Goal: Task Accomplishment & Management: Complete application form

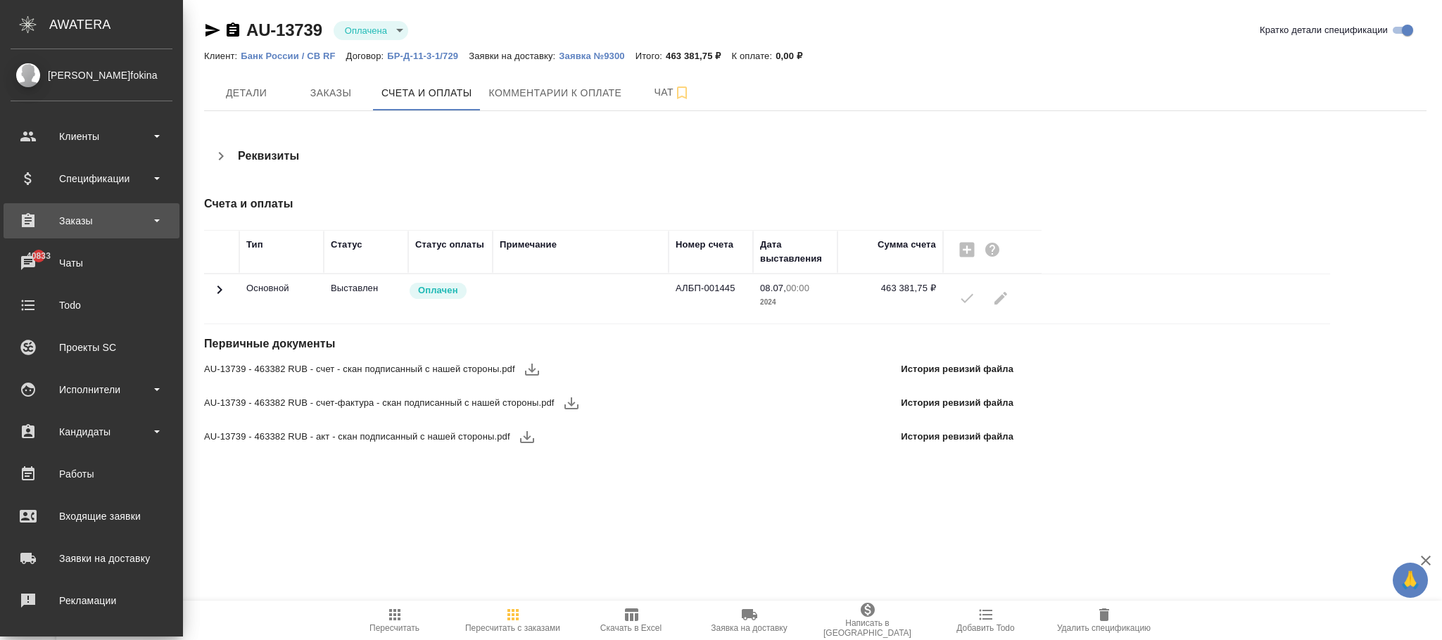
click at [89, 224] on div "Заказы" at bounding box center [92, 220] width 162 height 21
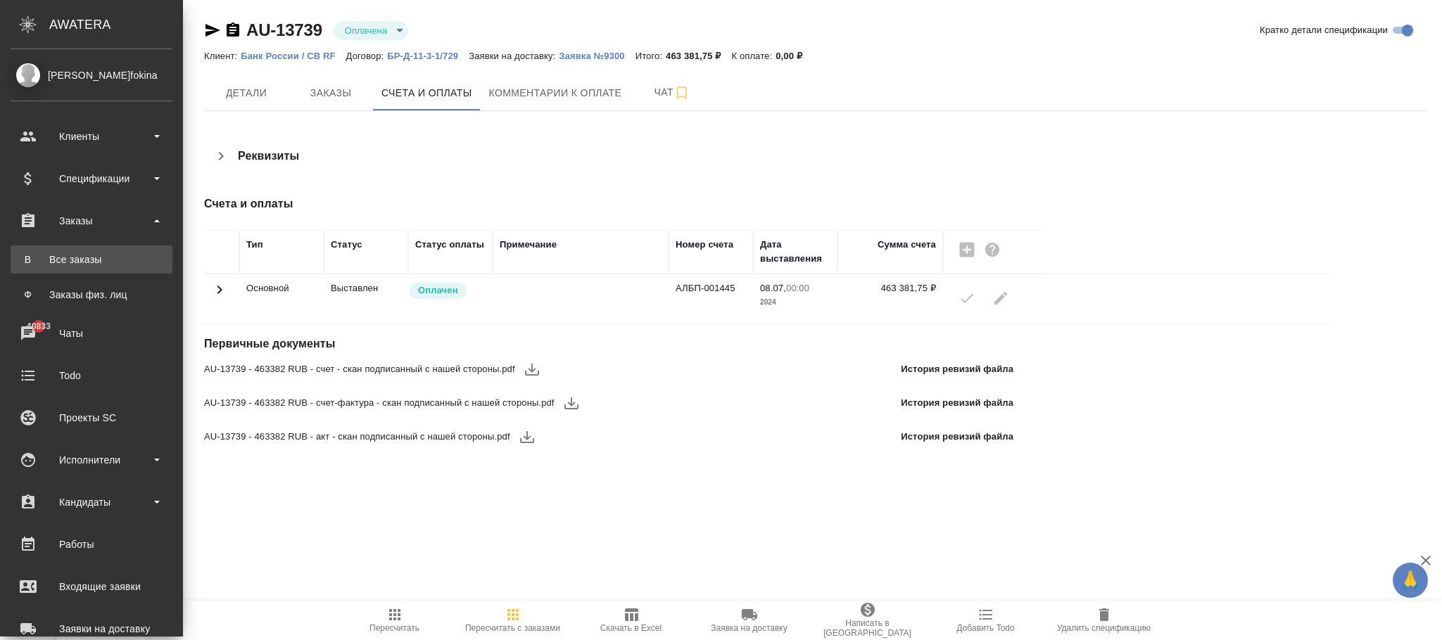
click at [87, 254] on div "Все заказы" at bounding box center [92, 260] width 148 height 14
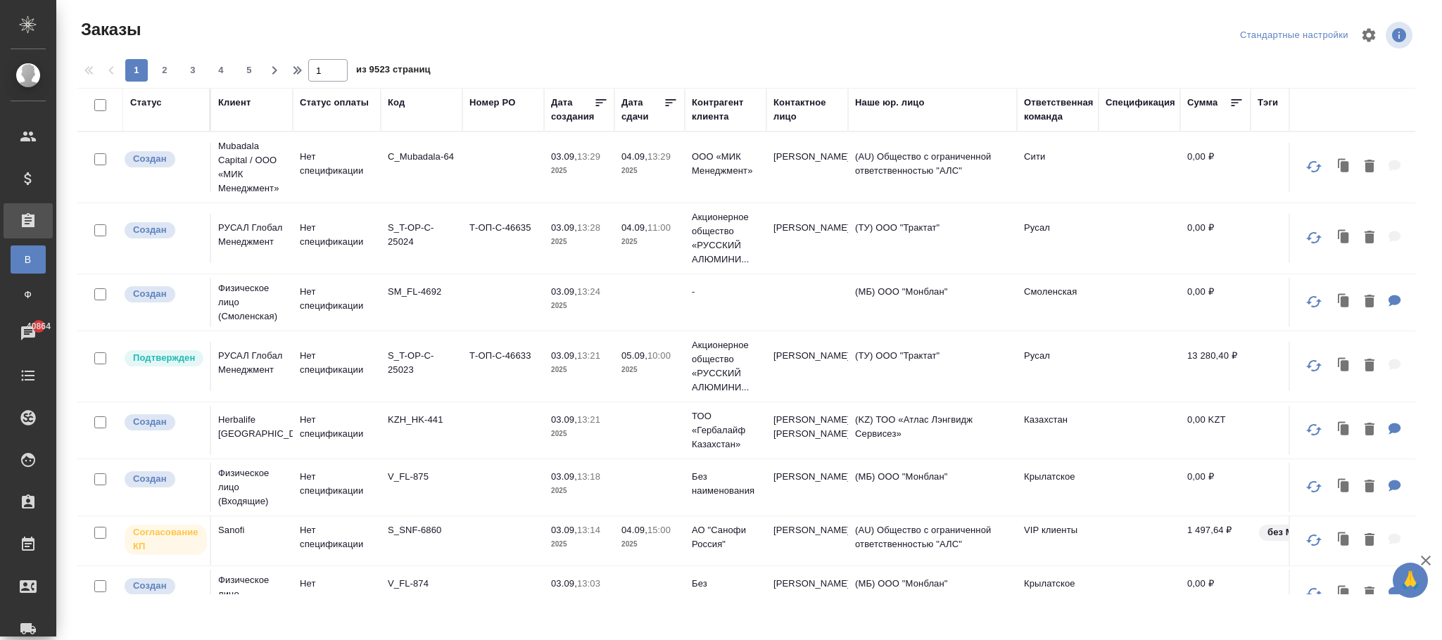
click at [398, 106] on div "Код" at bounding box center [396, 103] width 17 height 14
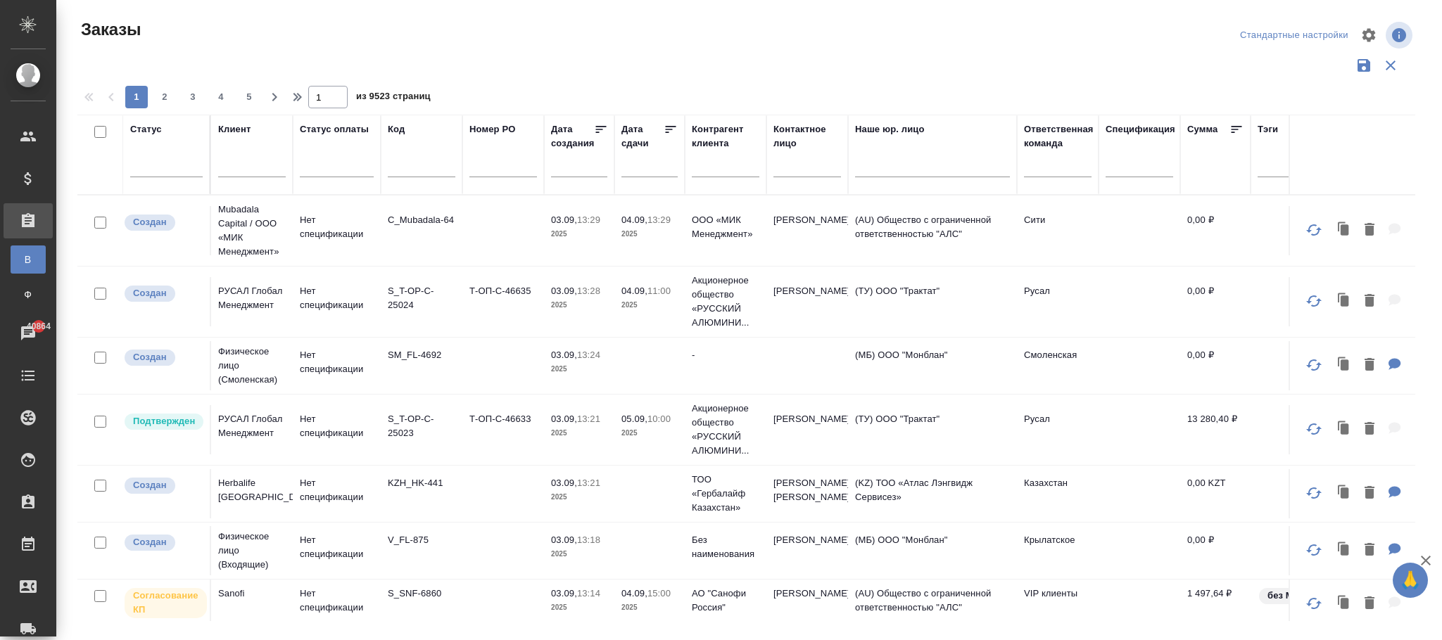
click at [414, 173] on input "text" at bounding box center [422, 169] width 68 height 18
click at [406, 167] on input "text" at bounding box center [422, 169] width 68 height 18
paste input "S_T-OP-C-23623"
type input "S_T-OP-C-23623"
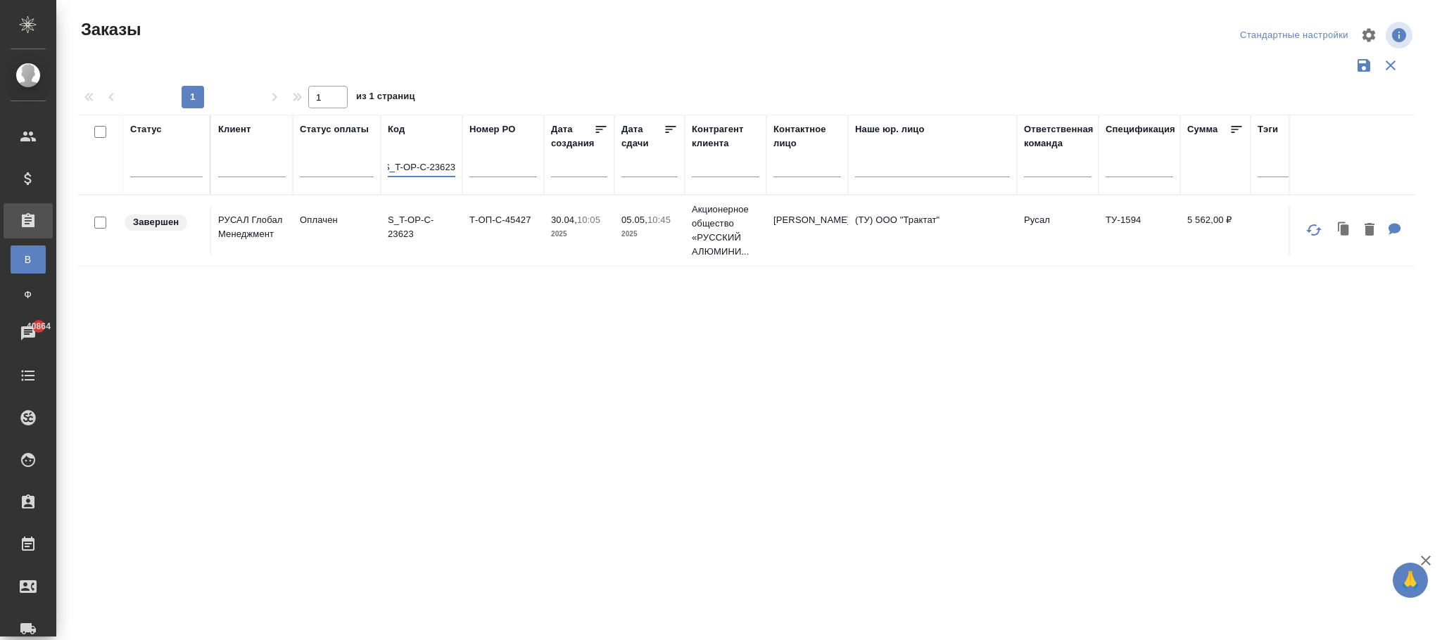
scroll to position [0, 0]
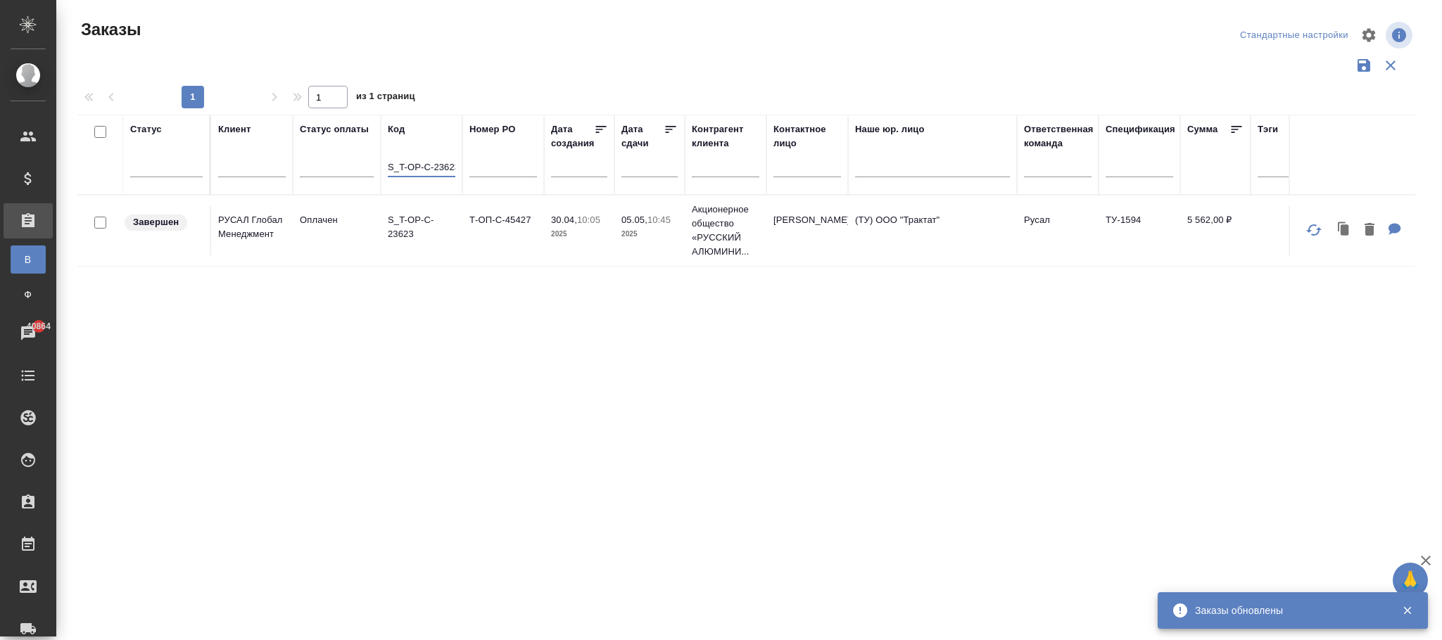
click at [570, 231] on p "2025" at bounding box center [579, 234] width 56 height 14
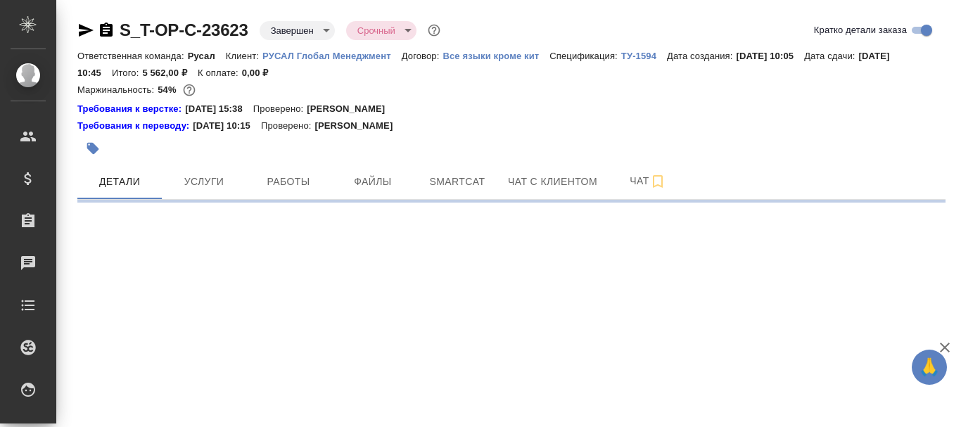
select select "RU"
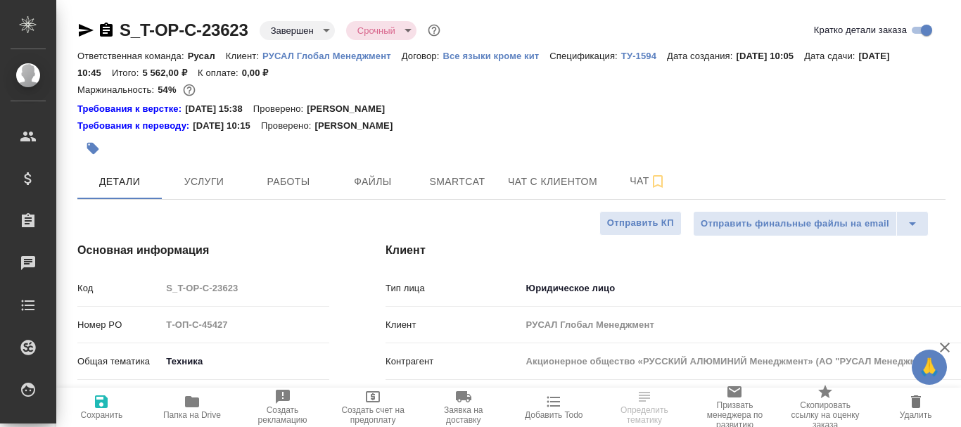
type textarea "x"
type input "[PERSON_NAME]"
type input "Хрусталёва Дарья"
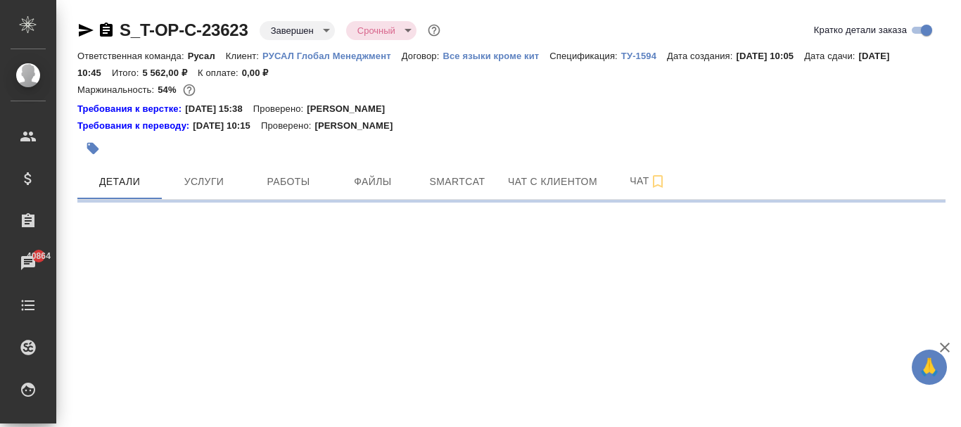
select select "RU"
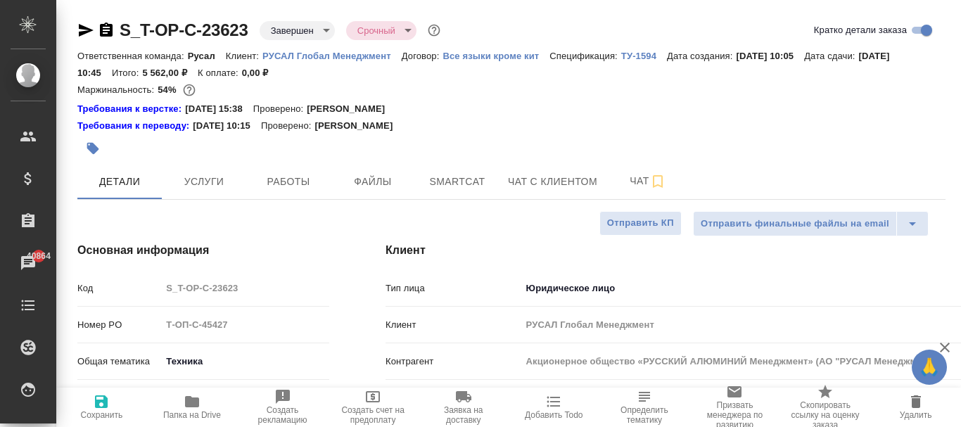
type textarea "x"
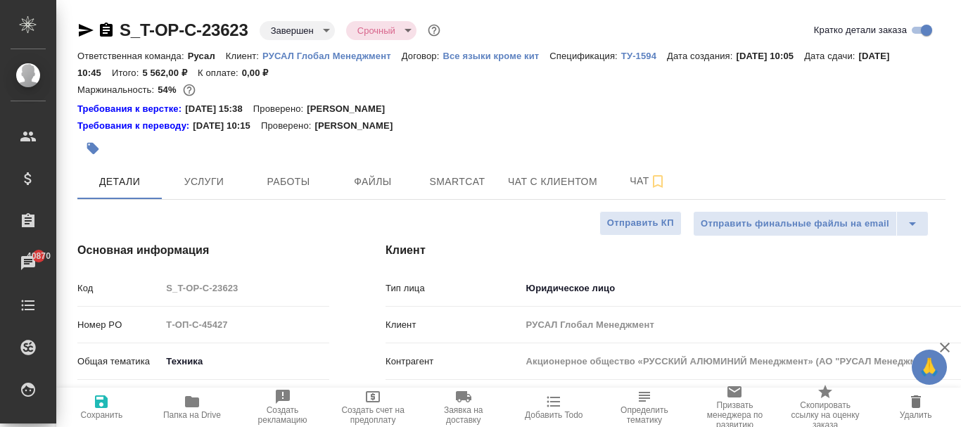
type textarea "x"
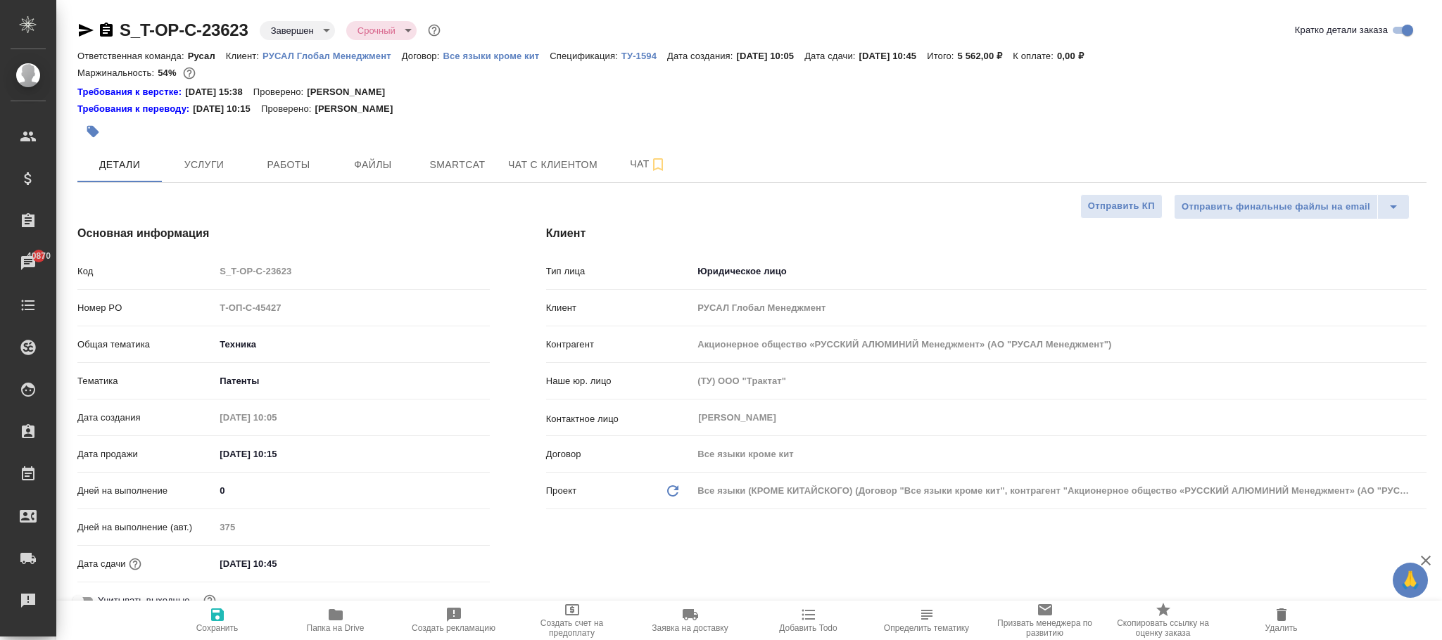
type textarea "x"
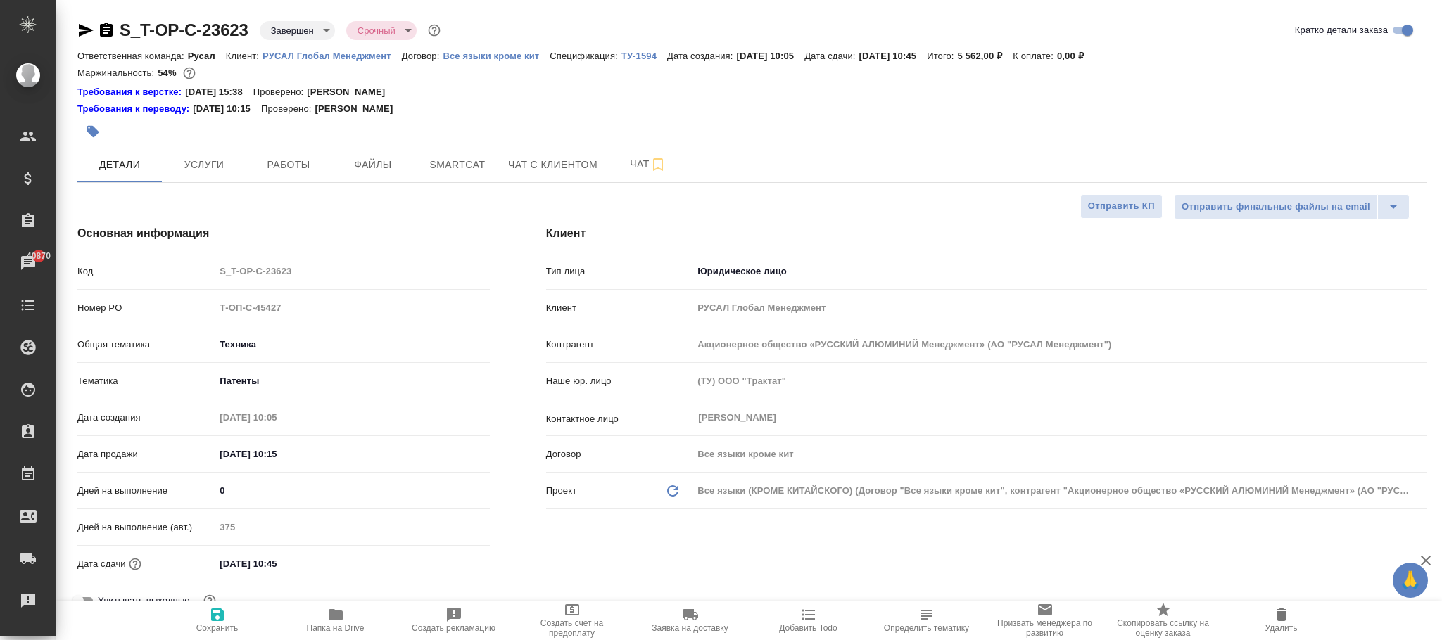
type textarea "x"
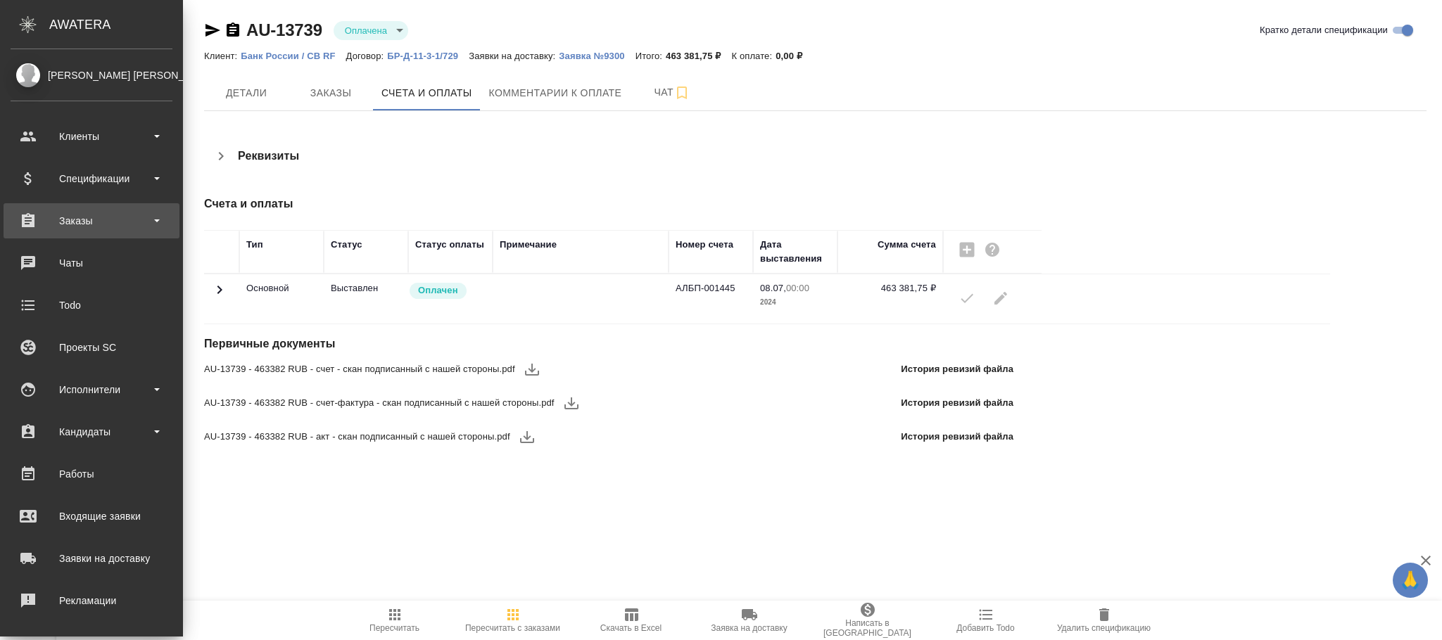
click at [64, 228] on div "Заказы" at bounding box center [92, 220] width 162 height 21
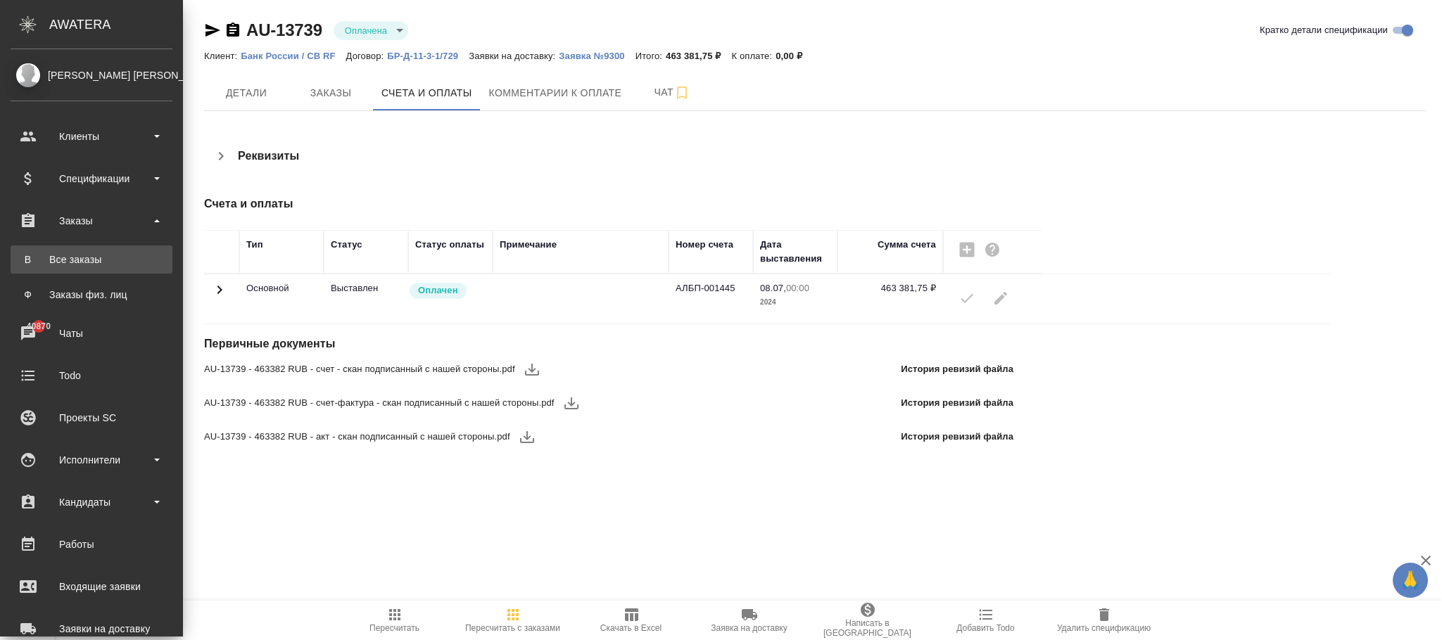
click at [62, 260] on div "Все заказы" at bounding box center [92, 260] width 148 height 14
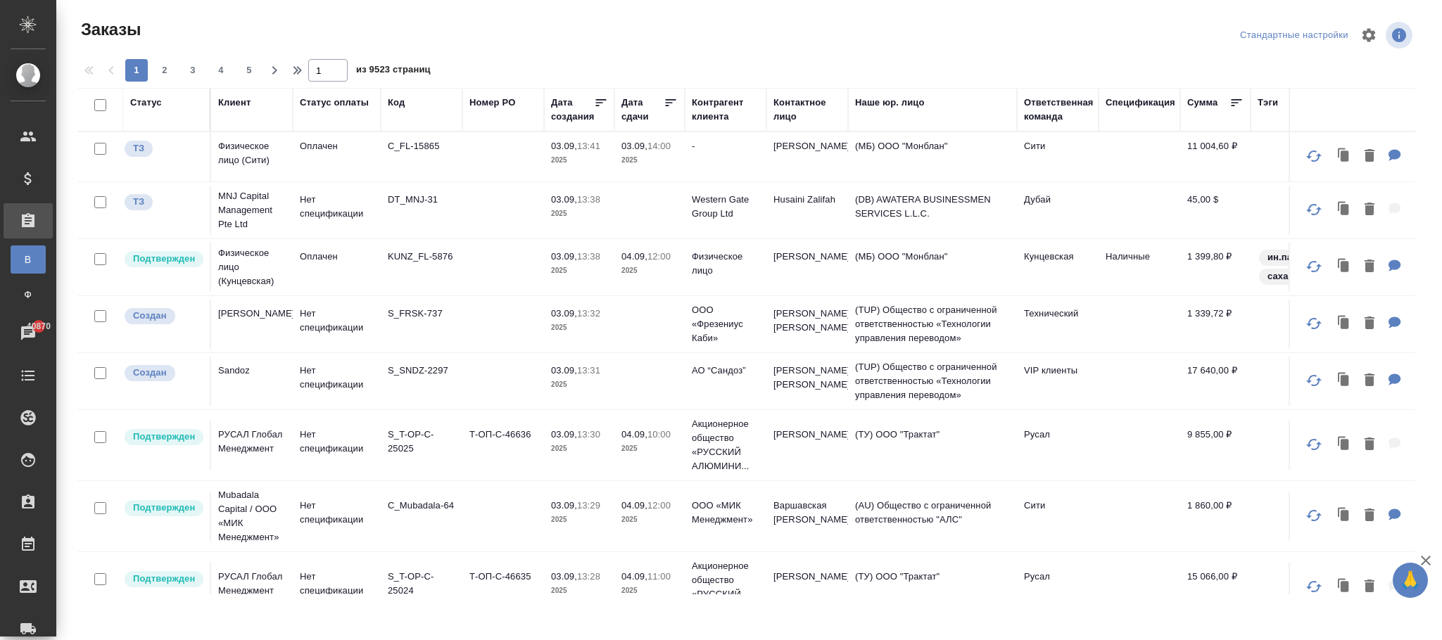
click at [401, 100] on div "Код" at bounding box center [396, 103] width 17 height 14
click at [400, 82] on span "из 9523 страниц" at bounding box center [393, 71] width 75 height 20
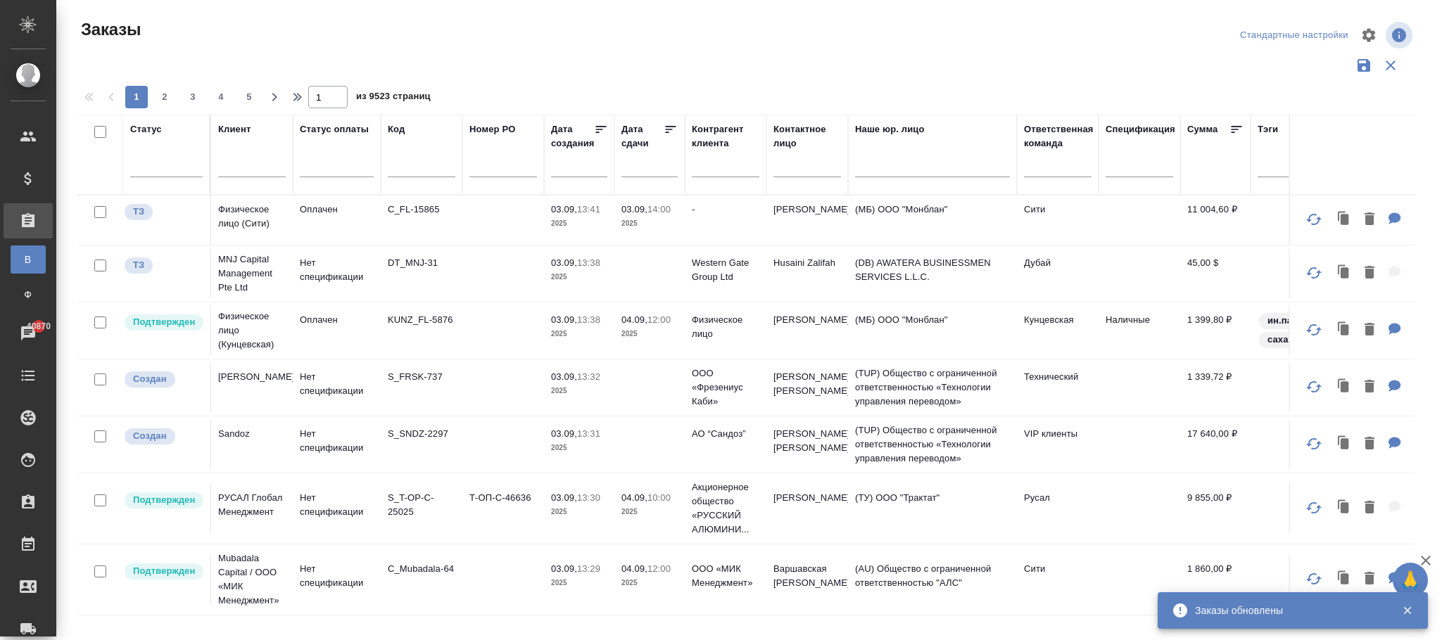
click at [414, 165] on input "text" at bounding box center [422, 169] width 68 height 18
click at [414, 167] on input "text" at bounding box center [422, 169] width 68 height 18
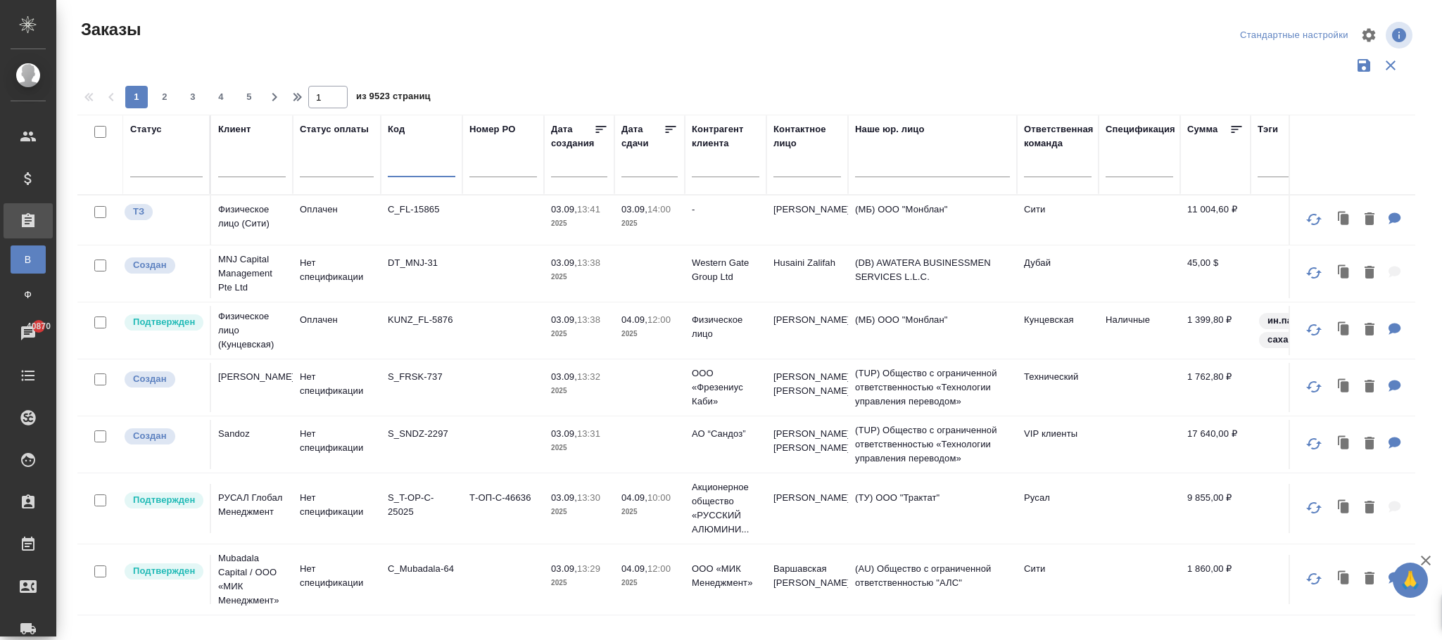
paste input "S_T-OP-C-23623"
type input "S_T-OP-C-23623"
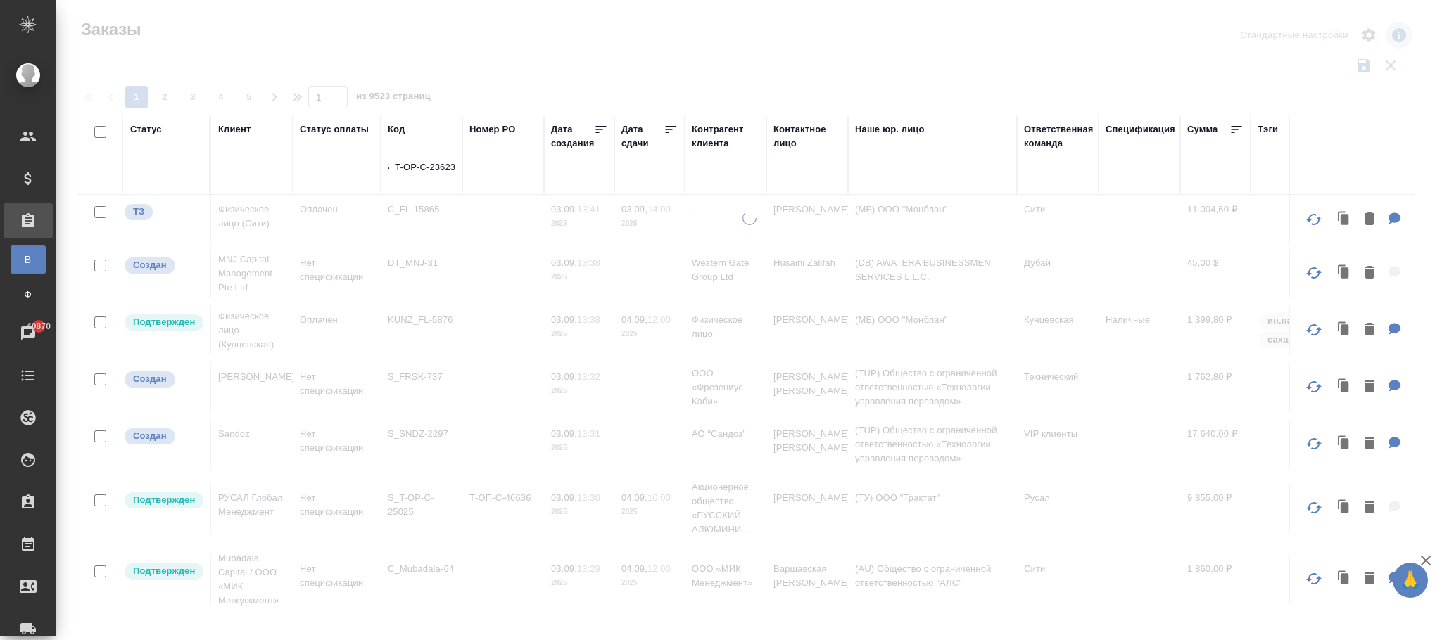
scroll to position [0, 0]
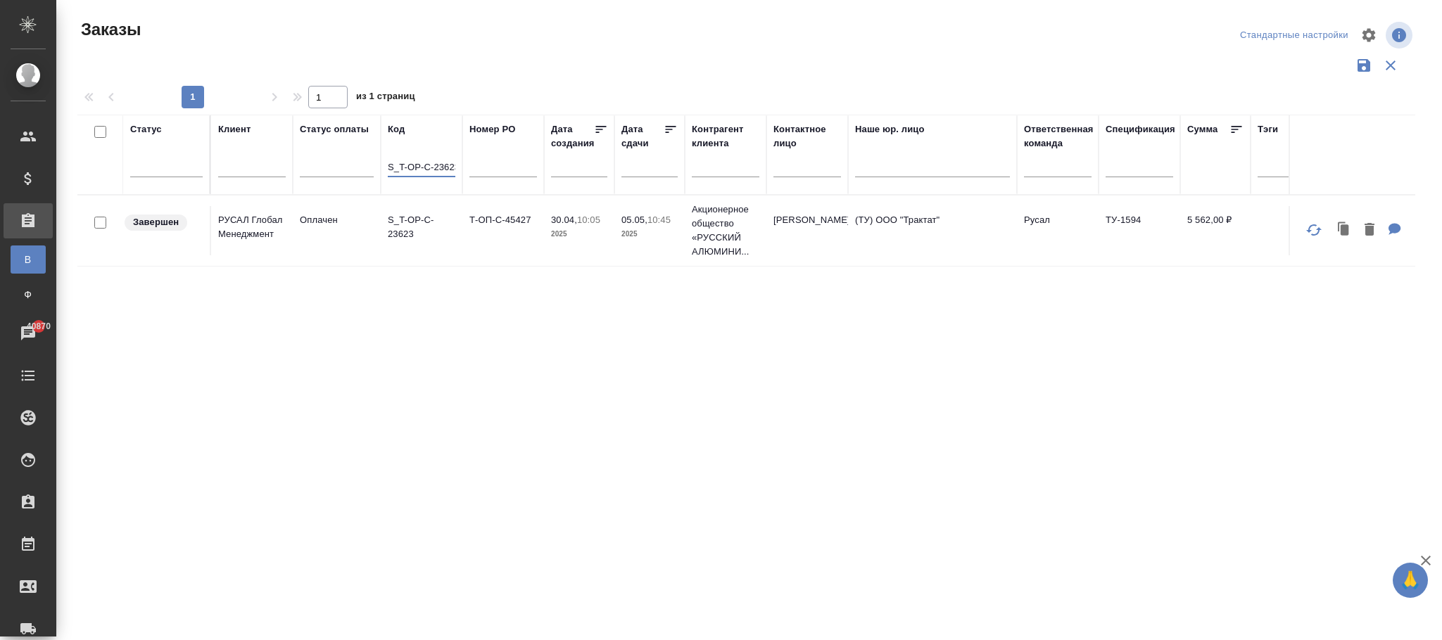
click at [556, 247] on td "30.04, 10:05 2025" at bounding box center [579, 230] width 70 height 49
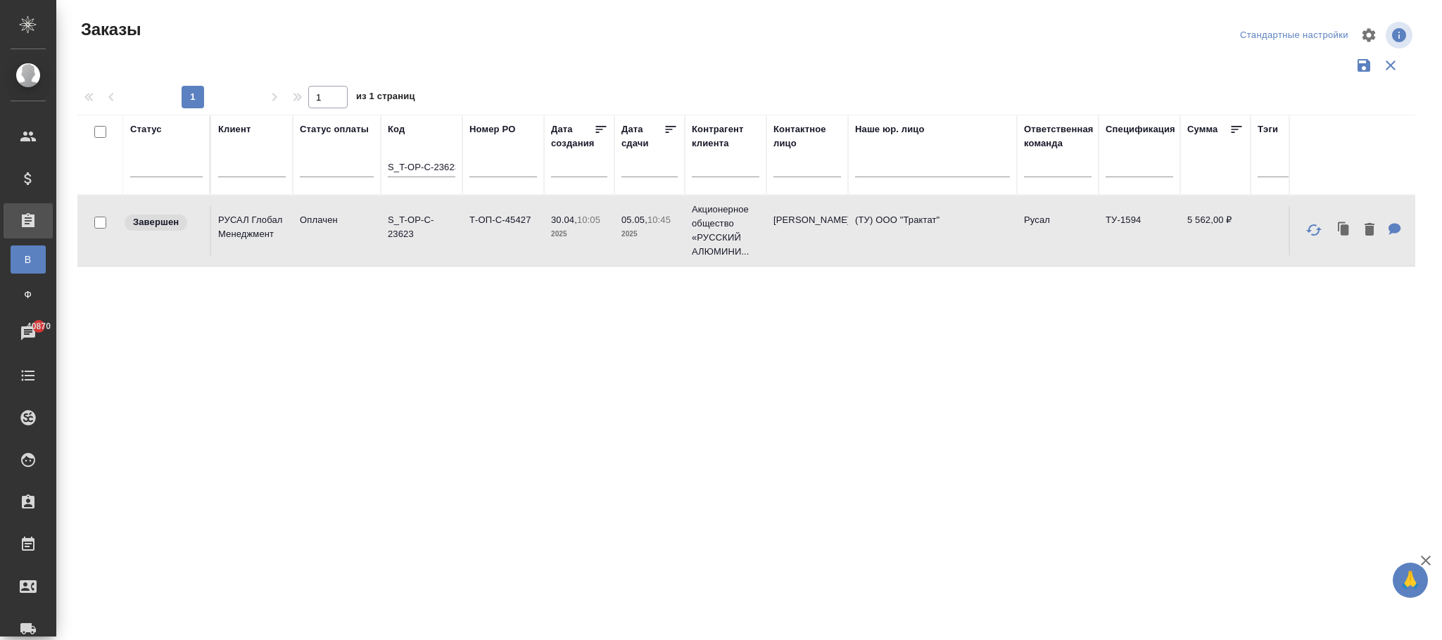
drag, startPoint x: 556, startPoint y: 247, endPoint x: 562, endPoint y: 243, distance: 7.2
click at [557, 247] on td "30.04, 10:05 2025" at bounding box center [579, 230] width 70 height 49
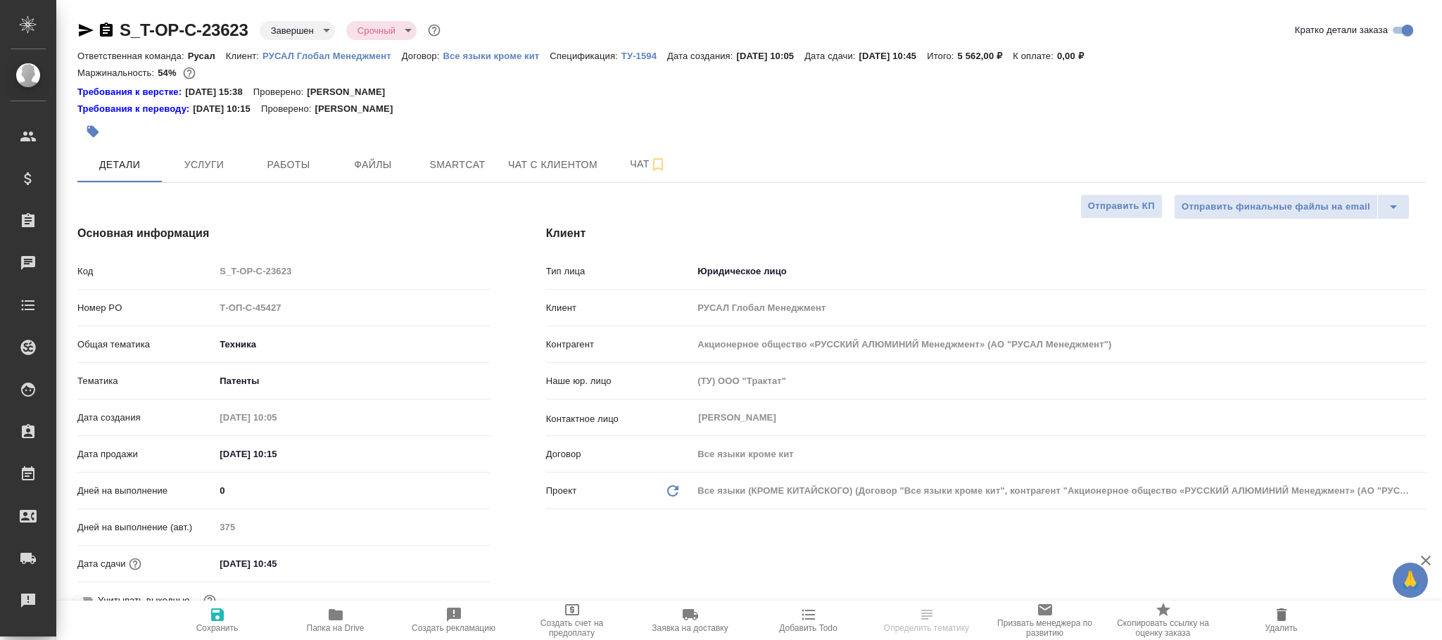
select select "RU"
click at [305, 30] on body "🙏 .cls-1 fill:#fff; AWATERA Фокина Наталья n.fokina Клиенты Спецификации Заказы…" at bounding box center [721, 320] width 1442 height 640
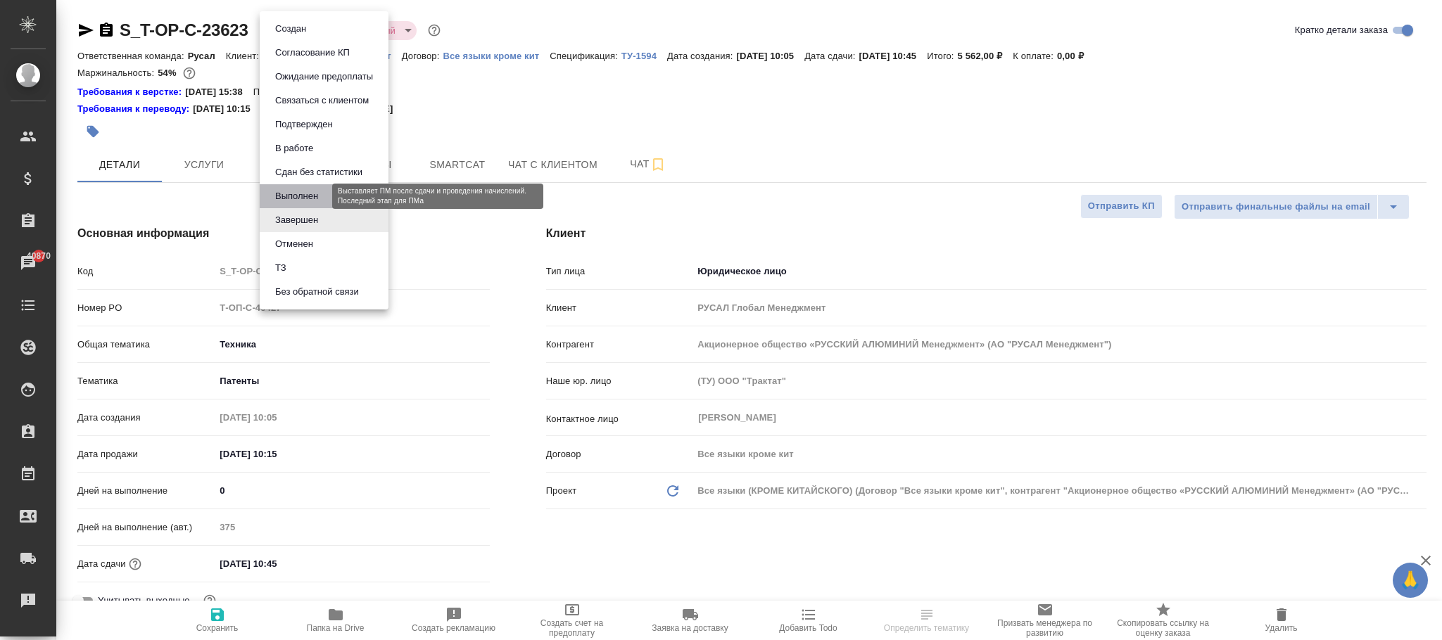
click at [306, 197] on button "Выполнен" at bounding box center [296, 196] width 51 height 15
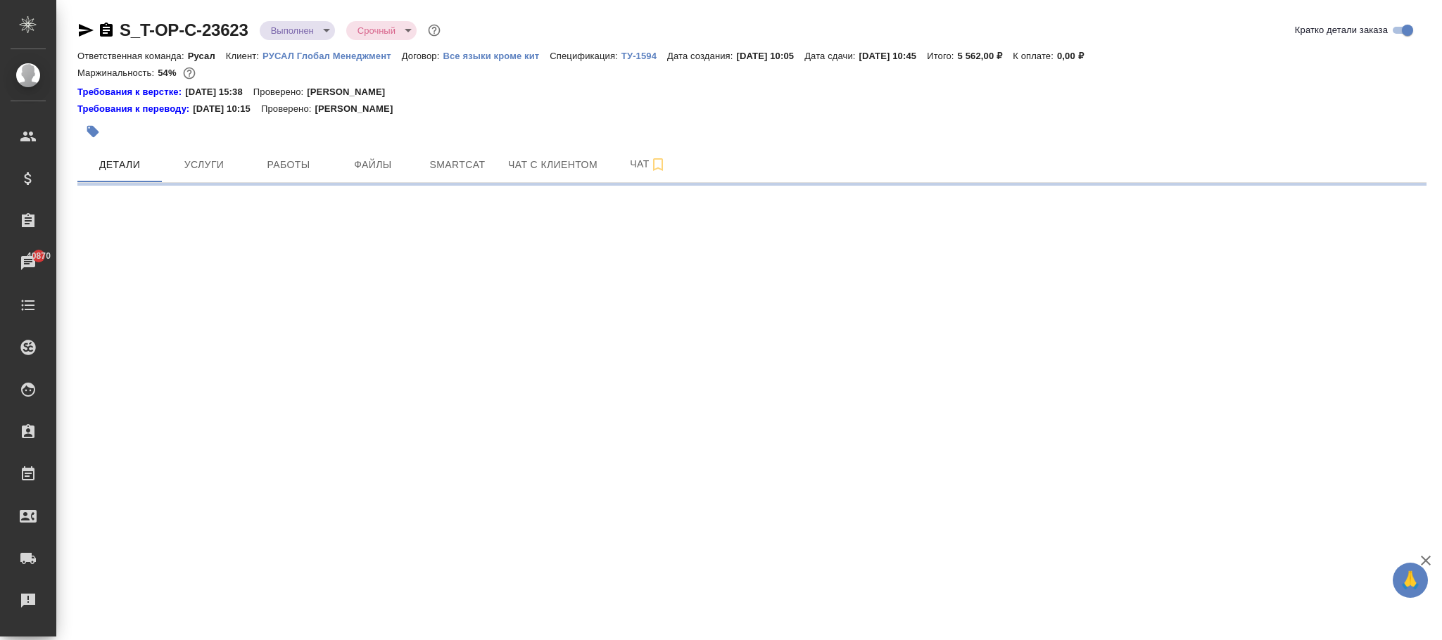
select select "RU"
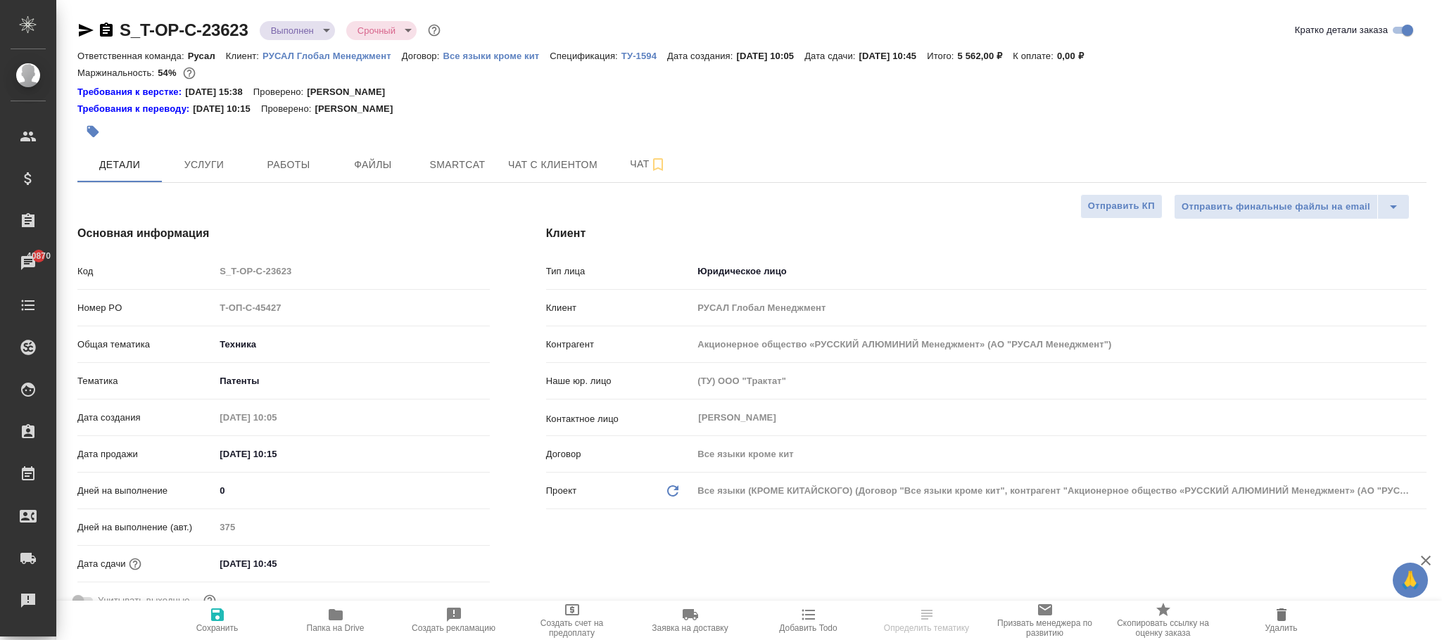
type textarea "x"
click at [224, 613] on icon "button" at bounding box center [217, 615] width 17 height 17
type textarea "x"
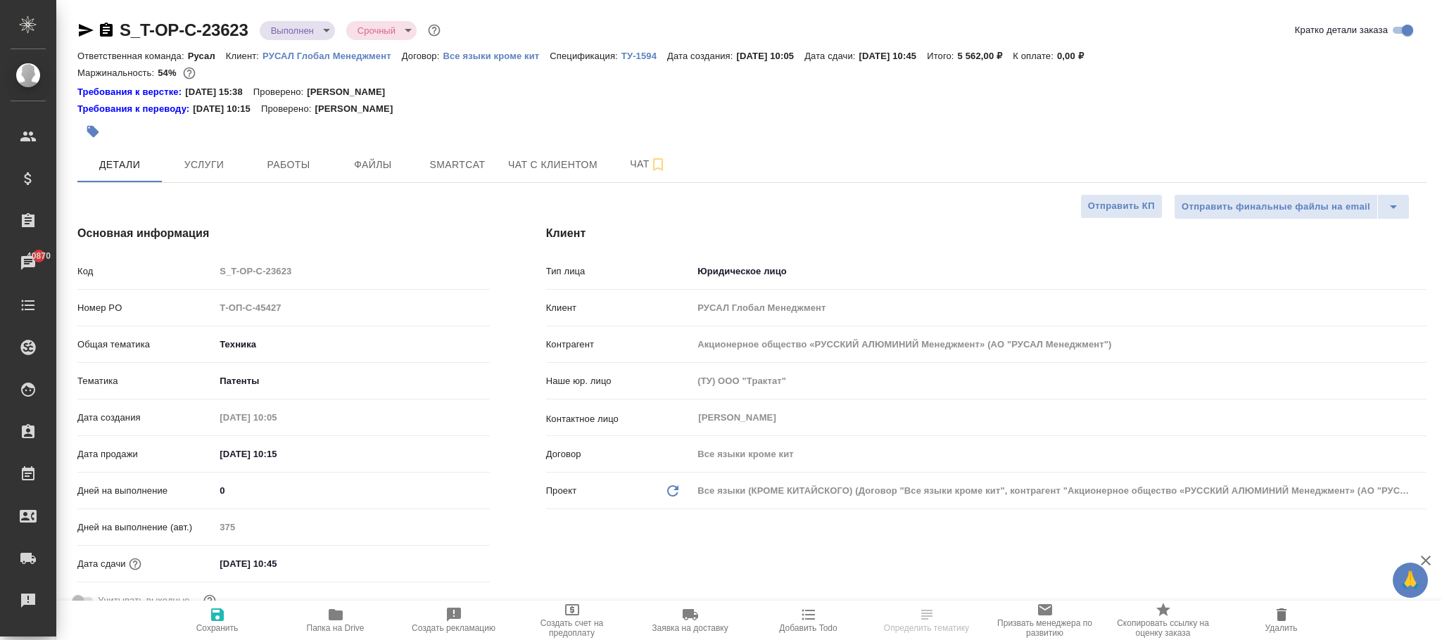
type textarea "x"
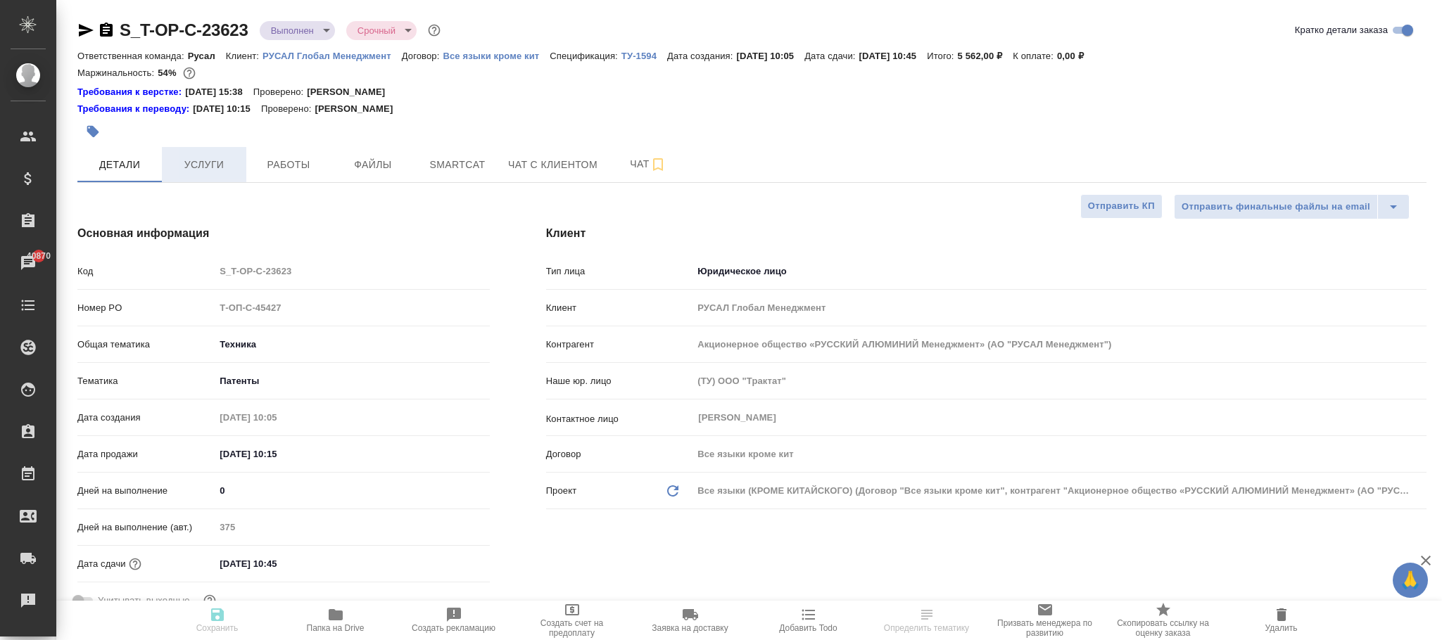
type textarea "x"
click at [215, 169] on span "Услуги" at bounding box center [204, 165] width 68 height 18
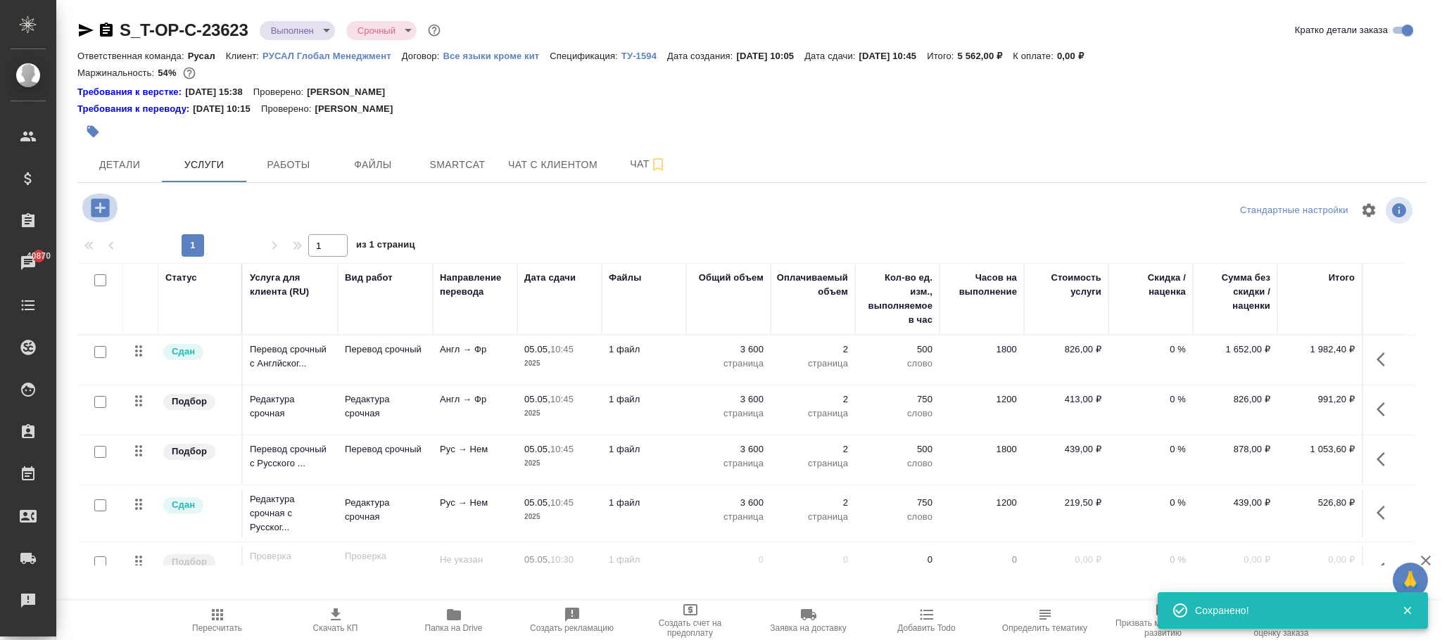
click at [100, 205] on icon "button" at bounding box center [100, 208] width 25 height 25
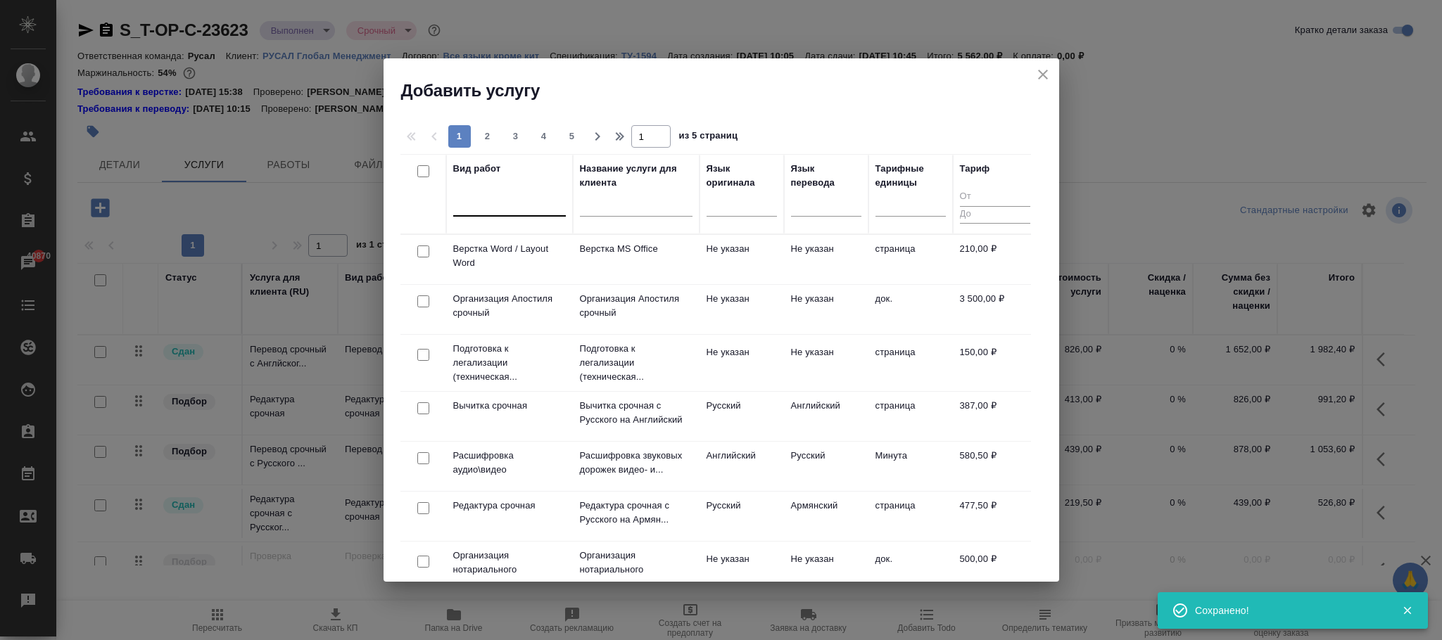
click at [511, 198] on div at bounding box center [509, 202] width 113 height 20
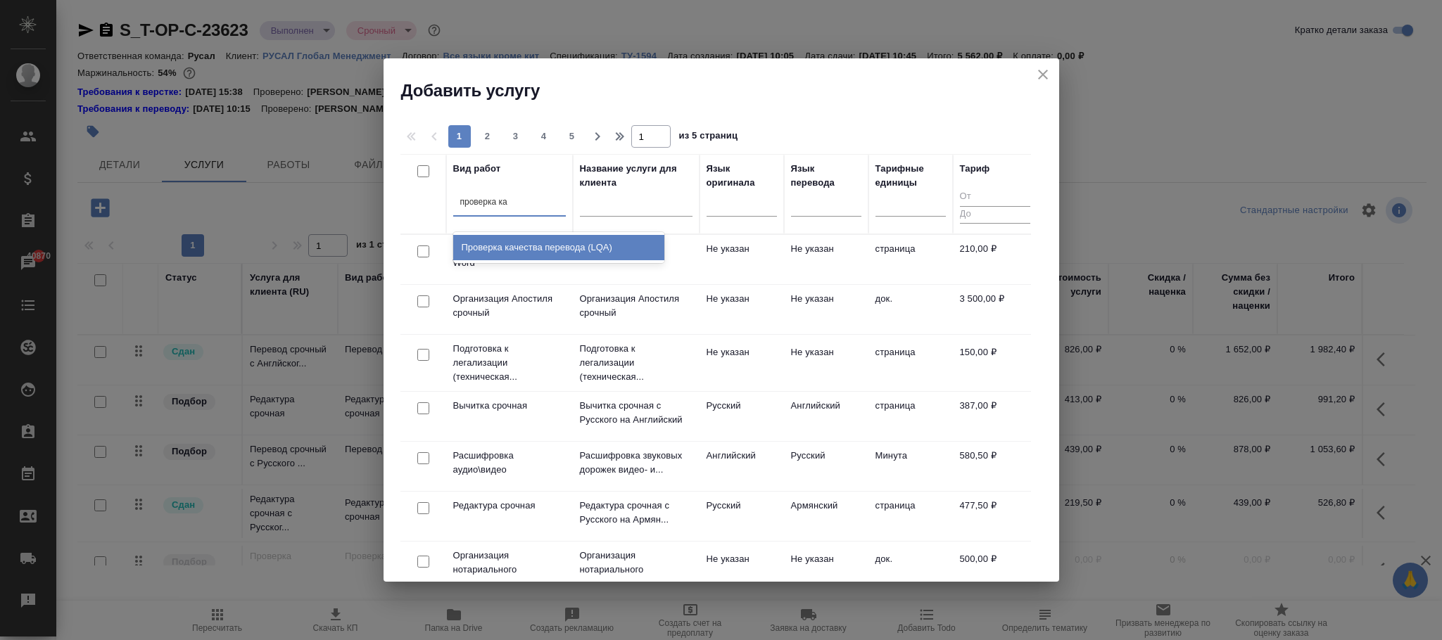
type input "проверка кач"
click at [596, 253] on div "Проверка качества перевода (LQA)" at bounding box center [558, 247] width 211 height 25
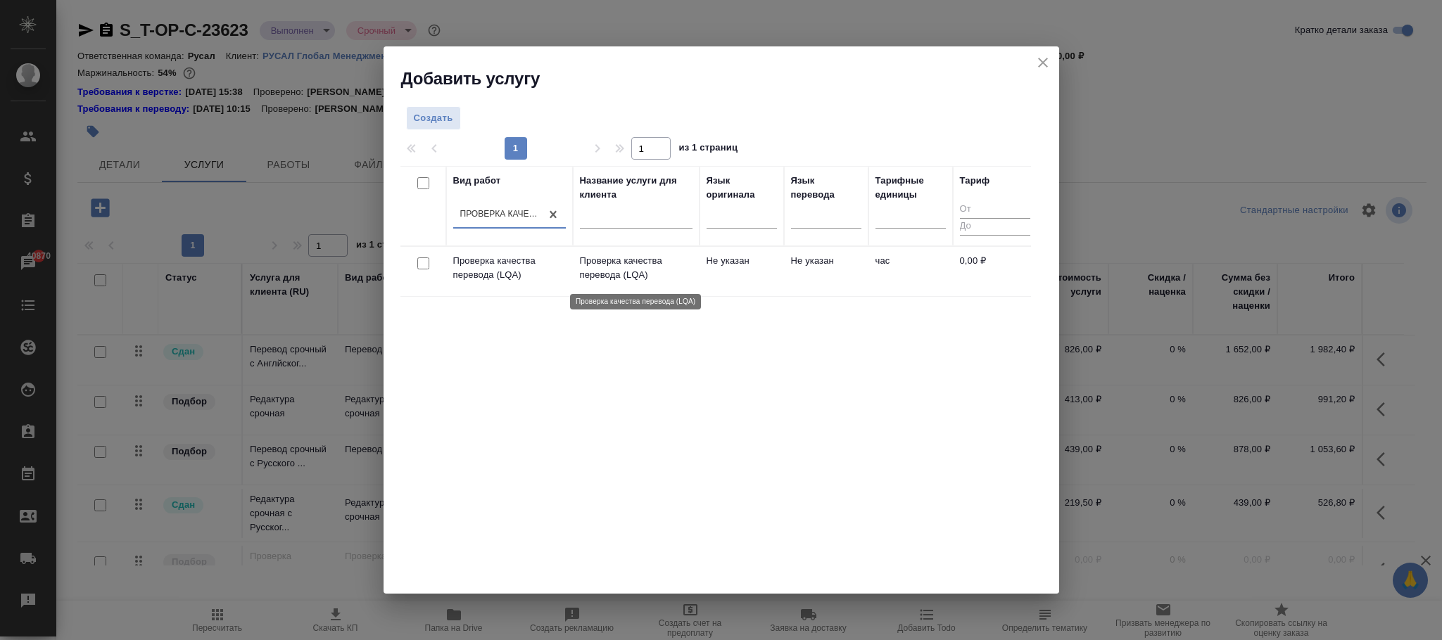
click at [605, 273] on p "Проверка качества перевода (LQA)" at bounding box center [636, 268] width 113 height 28
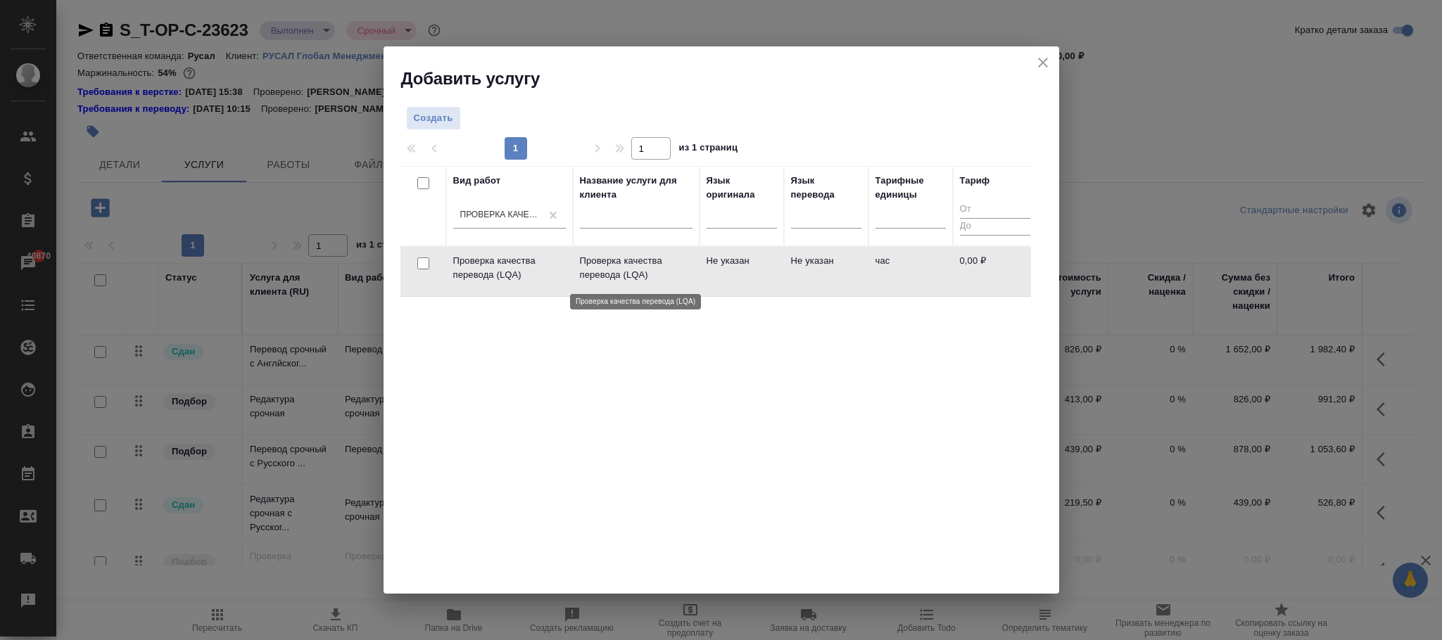
click at [605, 273] on p "Проверка качества перевода (LQA)" at bounding box center [636, 268] width 113 height 28
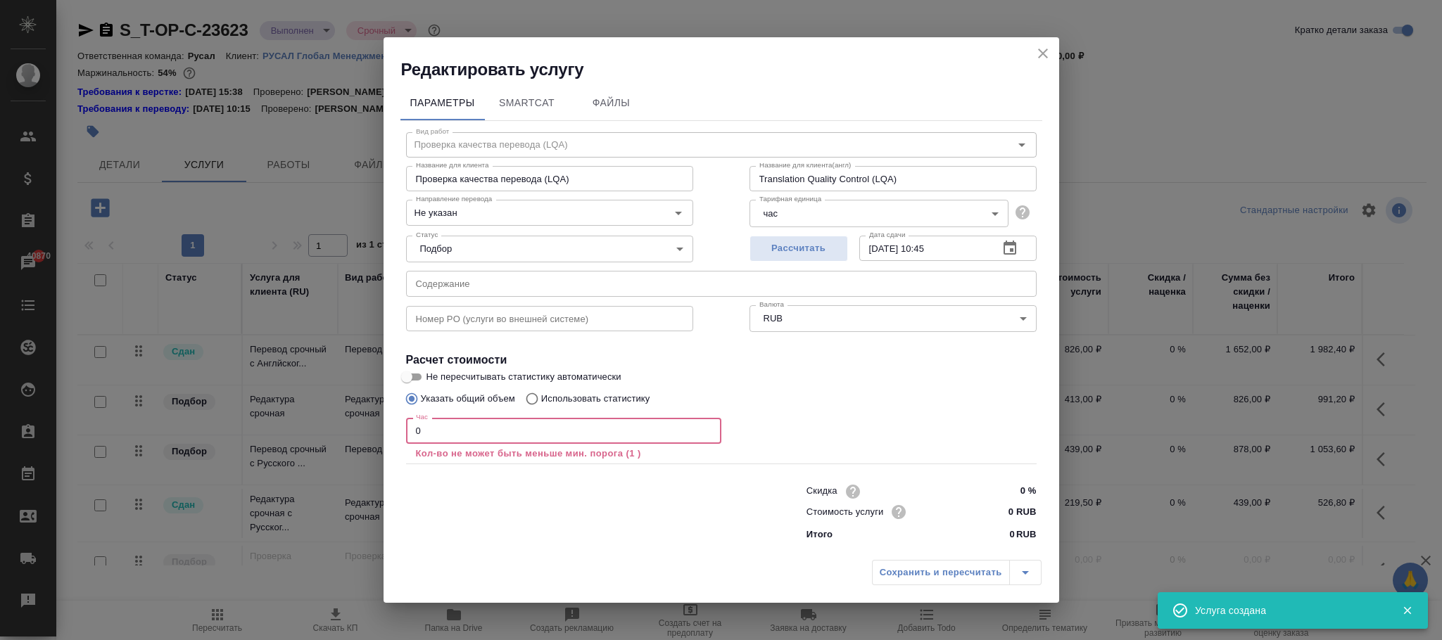
drag, startPoint x: 464, startPoint y: 429, endPoint x: 319, endPoint y: 425, distance: 145.7
click at [311, 412] on div "Редактировать услугу Параметры SmartCat Файлы Вид работ Проверка качества перев…" at bounding box center [721, 320] width 1442 height 640
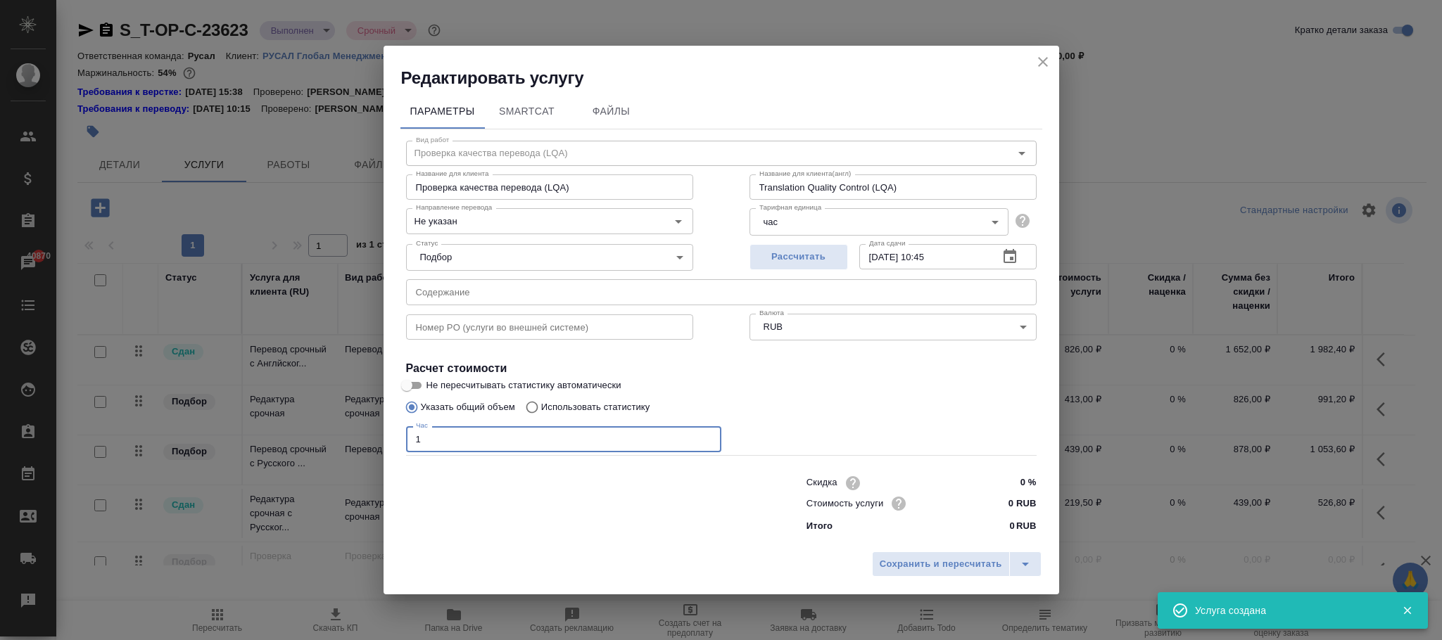
type input "1"
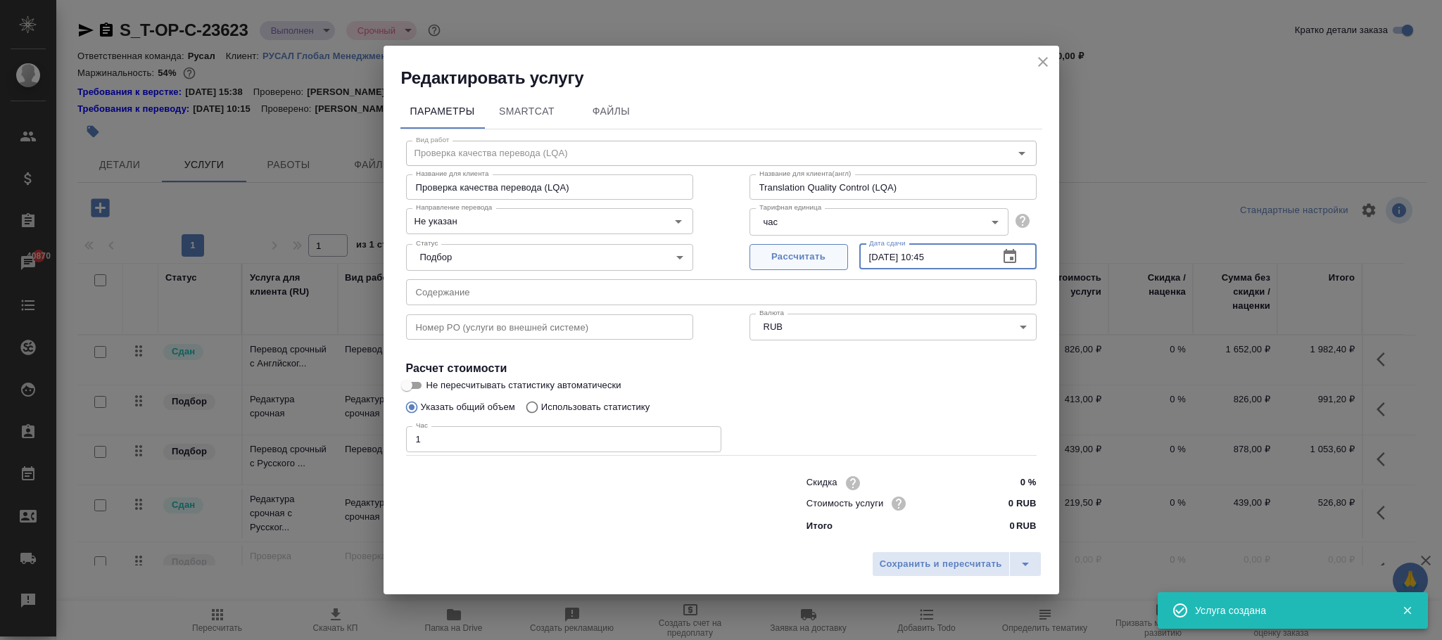
drag, startPoint x: 968, startPoint y: 252, endPoint x: 750, endPoint y: 253, distance: 217.5
click at [750, 253] on div "Рассчитать Дата сдачи 05.05.2025 10:45 Дата сдачи" at bounding box center [892, 256] width 287 height 34
paste input "2.09.2025 18:00"
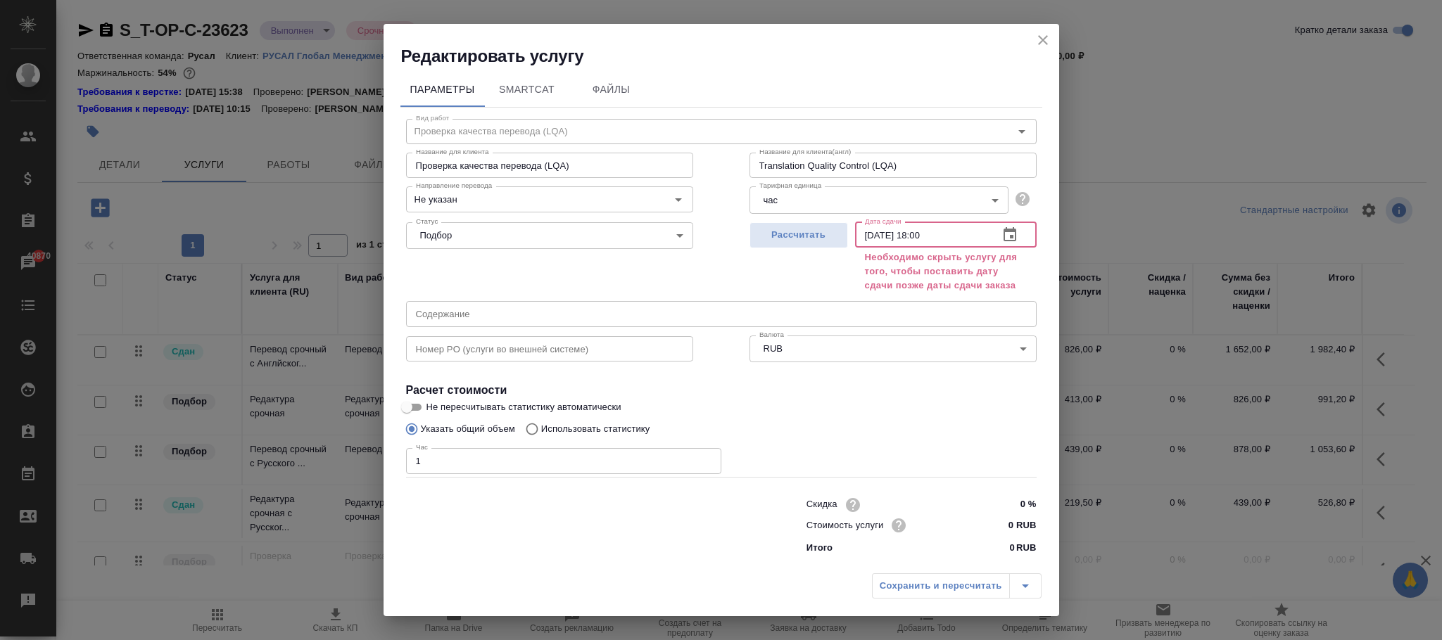
type input "02.09.2025 18:00"
drag, startPoint x: 1042, startPoint y: 39, endPoint x: 892, endPoint y: 631, distance: 611.2
click at [843, 583] on div "Редактировать услугу Параметры SmartCat Файлы Вид работ Проверка качества перев…" at bounding box center [722, 320] width 676 height 593
click at [952, 581] on div "Сохранить и пересчитать" at bounding box center [957, 586] width 170 height 25
click at [1046, 37] on icon "close" at bounding box center [1043, 40] width 10 height 10
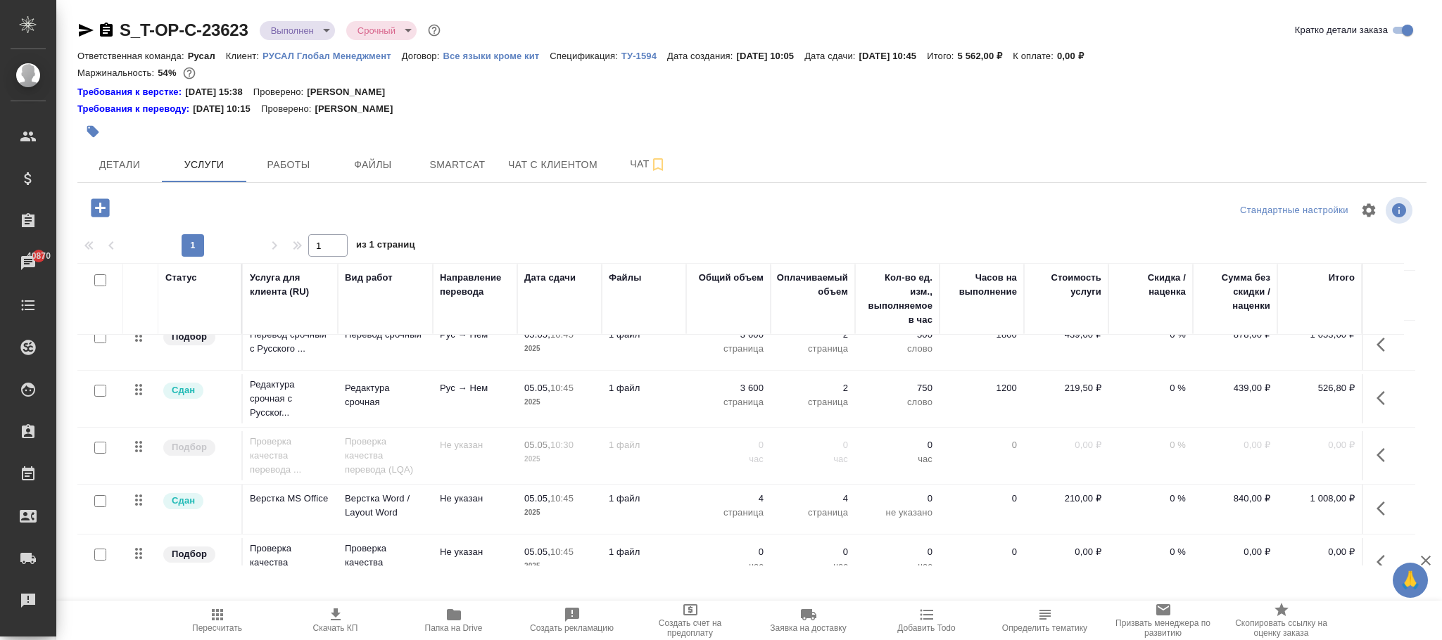
scroll to position [159, 0]
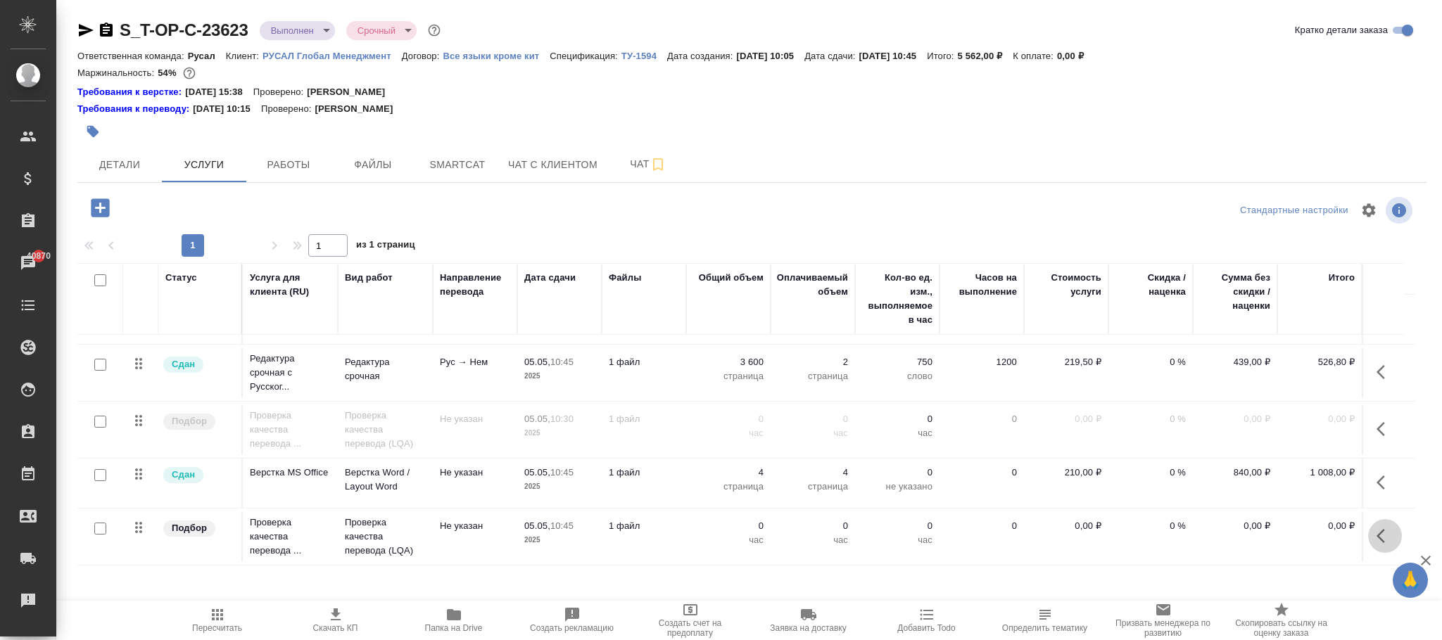
click at [1377, 528] on icon "button" at bounding box center [1385, 536] width 17 height 17
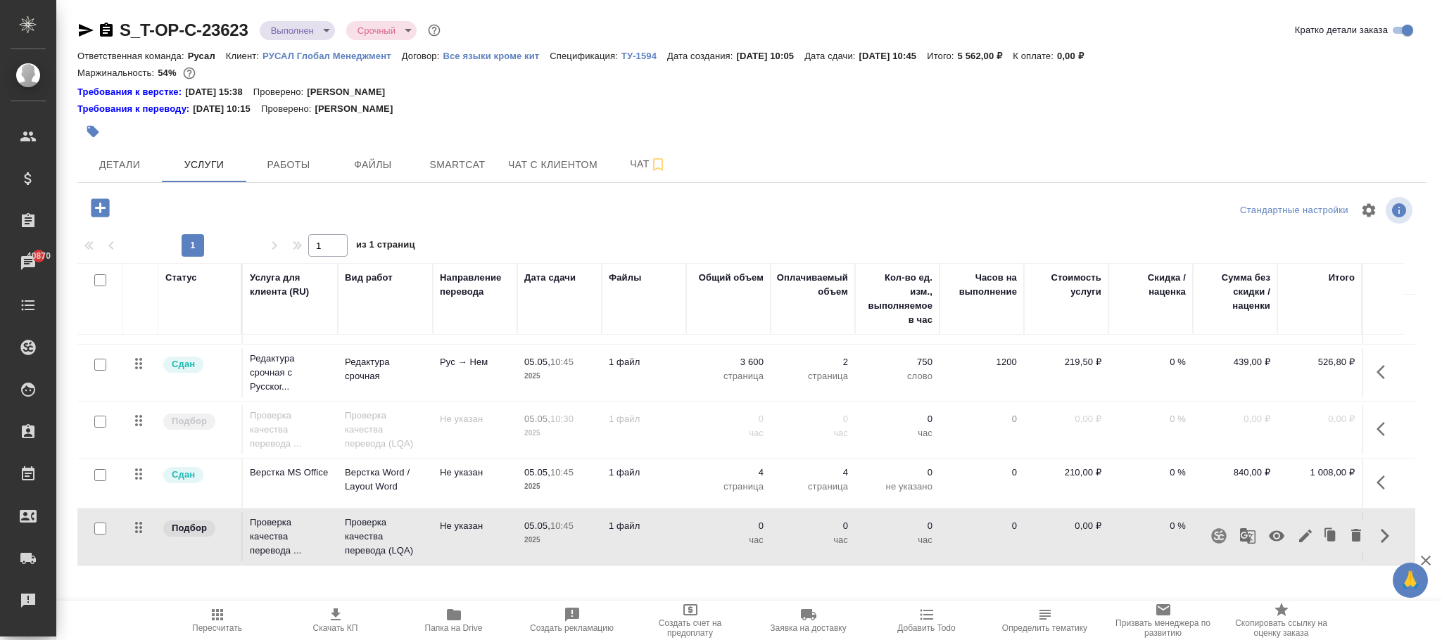
click at [1274, 531] on icon "button" at bounding box center [1276, 536] width 15 height 11
click at [640, 519] on p "1 файл" at bounding box center [644, 526] width 70 height 14
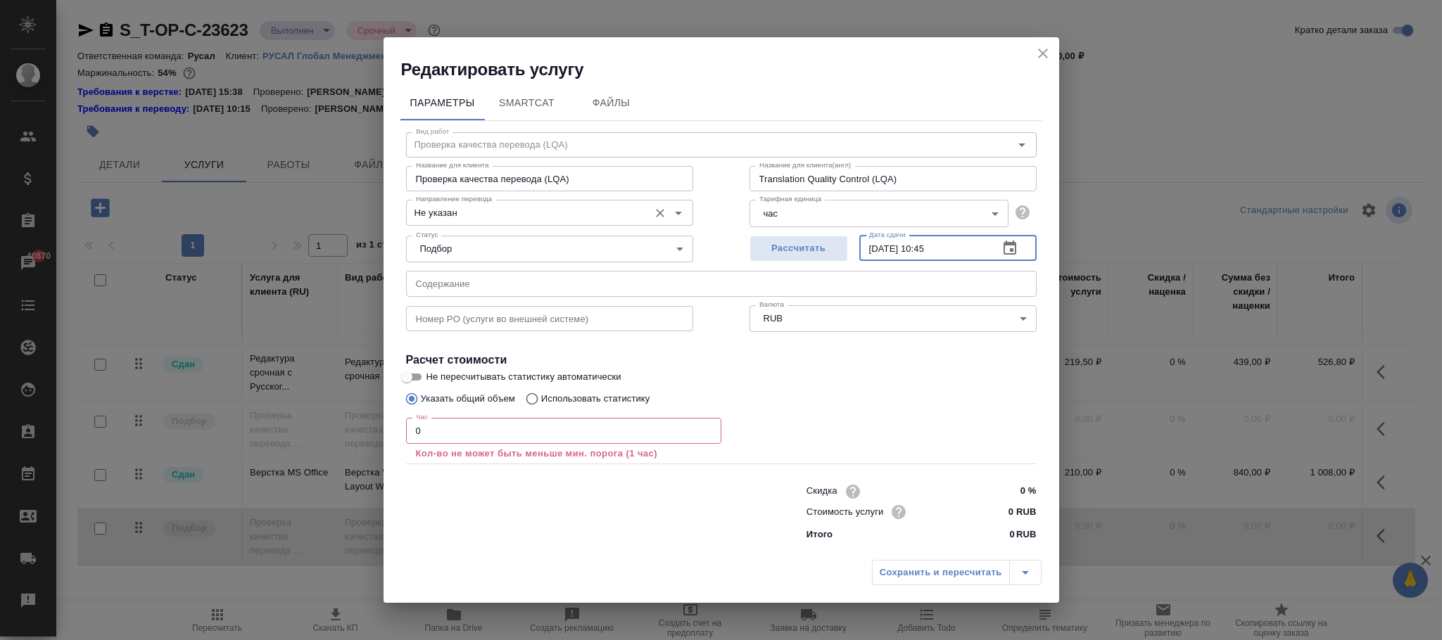
drag, startPoint x: 963, startPoint y: 246, endPoint x: 692, endPoint y: 224, distance: 271.8
click at [692, 224] on div "Вид работ Проверка качества перевода (LQA) Вид работ Название для клиента Прове…" at bounding box center [721, 334] width 642 height 427
paste input "2.09.2025 18:00"
type input "02.09.2025 18:00"
drag, startPoint x: 429, startPoint y: 429, endPoint x: 381, endPoint y: 437, distance: 49.2
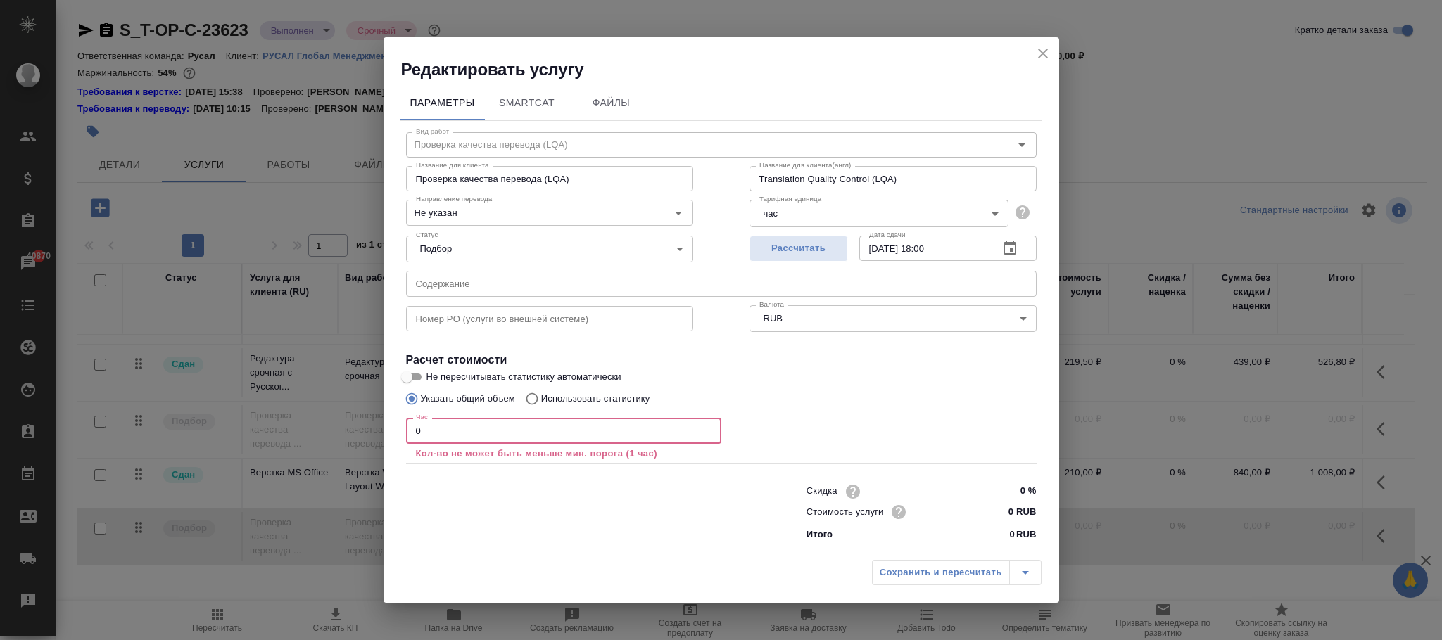
click at [329, 416] on div "Редактировать услугу Параметры SmartCat Файлы Вид работ Проверка качества перев…" at bounding box center [721, 320] width 1442 height 640
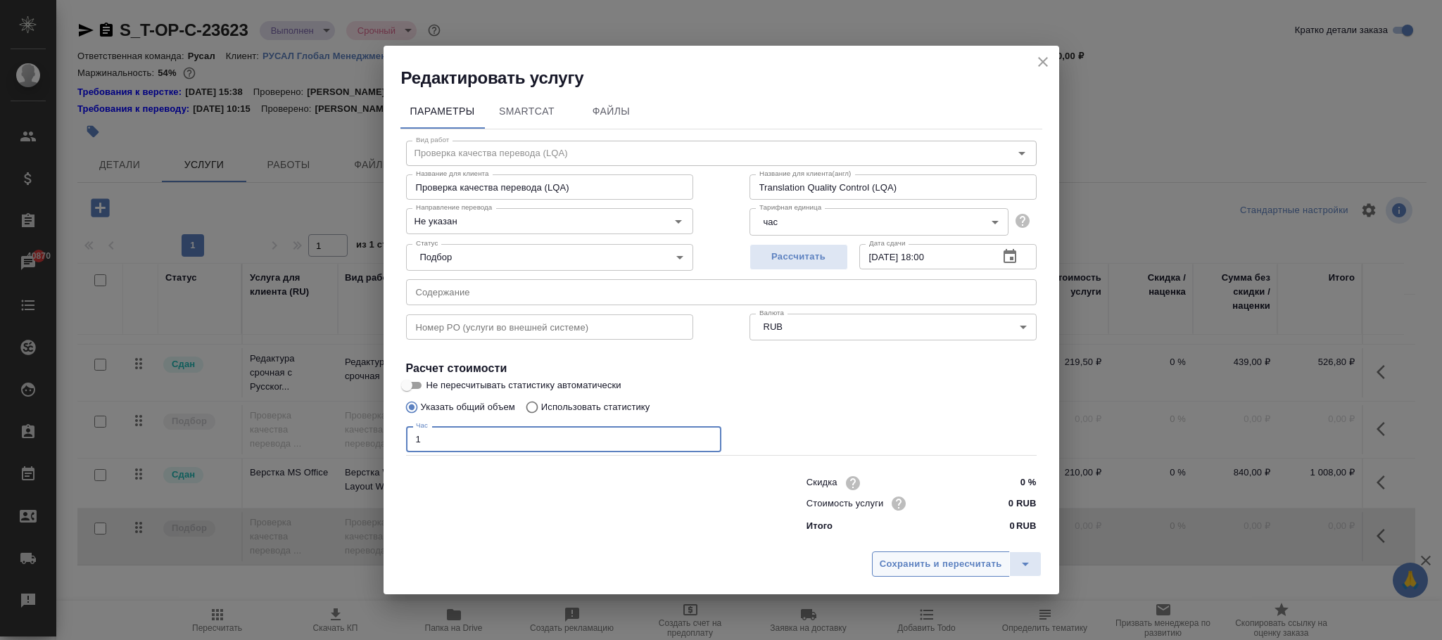
type input "1"
click at [932, 562] on span "Сохранить и пересчитать" at bounding box center [941, 565] width 122 height 16
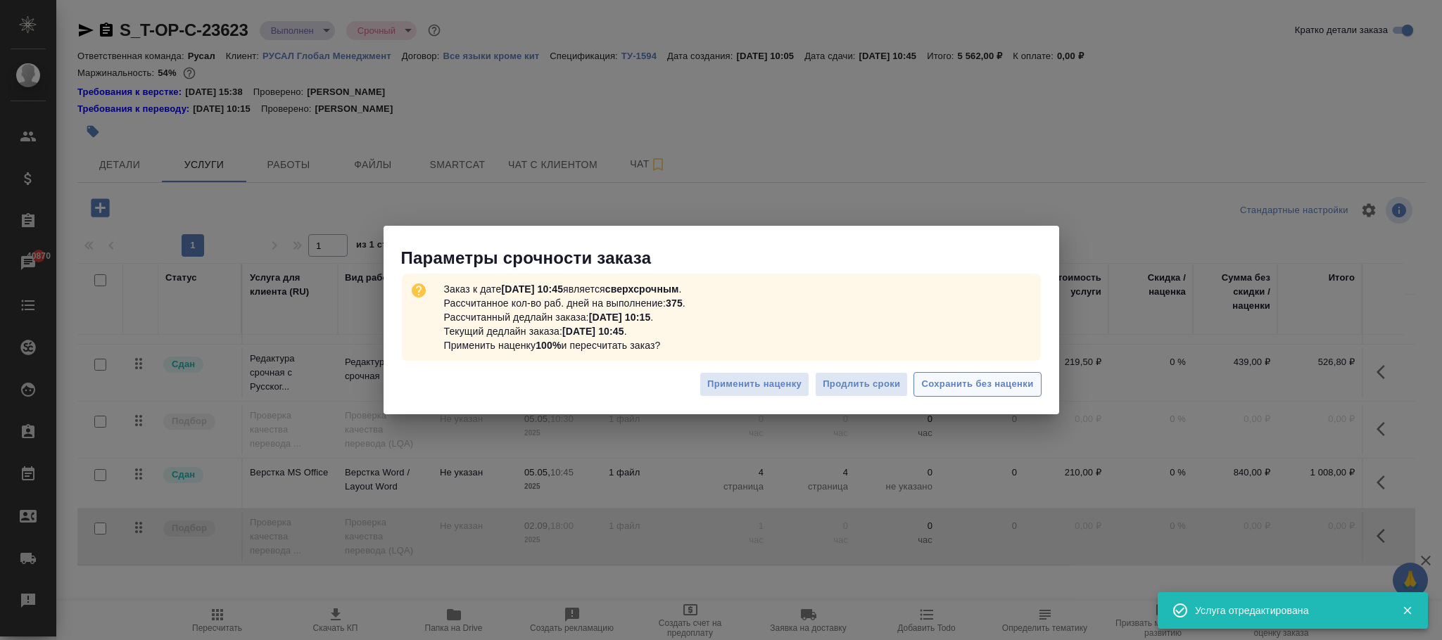
click at [942, 382] on span "Сохранить без наценки" at bounding box center [977, 384] width 112 height 16
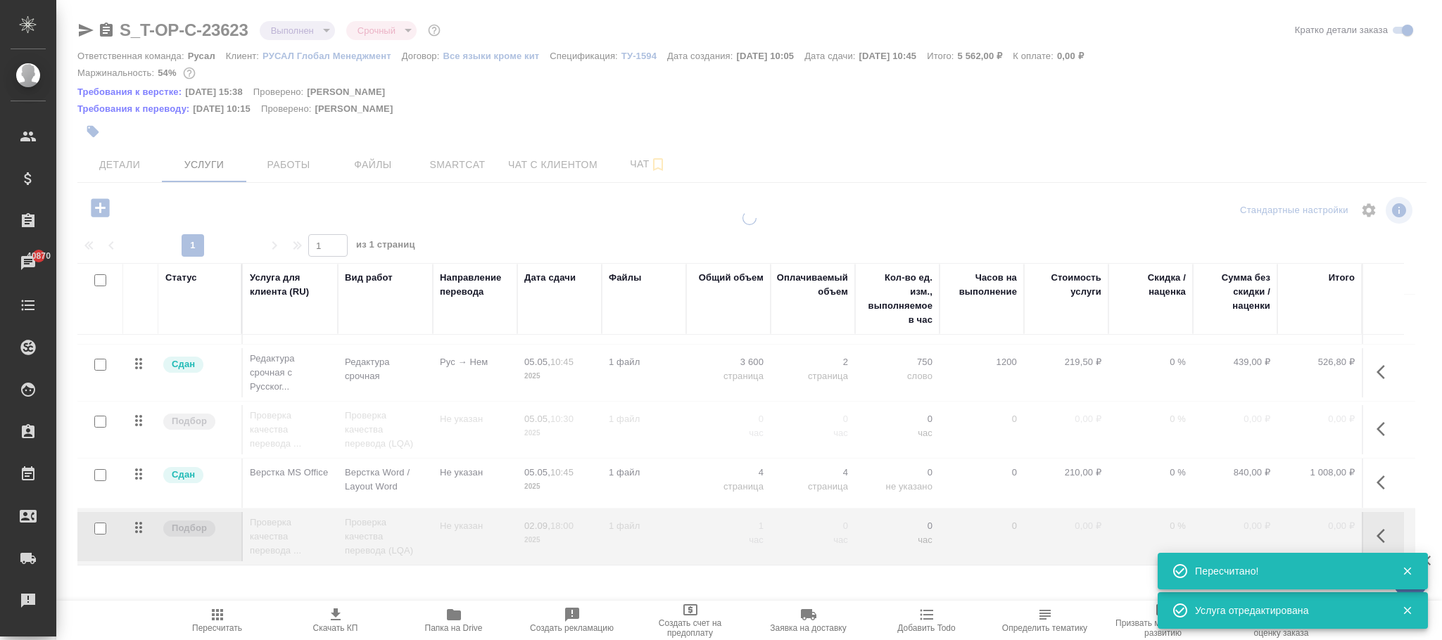
click at [222, 617] on icon "button" at bounding box center [217, 615] width 17 height 17
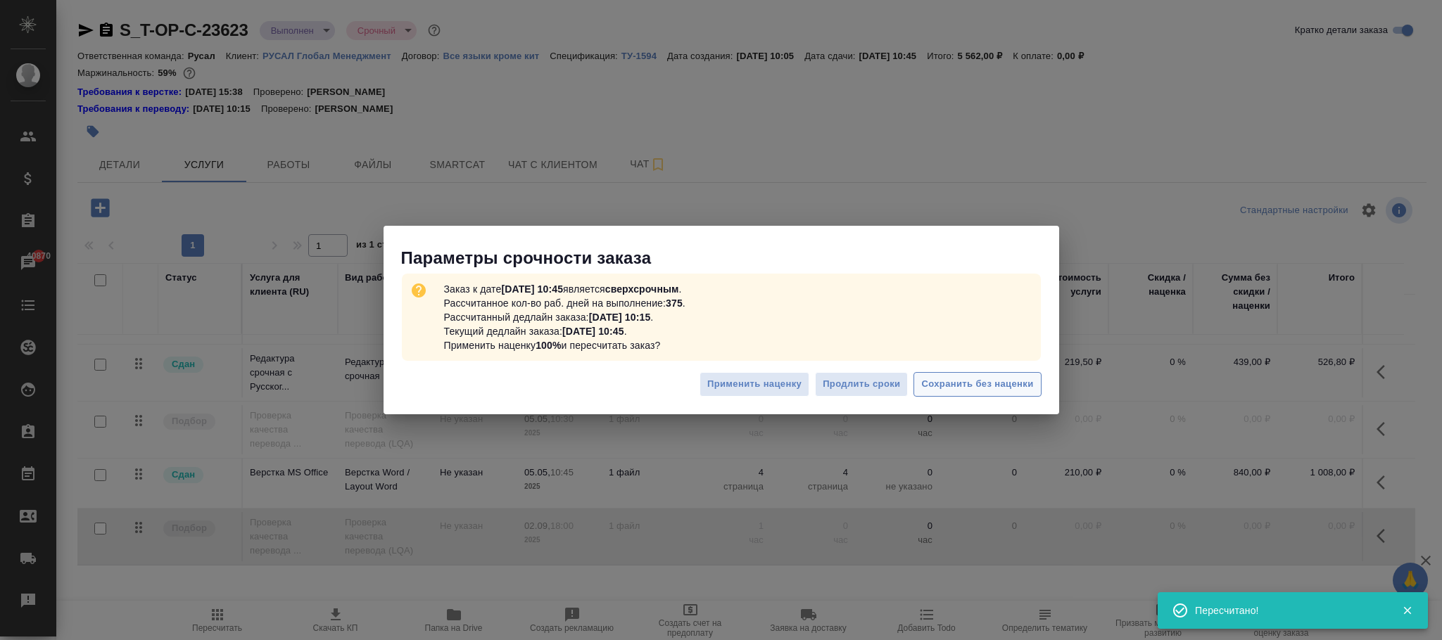
click at [997, 385] on span "Сохранить без наценки" at bounding box center [977, 384] width 112 height 16
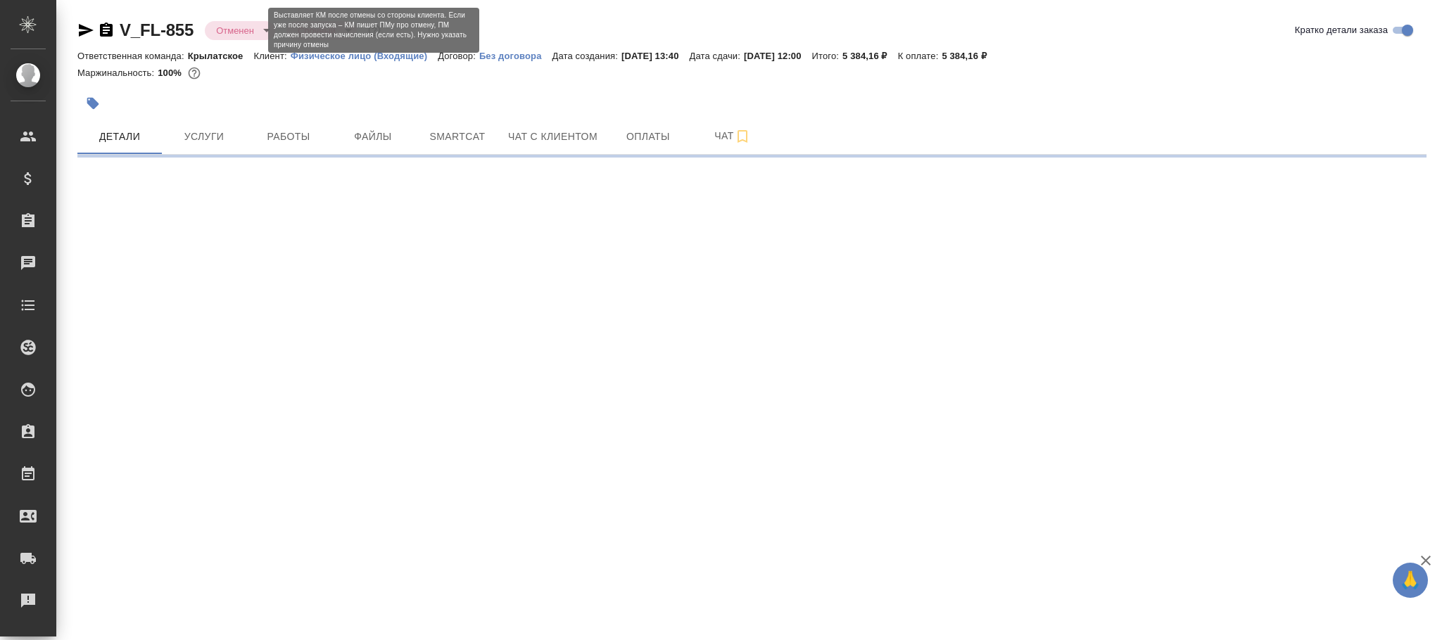
click at [227, 27] on body "🙏 .cls-1 fill:#fff; AWATERA [PERSON_NAME]fokina Клиенты Спецификации Заказы Чат…" at bounding box center [721, 320] width 1442 height 640
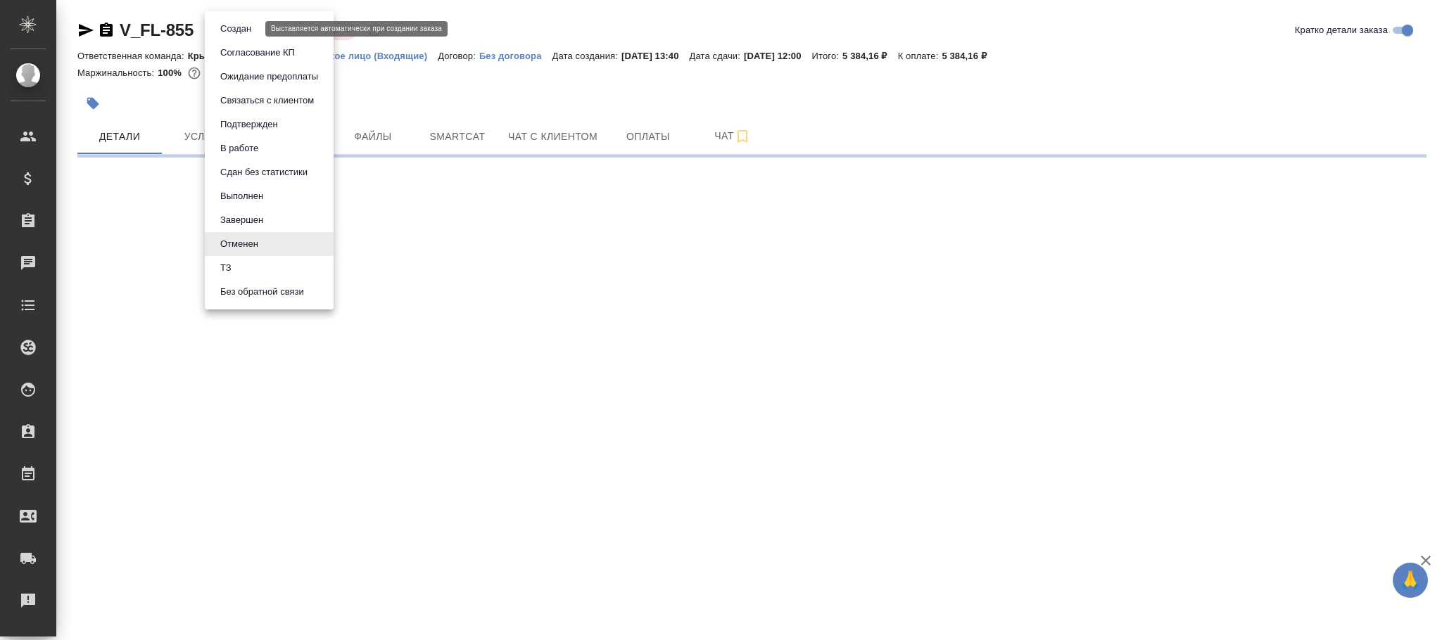
click at [246, 26] on button "Создан" at bounding box center [235, 28] width 39 height 15
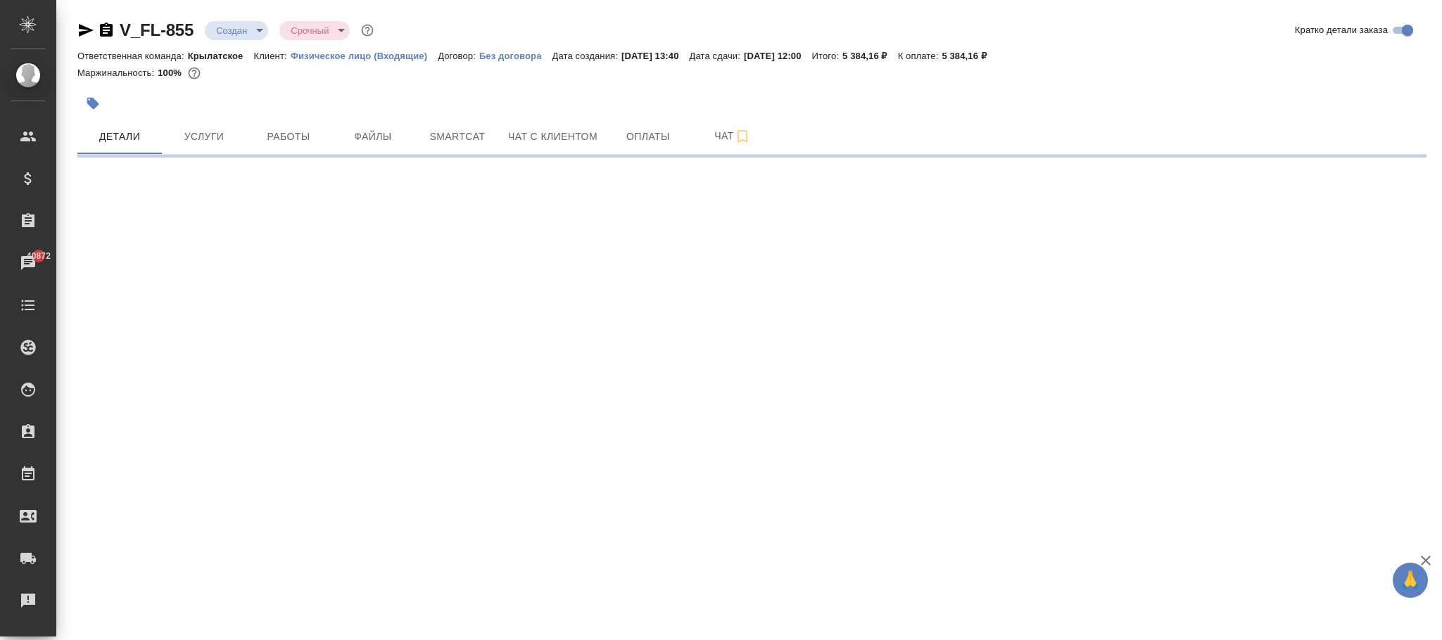
select select "RU"
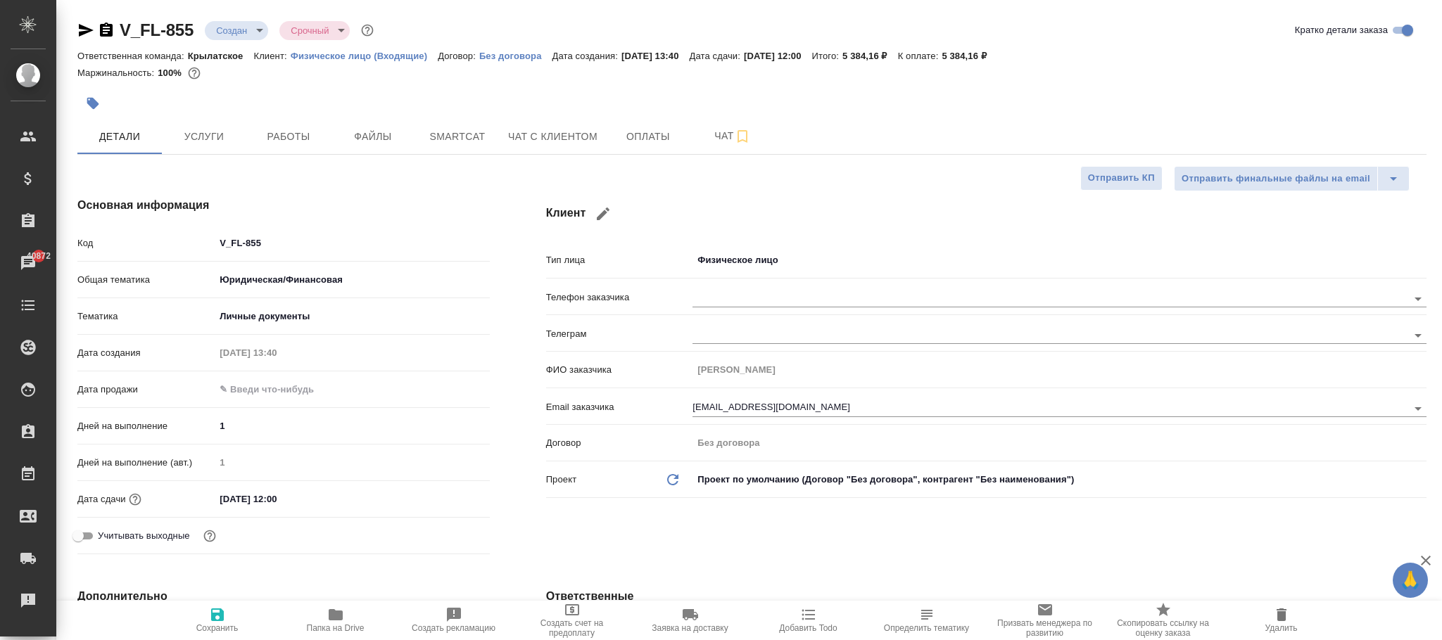
type textarea "x"
click at [220, 623] on icon "button" at bounding box center [217, 615] width 17 height 17
type textarea "x"
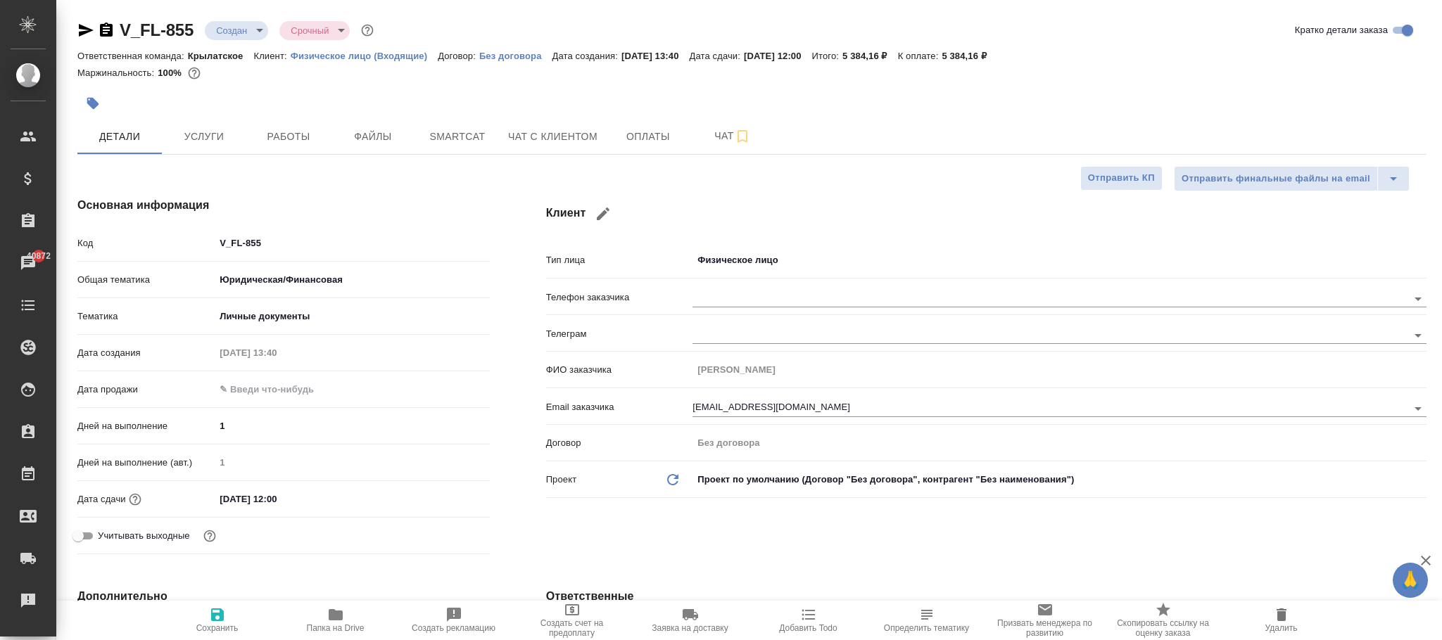
type textarea "x"
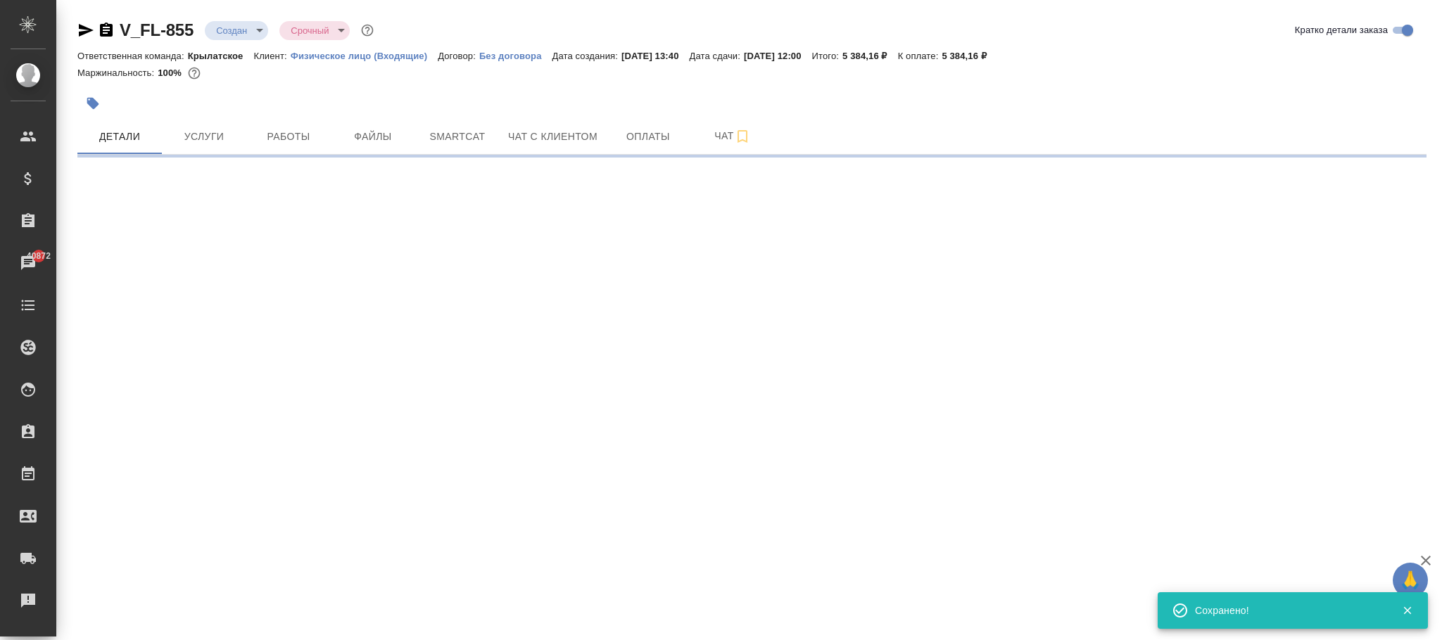
select select "RU"
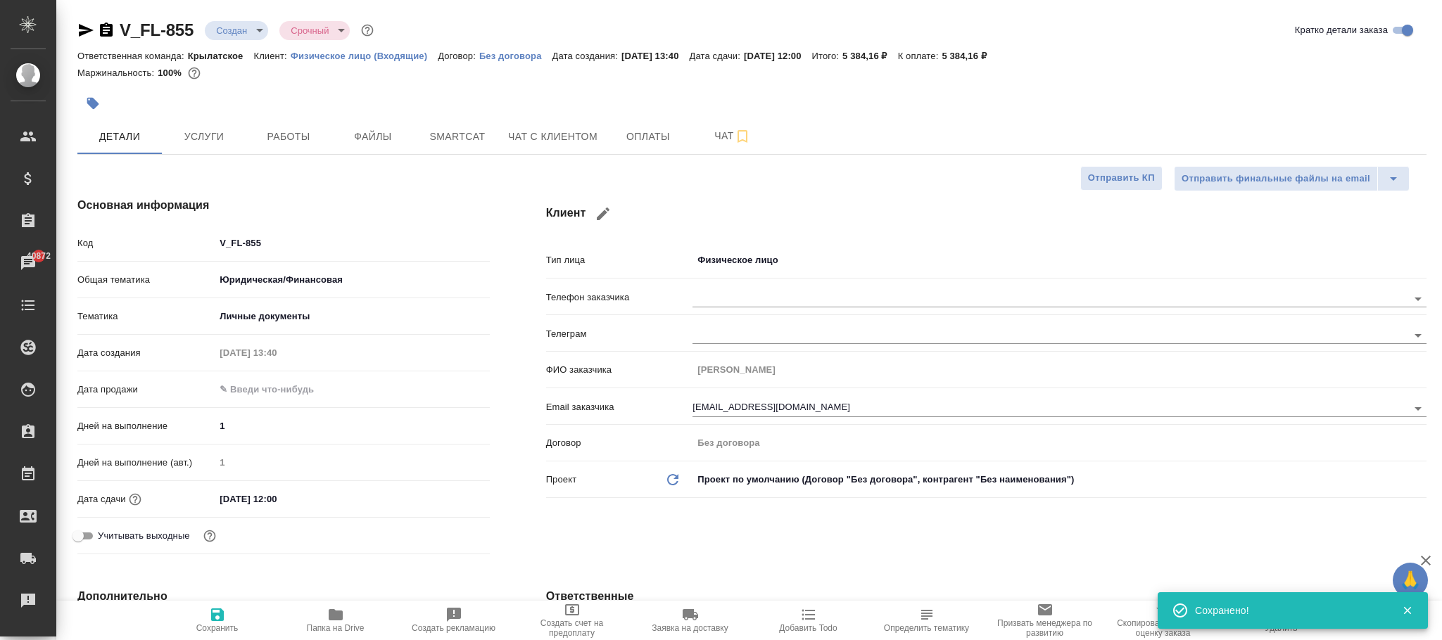
type textarea "x"
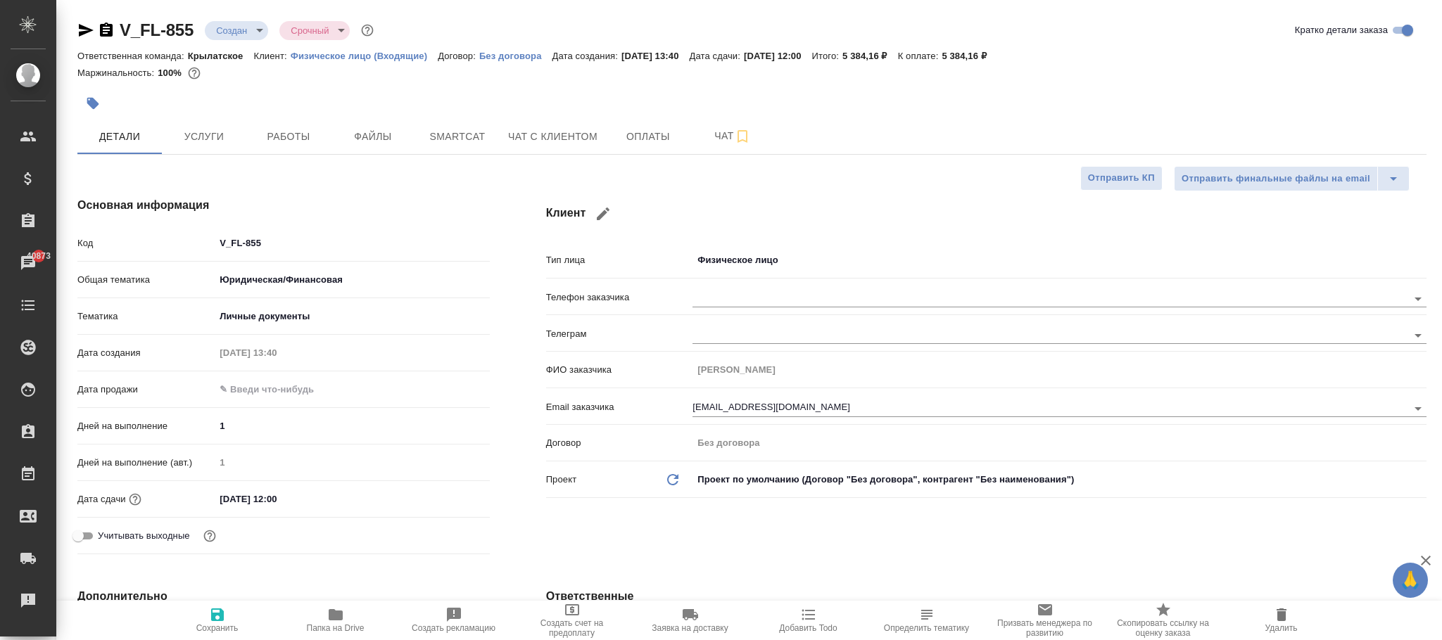
type textarea "x"
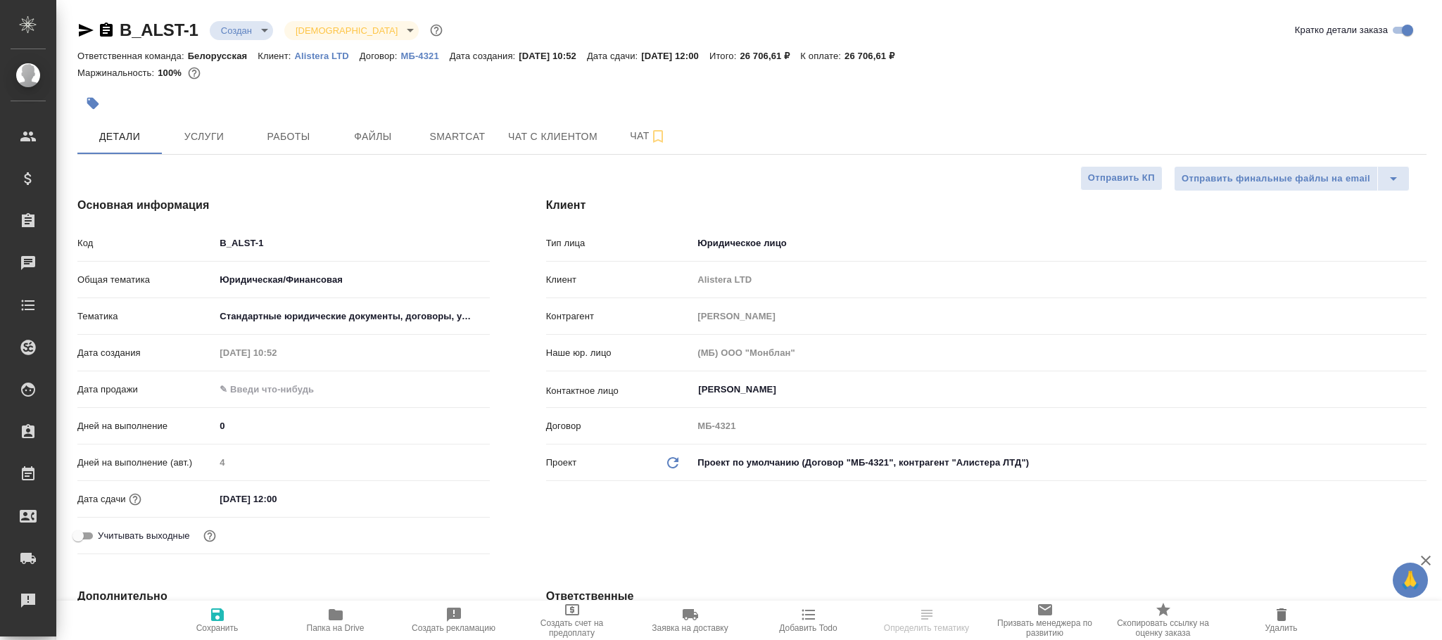
select select "RU"
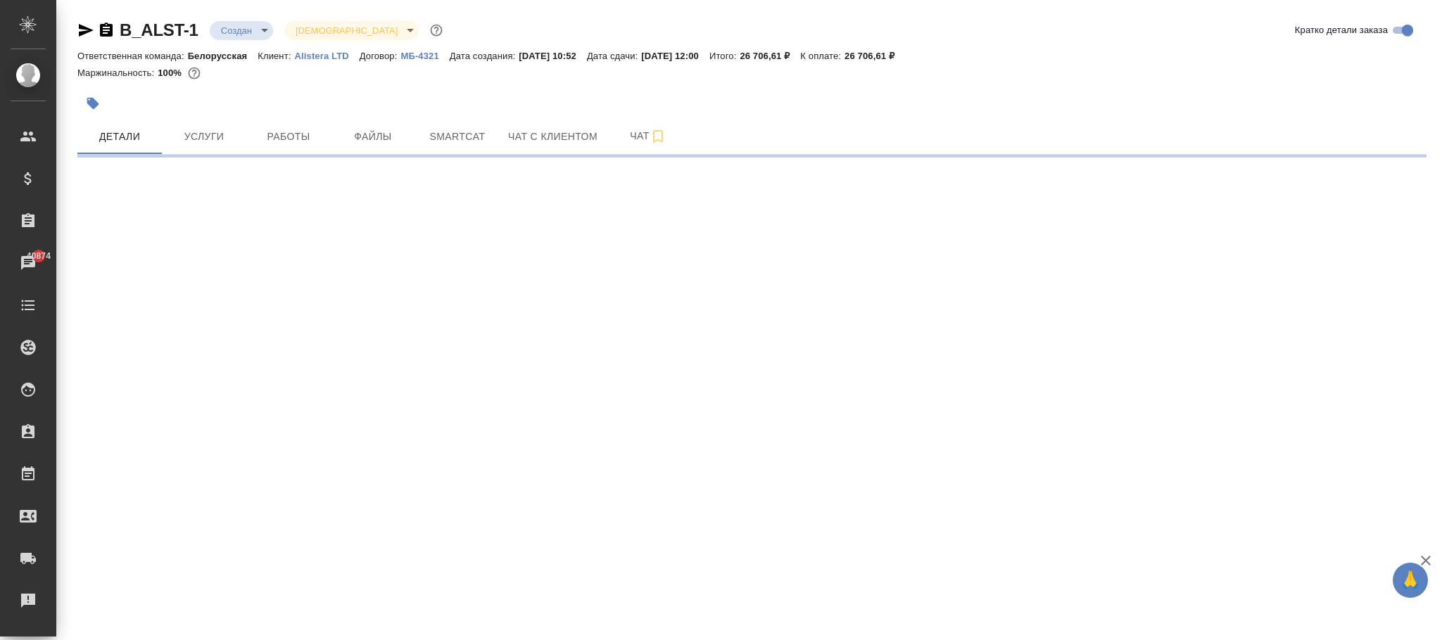
select select "RU"
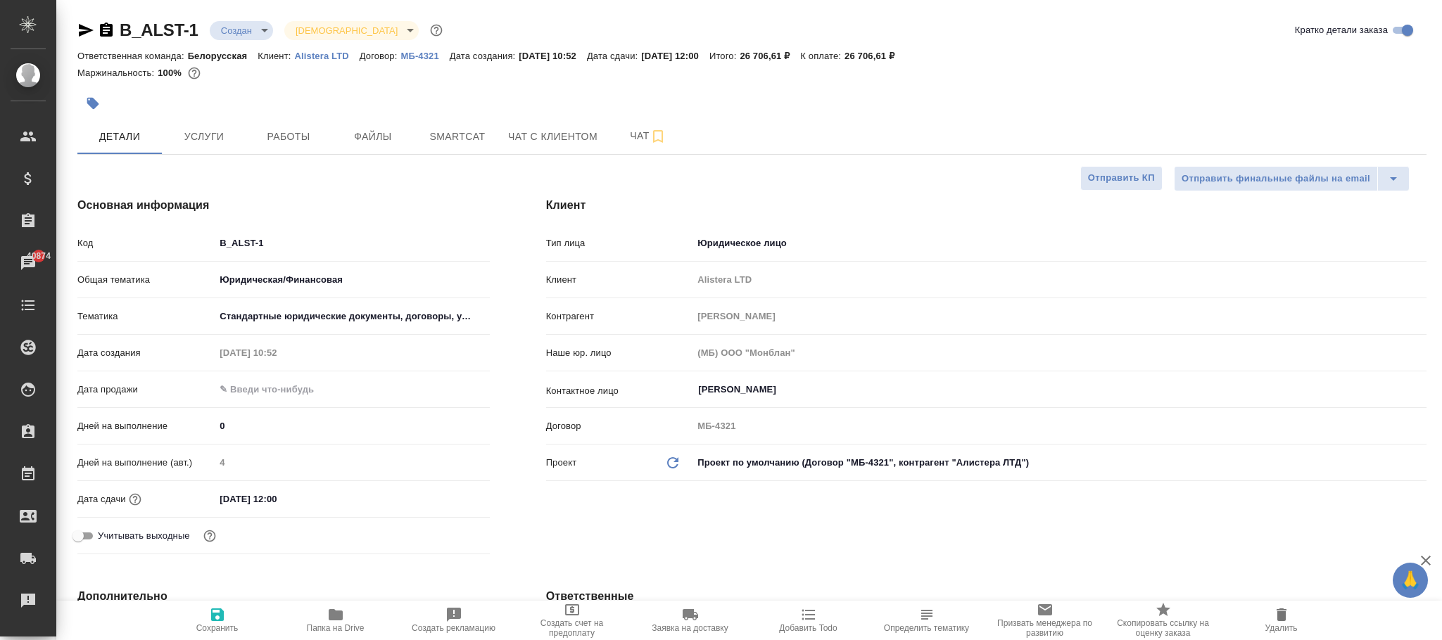
type textarea "x"
drag, startPoint x: 218, startPoint y: 619, endPoint x: 322, endPoint y: 398, distance: 244.6
click at [217, 614] on icon "button" at bounding box center [217, 615] width 17 height 17
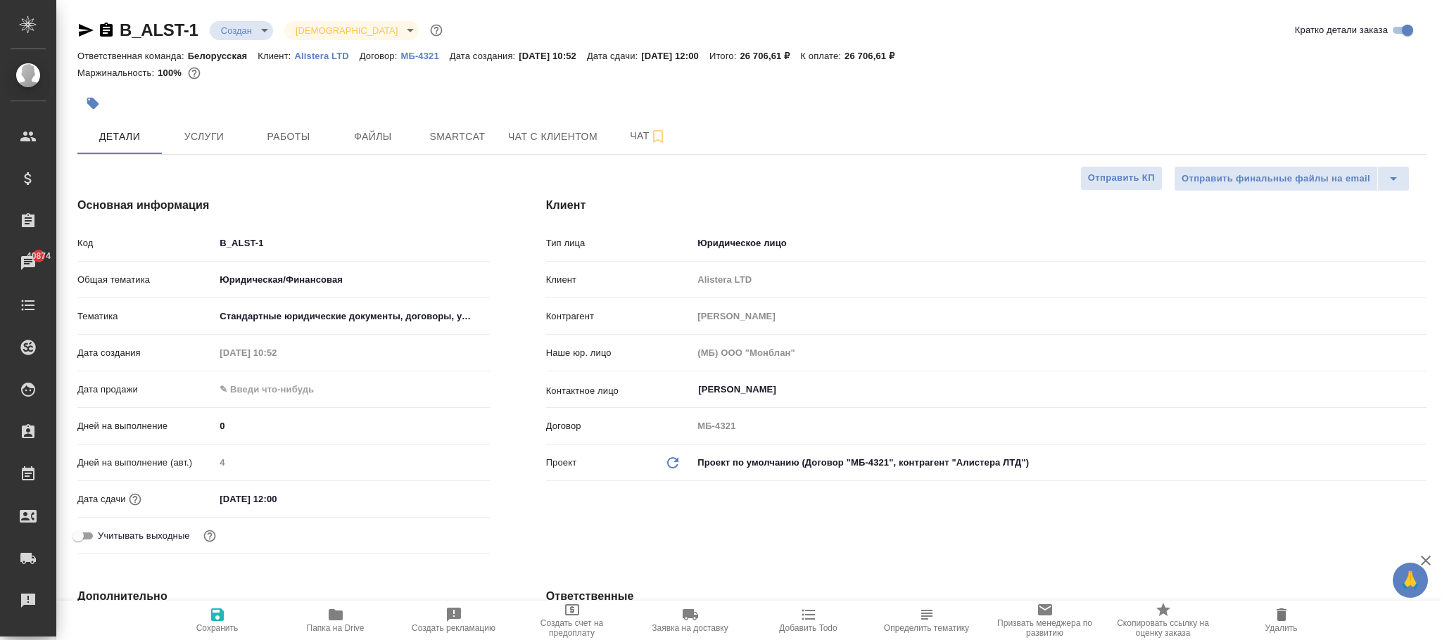
type textarea "x"
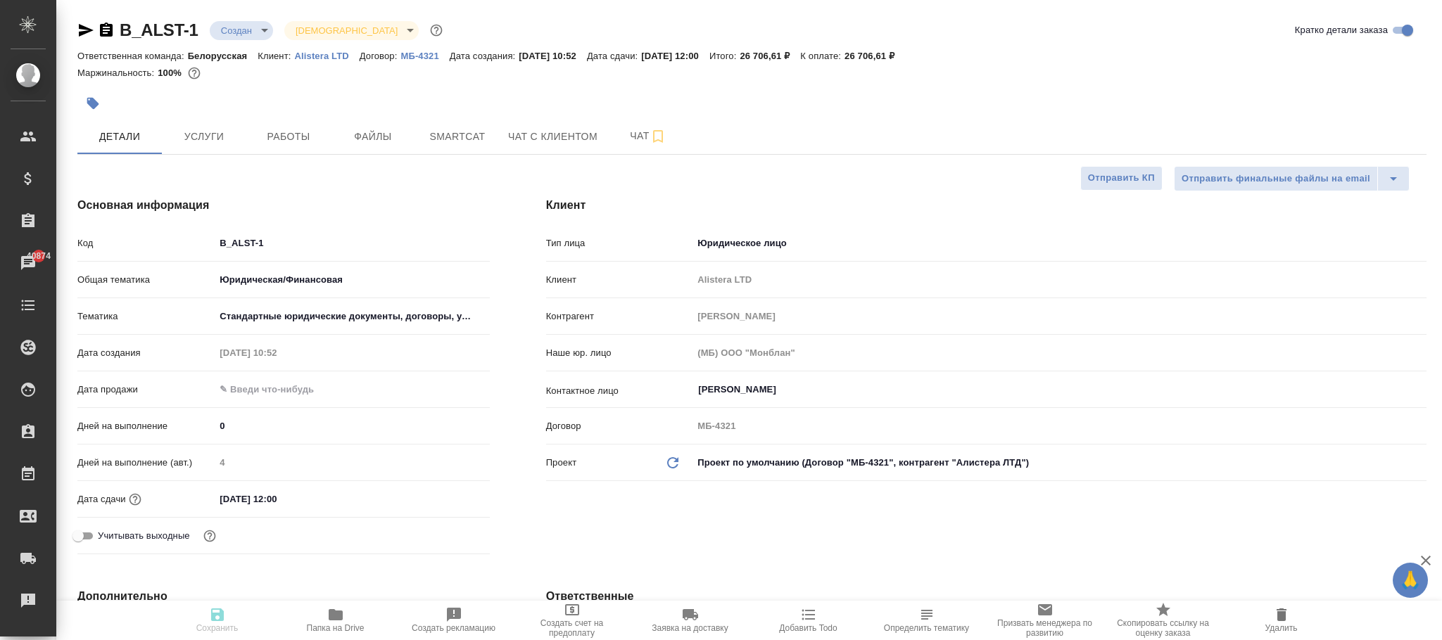
type textarea "x"
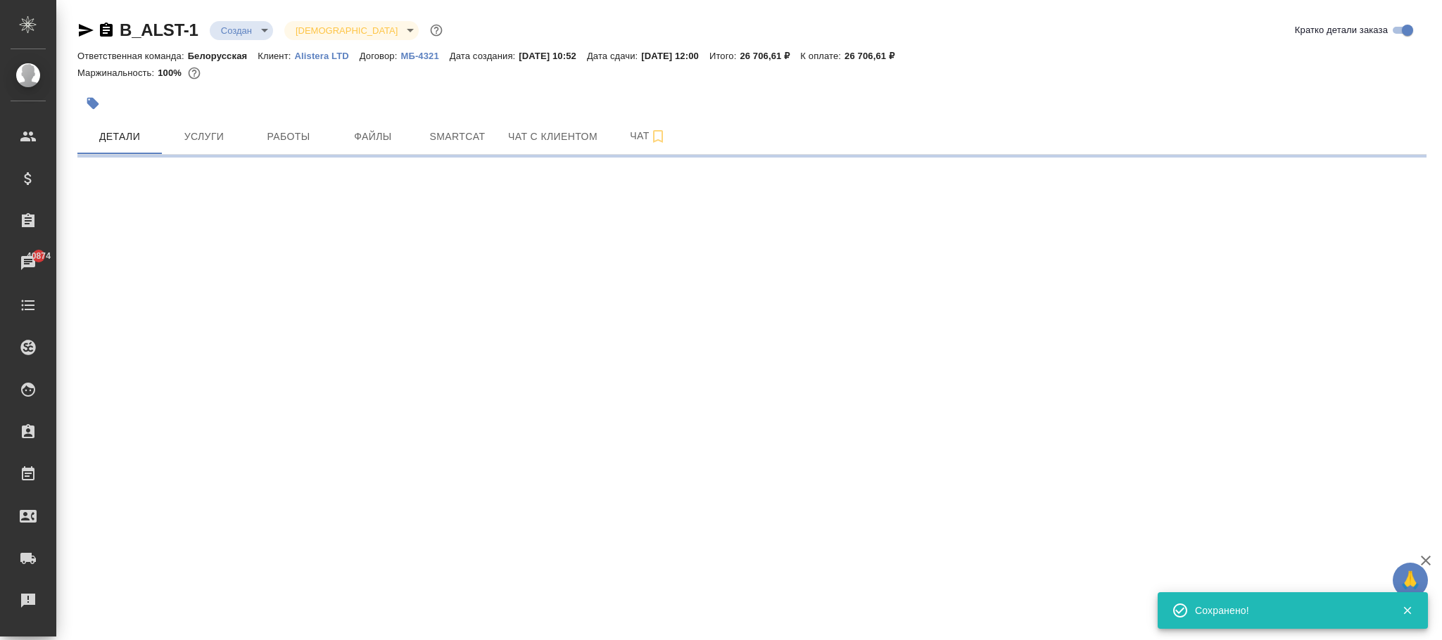
select select "RU"
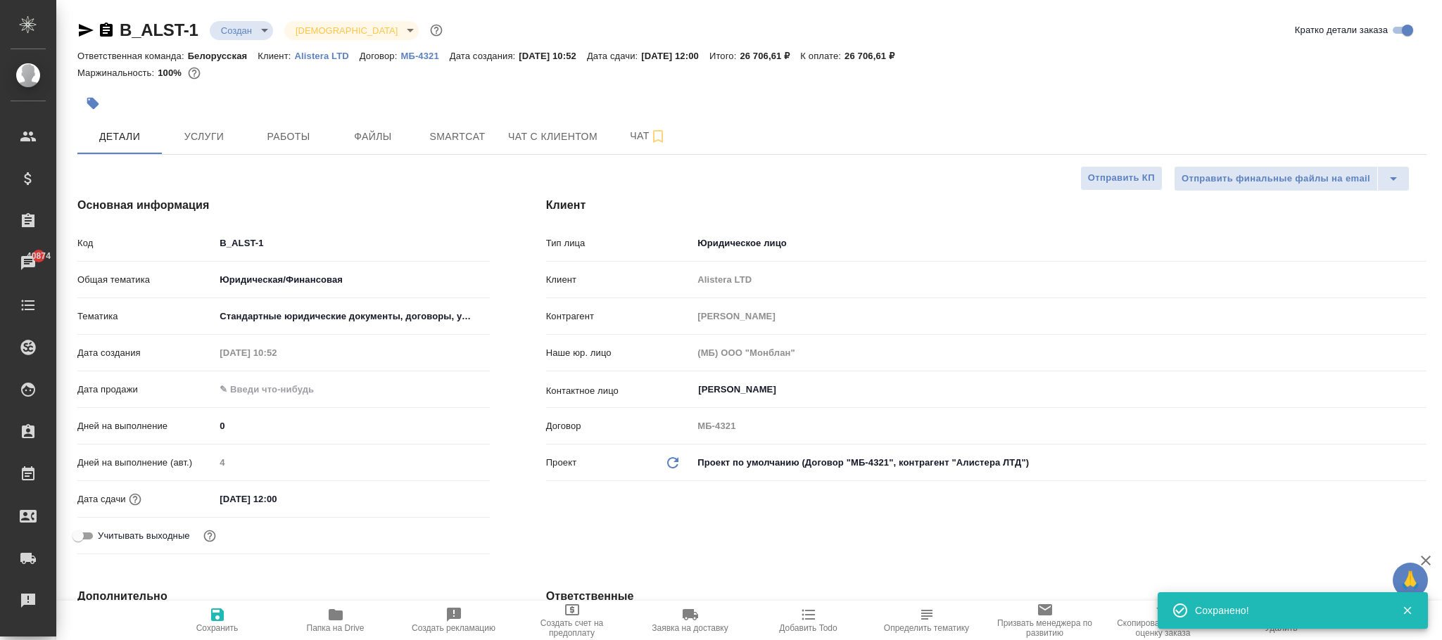
type textarea "x"
click at [332, 56] on p "Alistera LTD" at bounding box center [326, 56] width 65 height 11
type textarea "x"
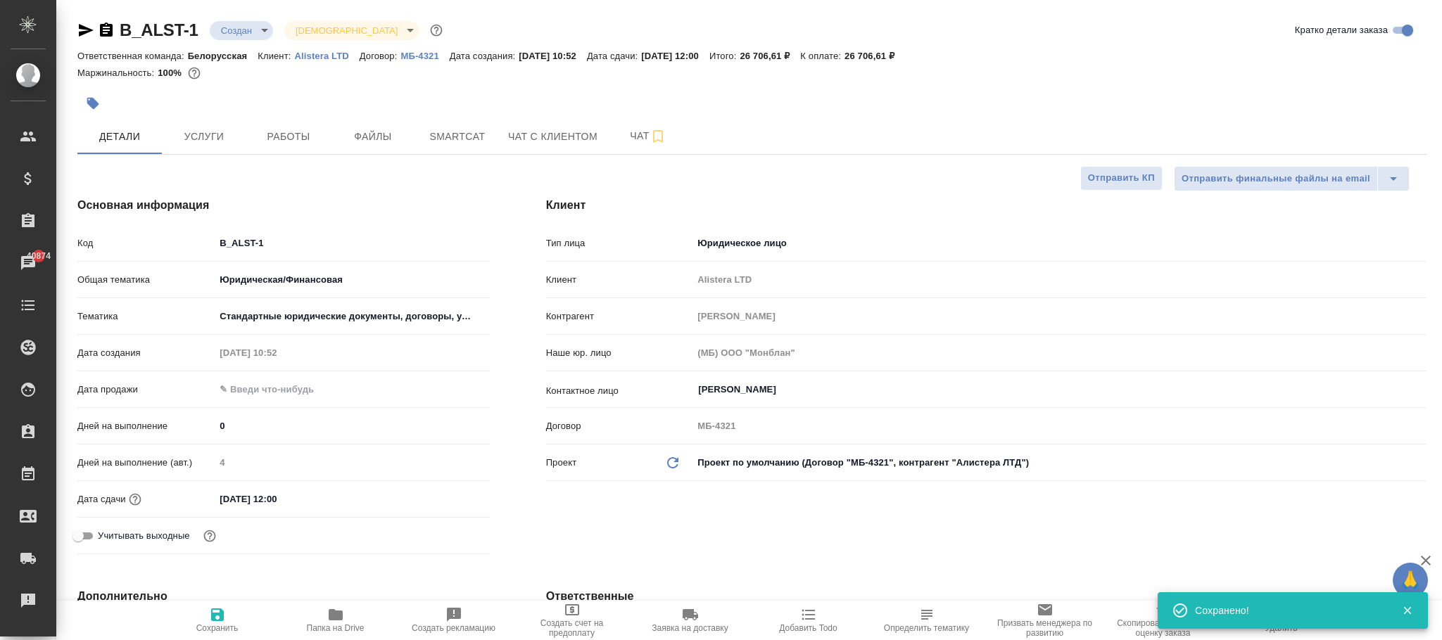
type textarea "x"
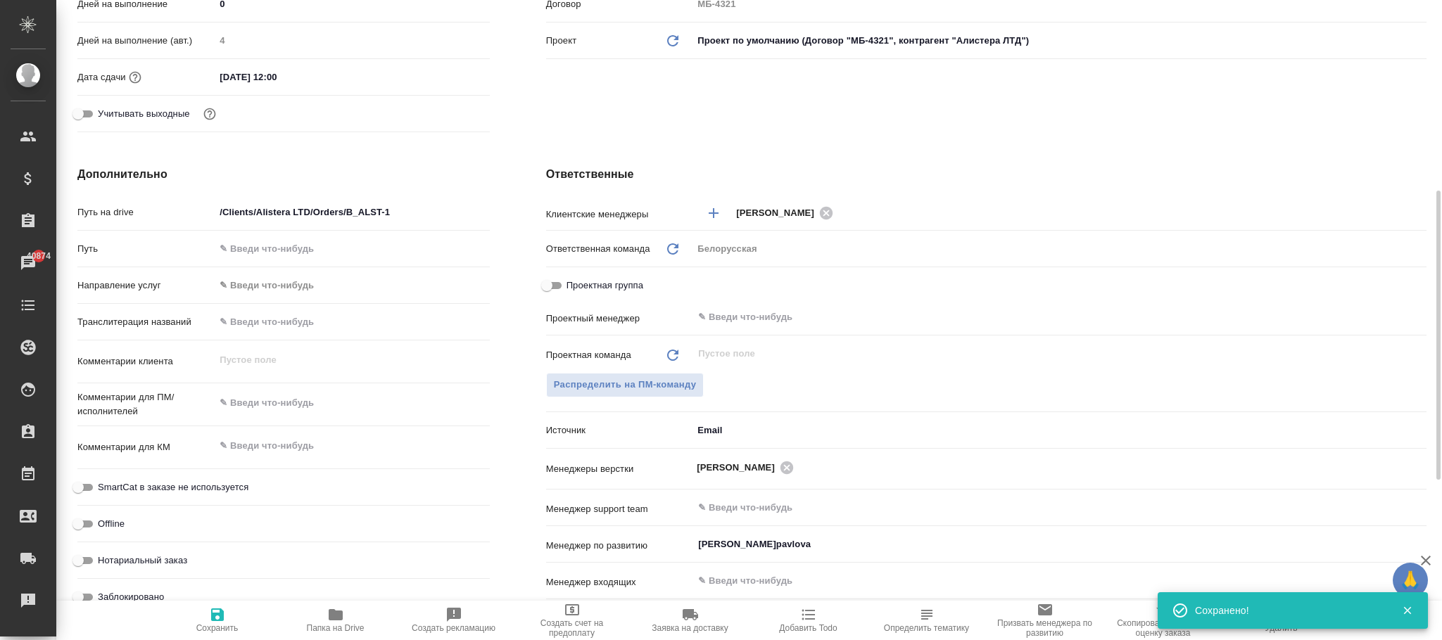
scroll to position [778, 0]
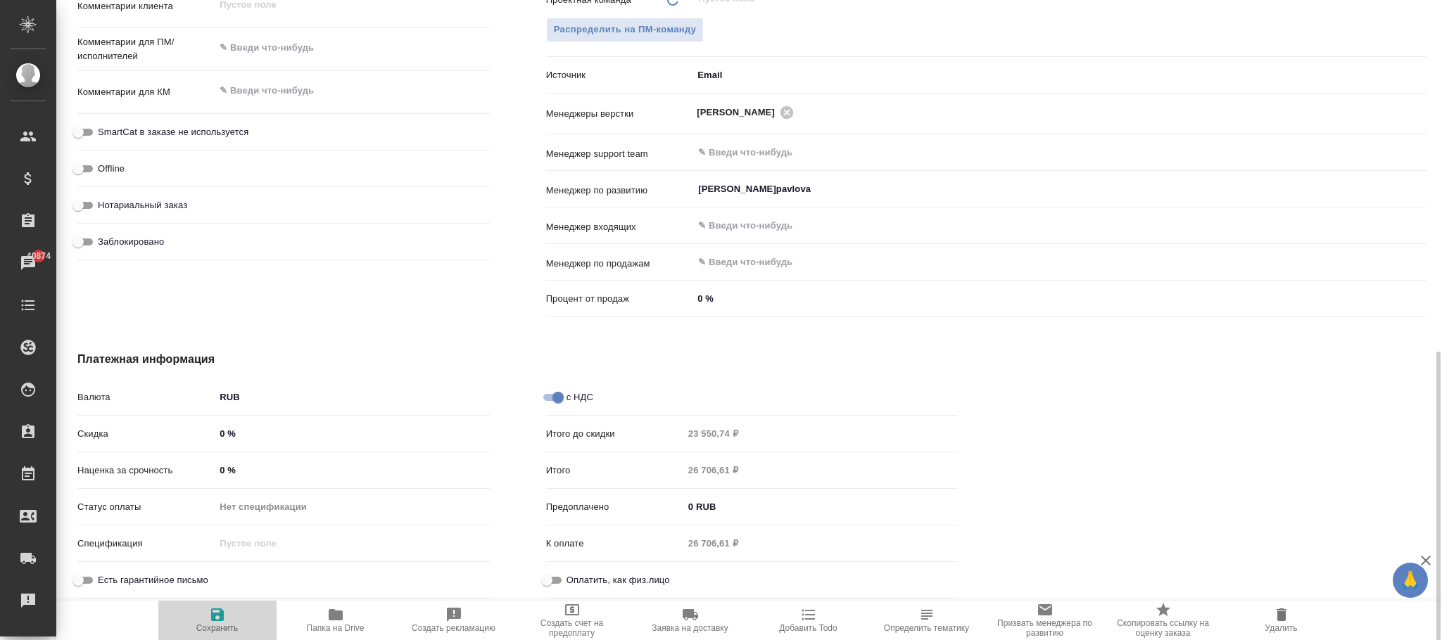
drag, startPoint x: 224, startPoint y: 619, endPoint x: 472, endPoint y: 382, distance: 341.9
click at [224, 616] on icon "button" at bounding box center [217, 615] width 17 height 17
type textarea "x"
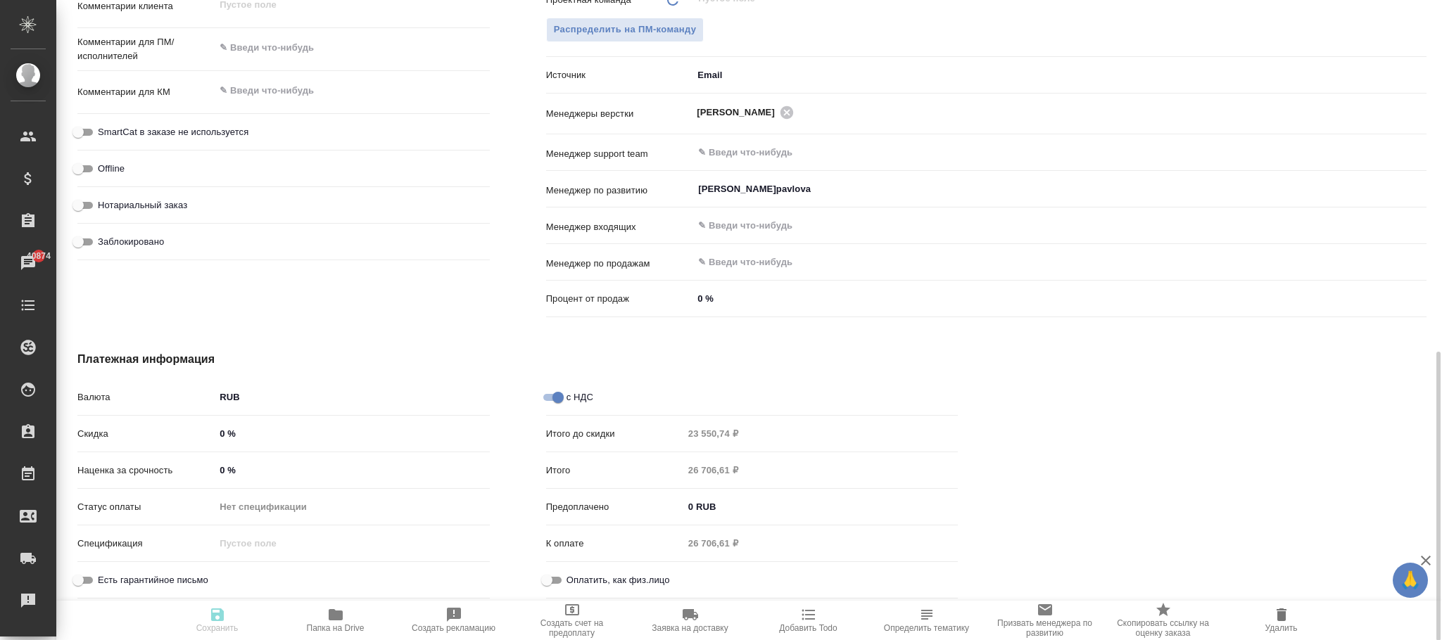
type textarea "x"
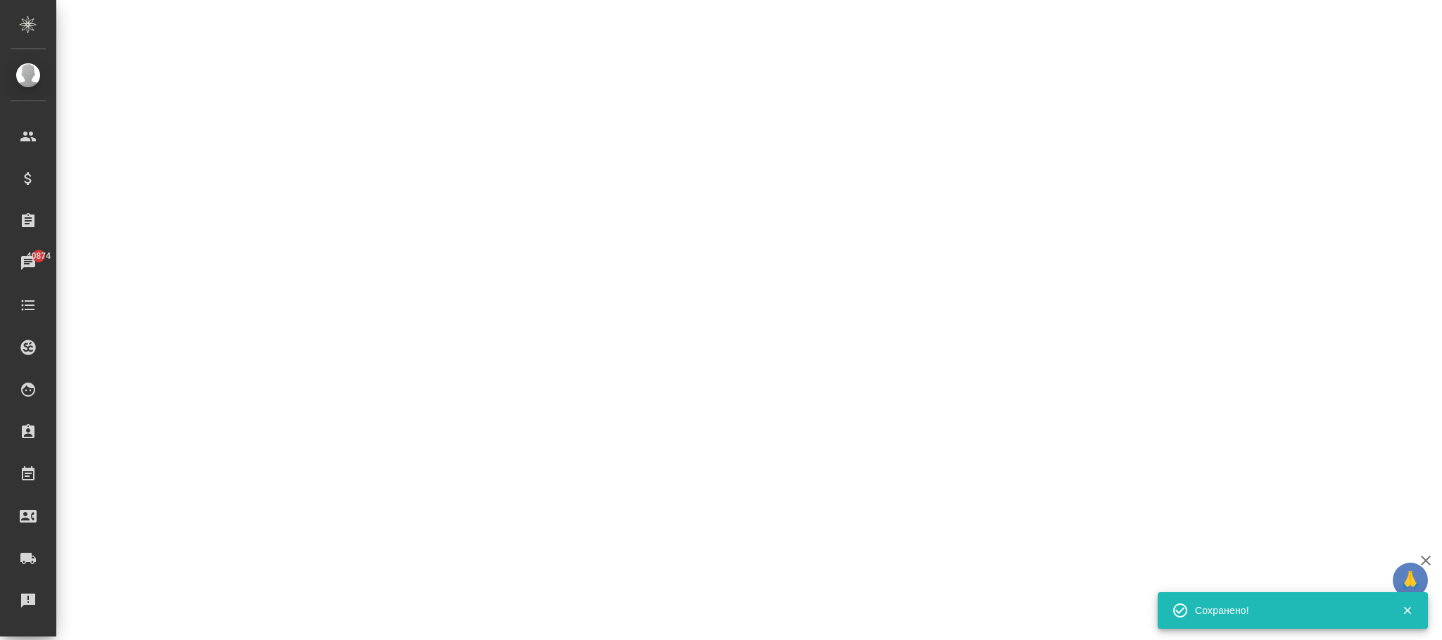
scroll to position [39, 0]
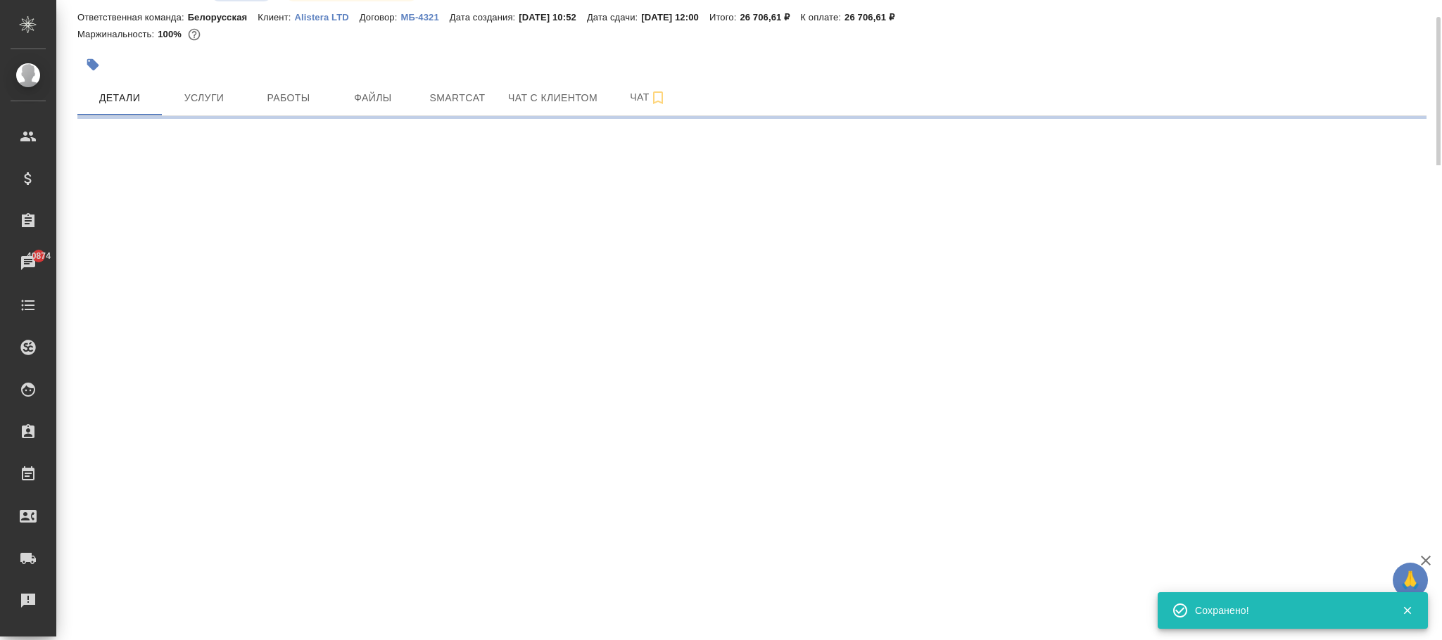
select select "RU"
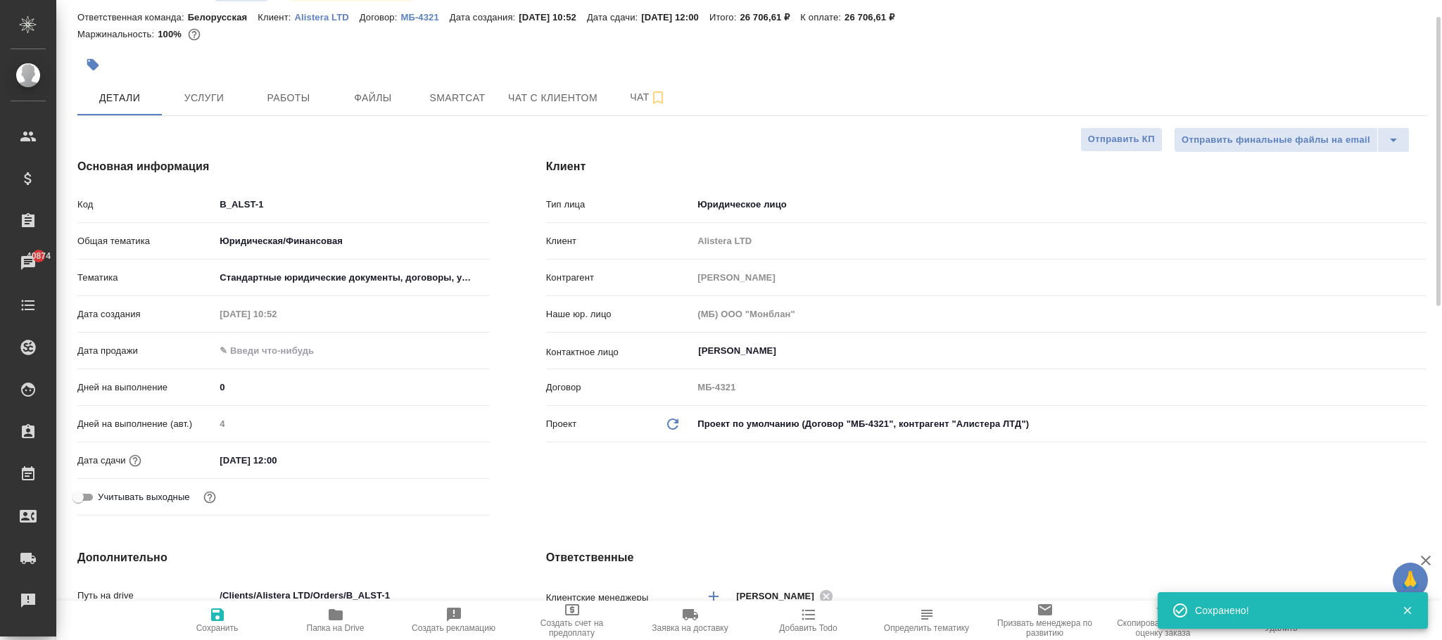
type textarea "x"
drag, startPoint x: 207, startPoint y: 95, endPoint x: 526, endPoint y: 419, distance: 454.3
click at [210, 101] on span "Услуги" at bounding box center [204, 98] width 68 height 18
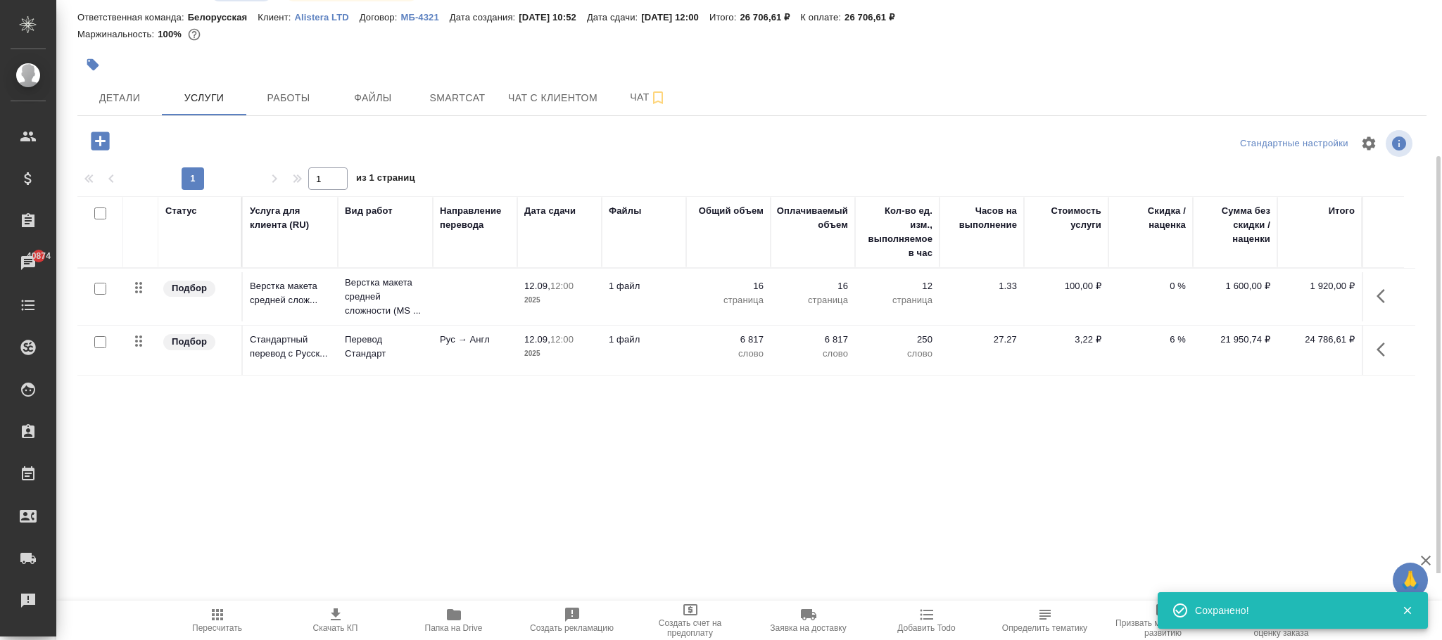
scroll to position [106, 0]
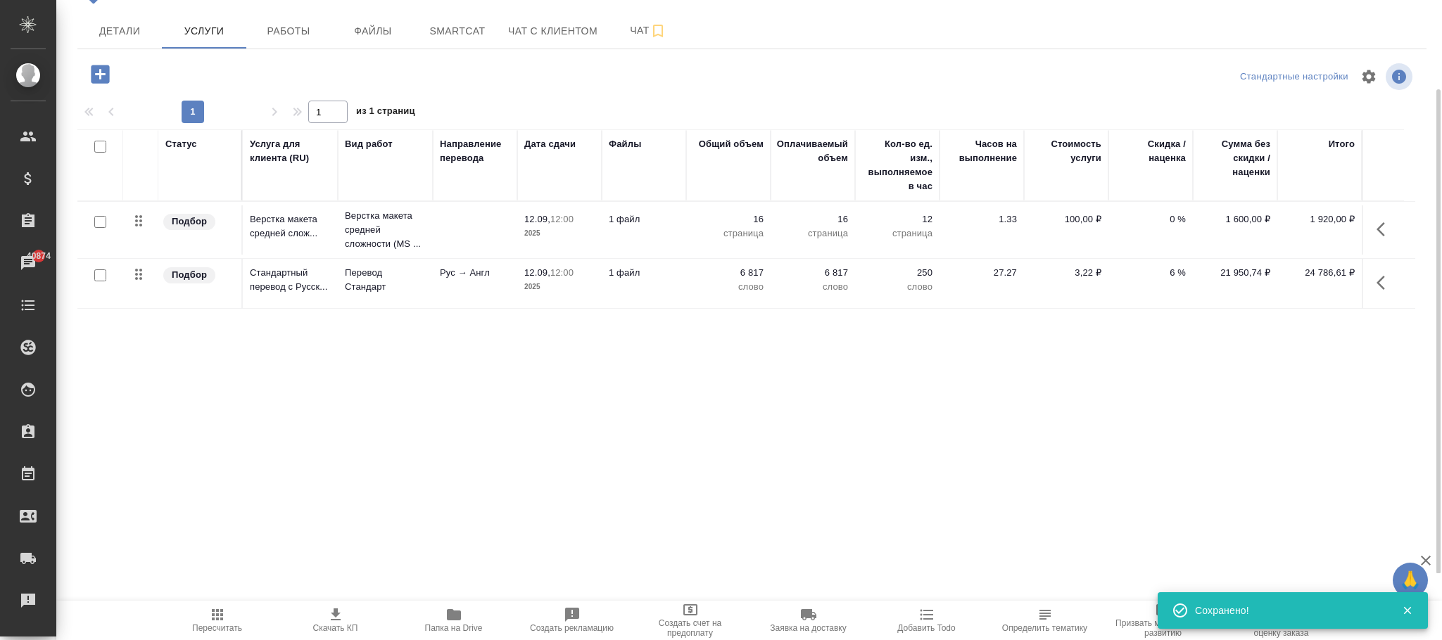
drag, startPoint x: 203, startPoint y: 613, endPoint x: 384, endPoint y: 477, distance: 226.7
click at [205, 613] on span "Пересчитать" at bounding box center [217, 620] width 101 height 27
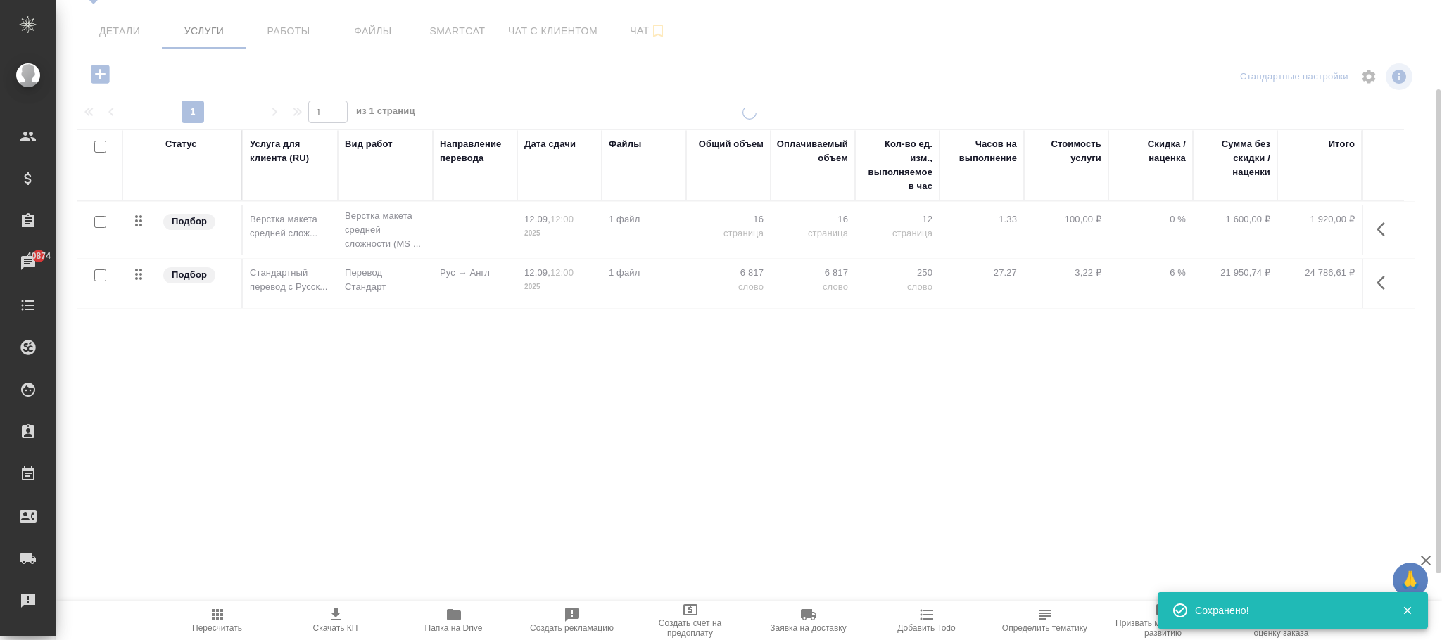
scroll to position [0, 0]
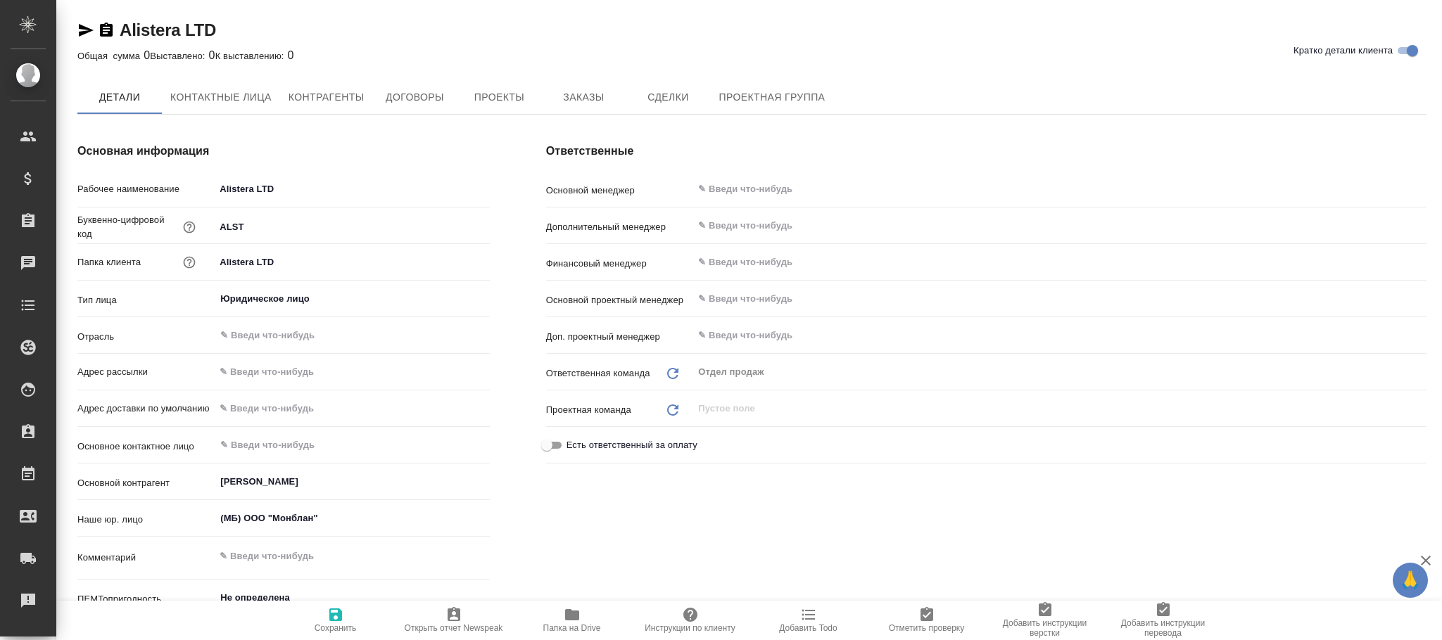
type textarea "x"
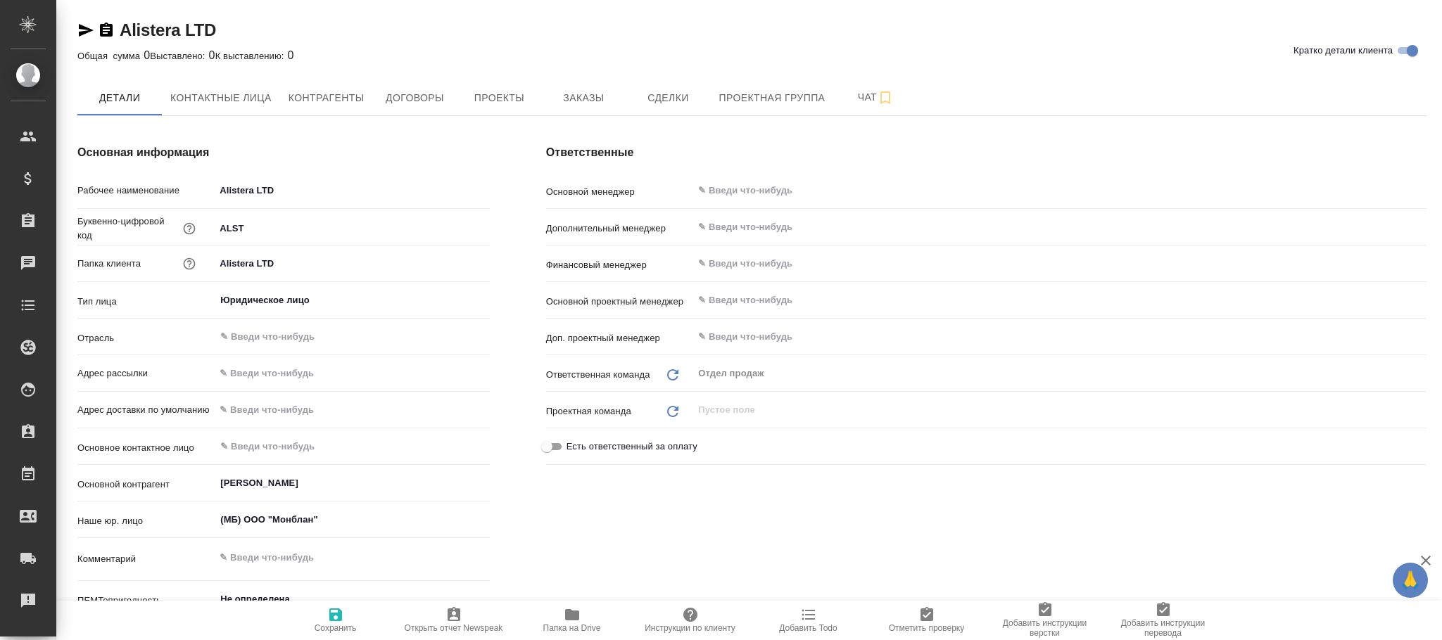
type textarea "x"
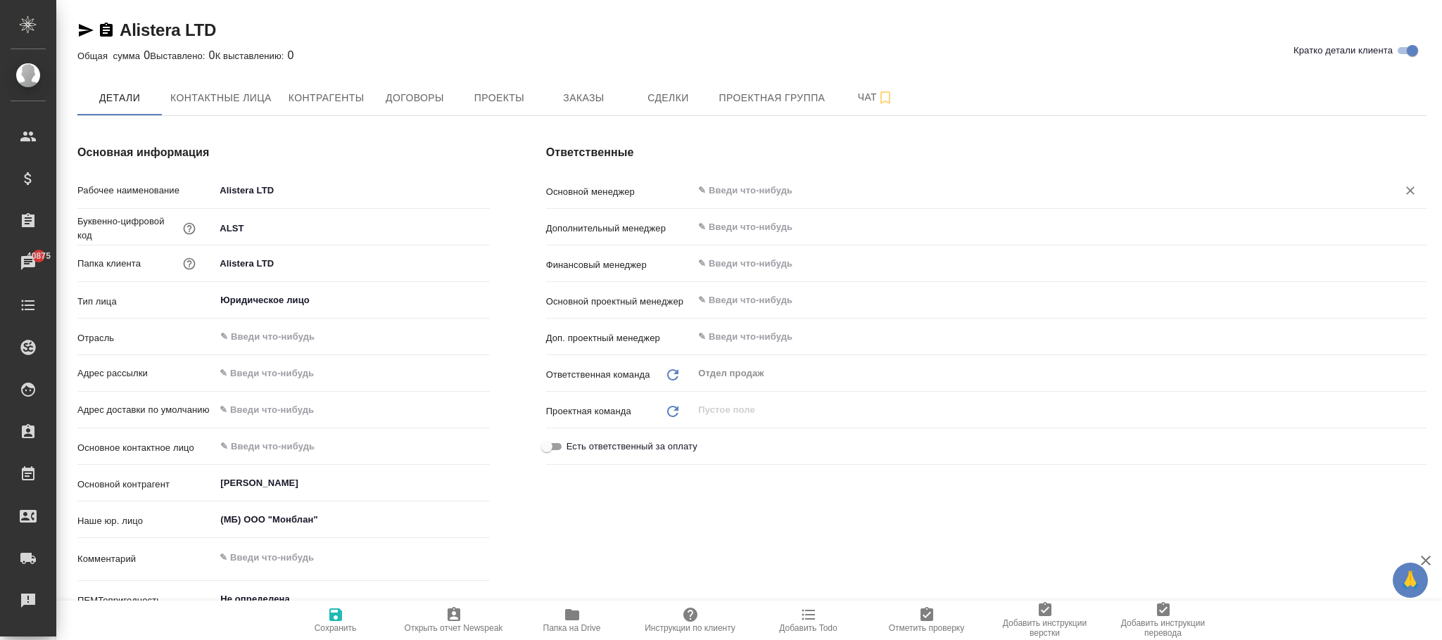
click at [744, 194] on input "text" at bounding box center [1036, 190] width 678 height 17
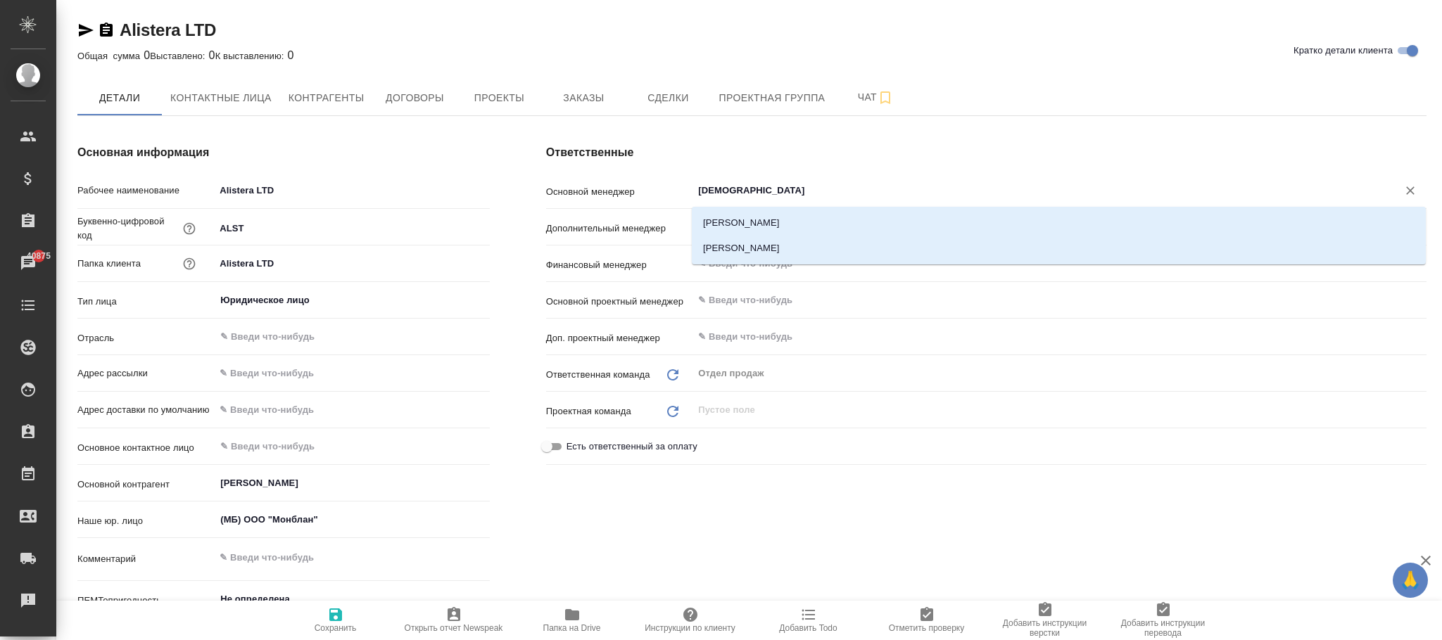
type input "бого"
click at [756, 222] on li "[PERSON_NAME]" at bounding box center [1059, 222] width 734 height 25
type textarea "x"
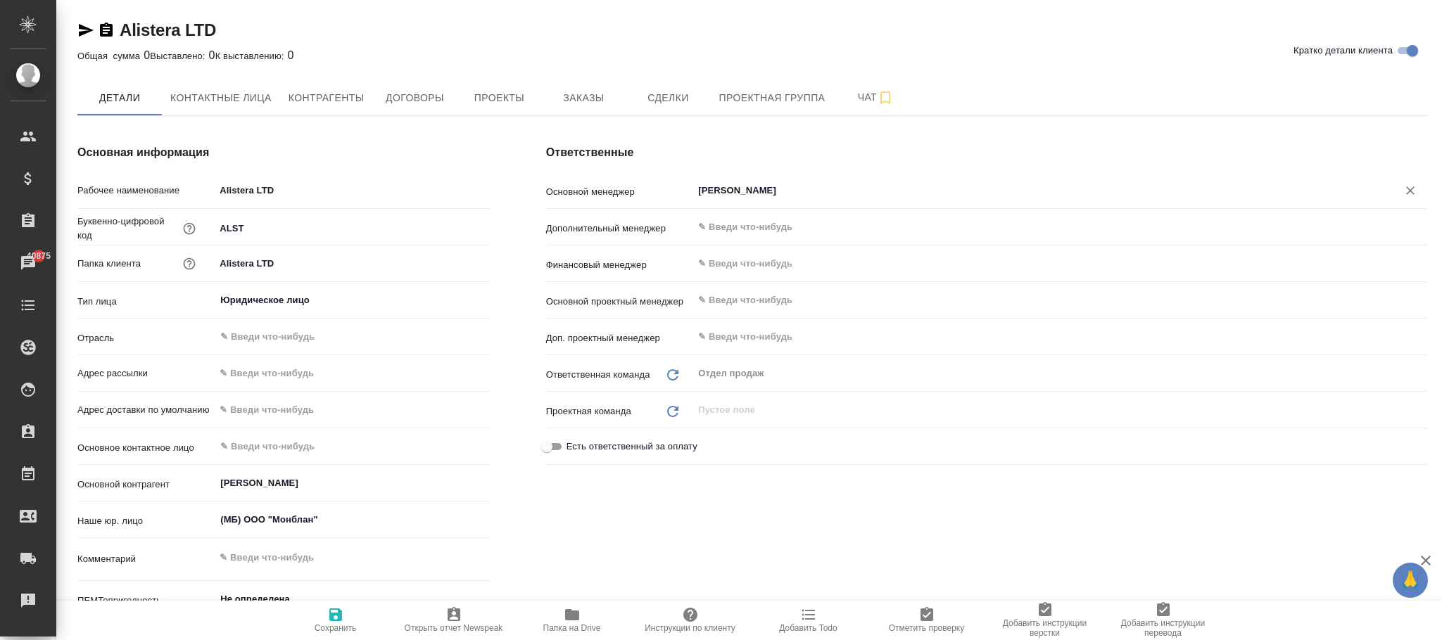
type input "[PERSON_NAME]"
click at [317, 612] on span "Сохранить" at bounding box center [335, 620] width 101 height 27
type textarea "x"
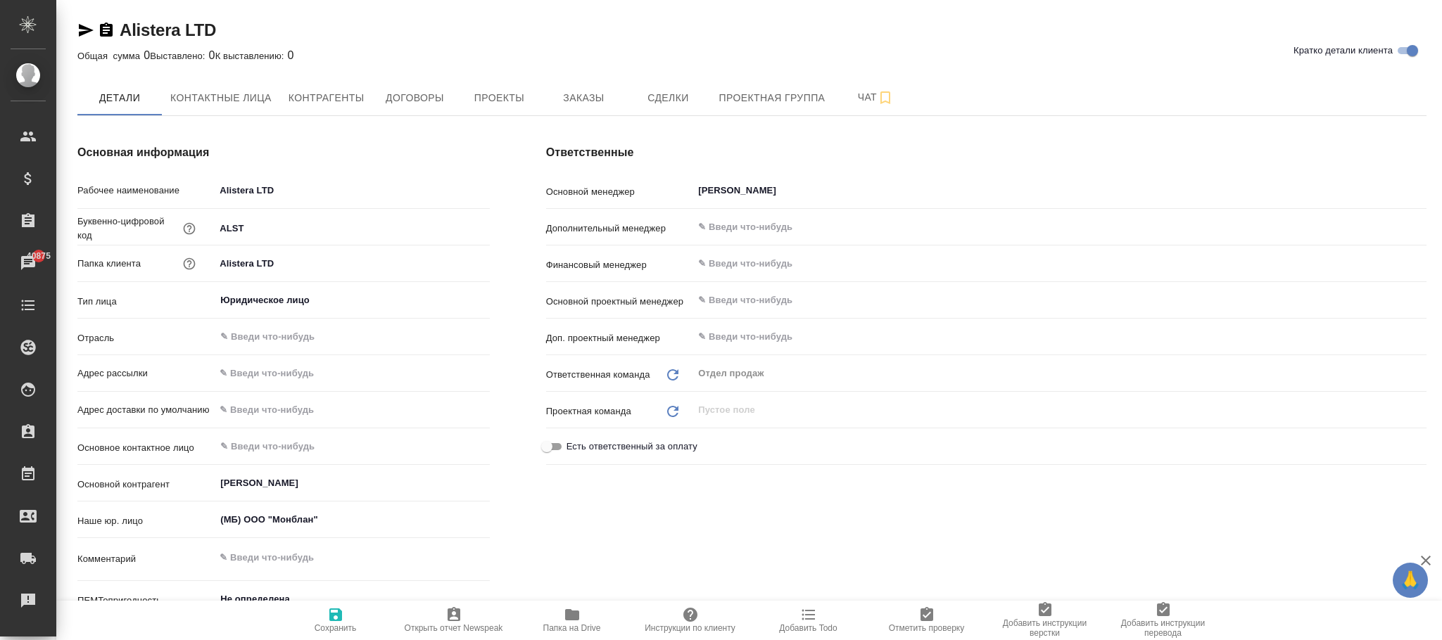
type textarea "x"
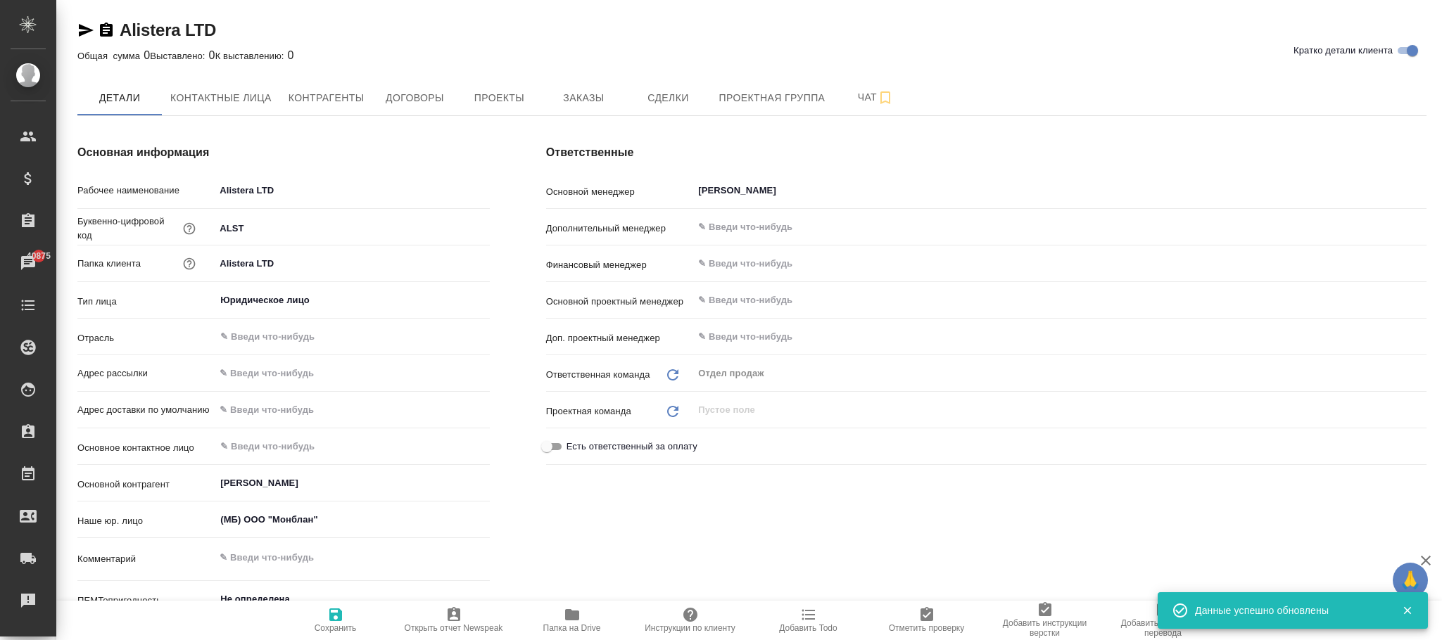
type textarea "x"
type input "[PERSON_NAME]"
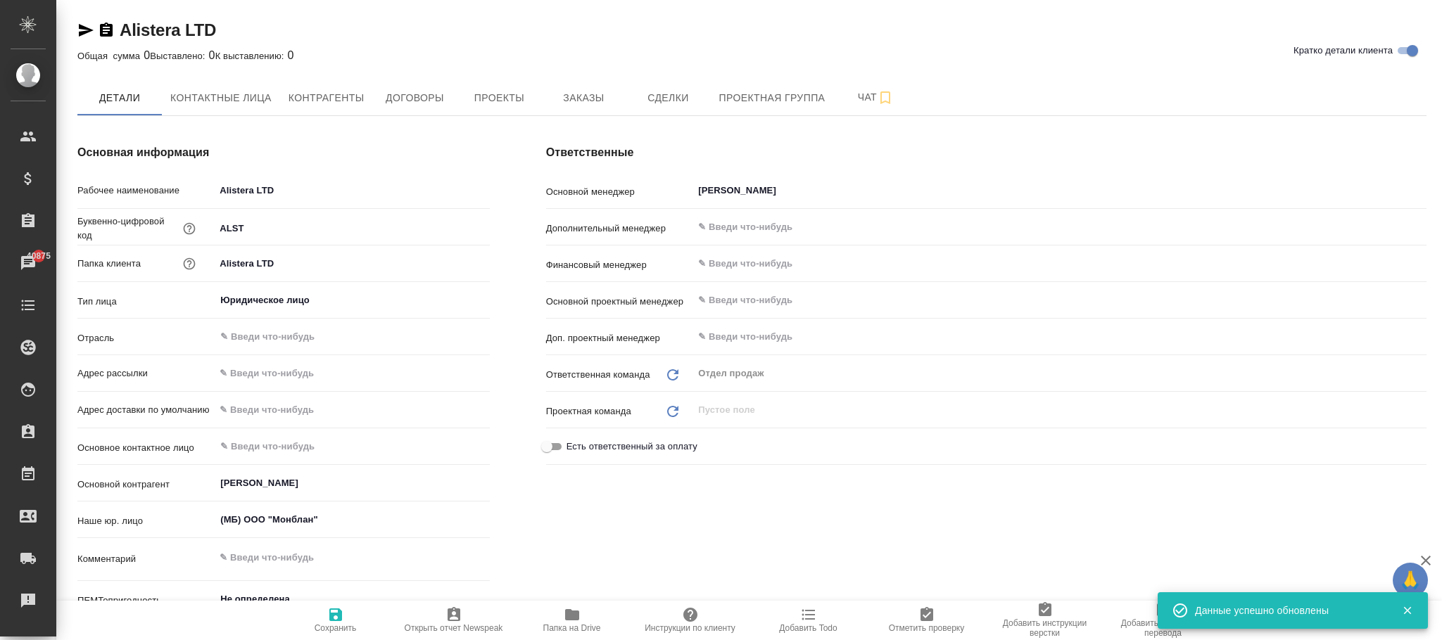
type input "Белорусская"
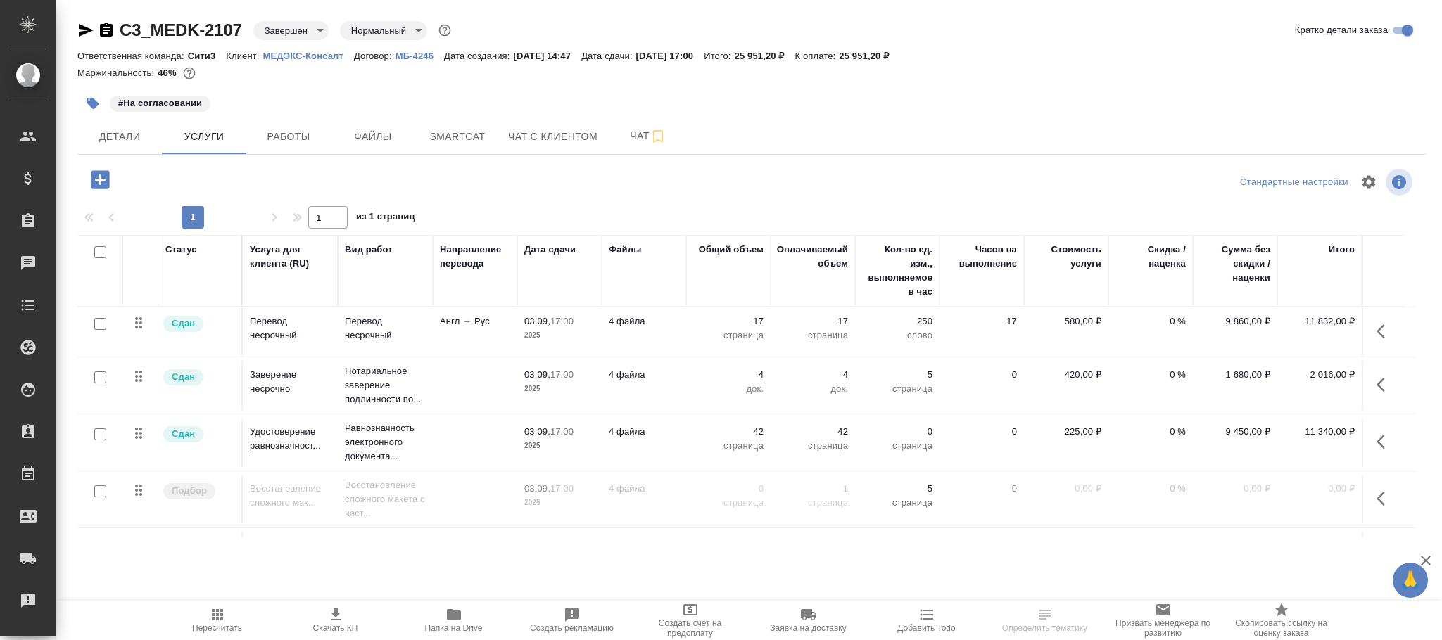
click at [296, 30] on body "🙏 .cls-1 fill:#fff; AWATERA Фокина [PERSON_NAME] Спецификации Заказы Чаты Todo …" at bounding box center [721, 320] width 1442 height 640
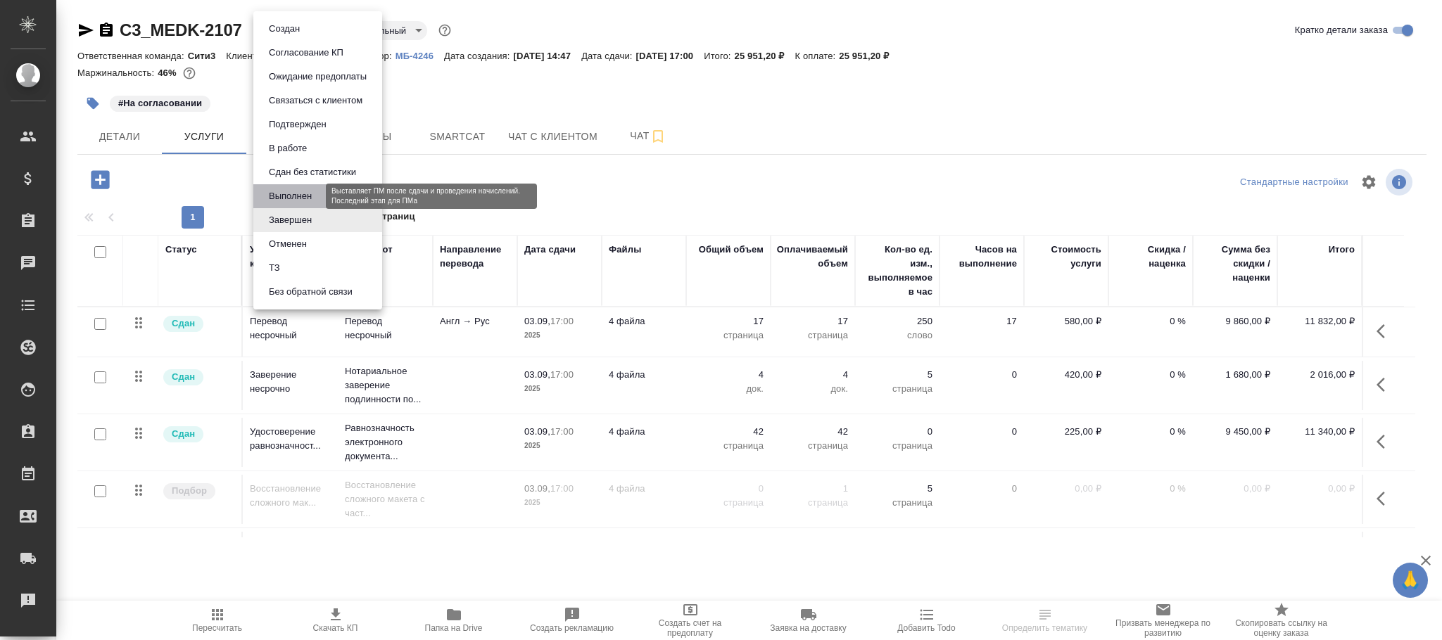
click at [313, 197] on button "Выполнен" at bounding box center [290, 196] width 51 height 15
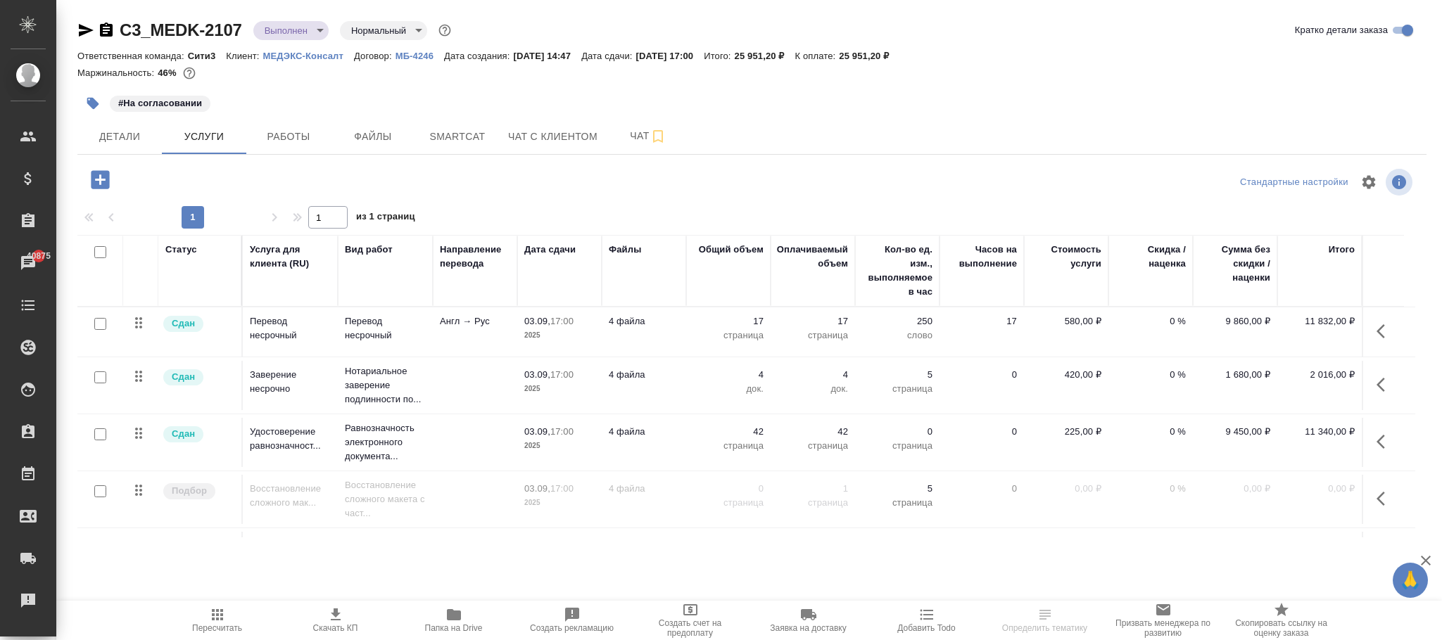
drag, startPoint x: 110, startPoint y: 135, endPoint x: 334, endPoint y: 379, distance: 331.2
click at [121, 146] on button "Детали" at bounding box center [119, 136] width 84 height 35
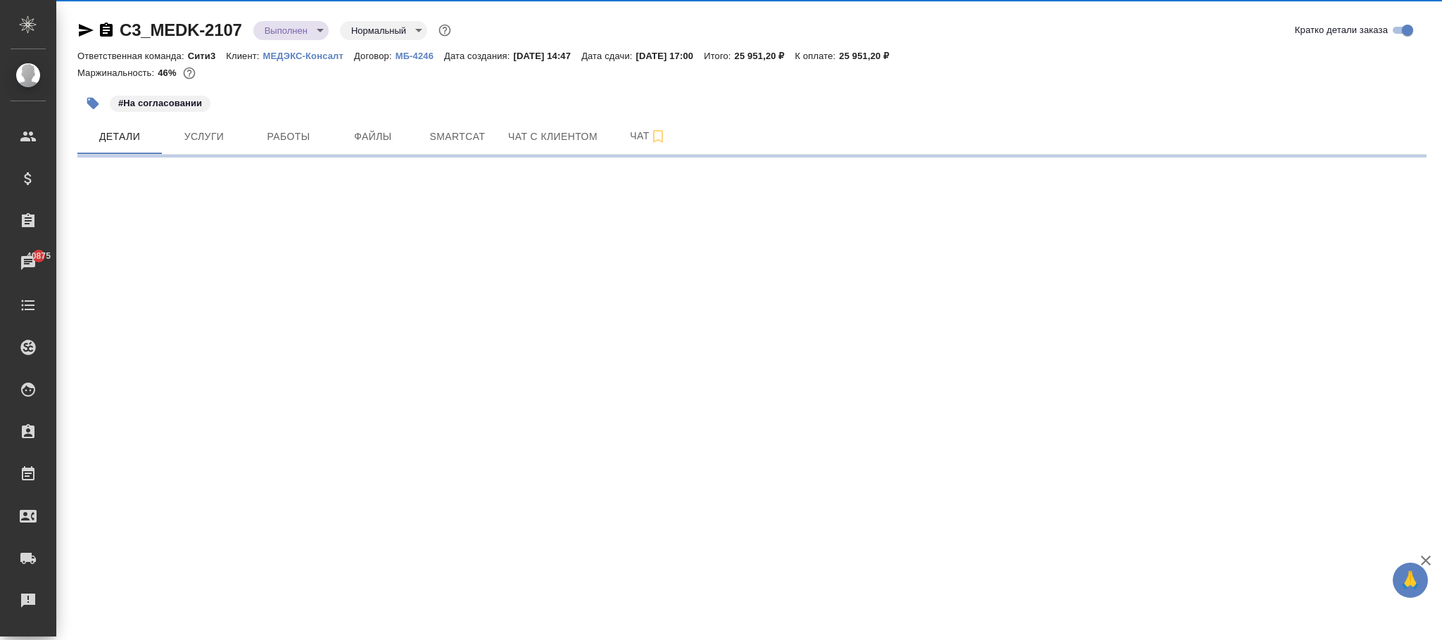
select select "RU"
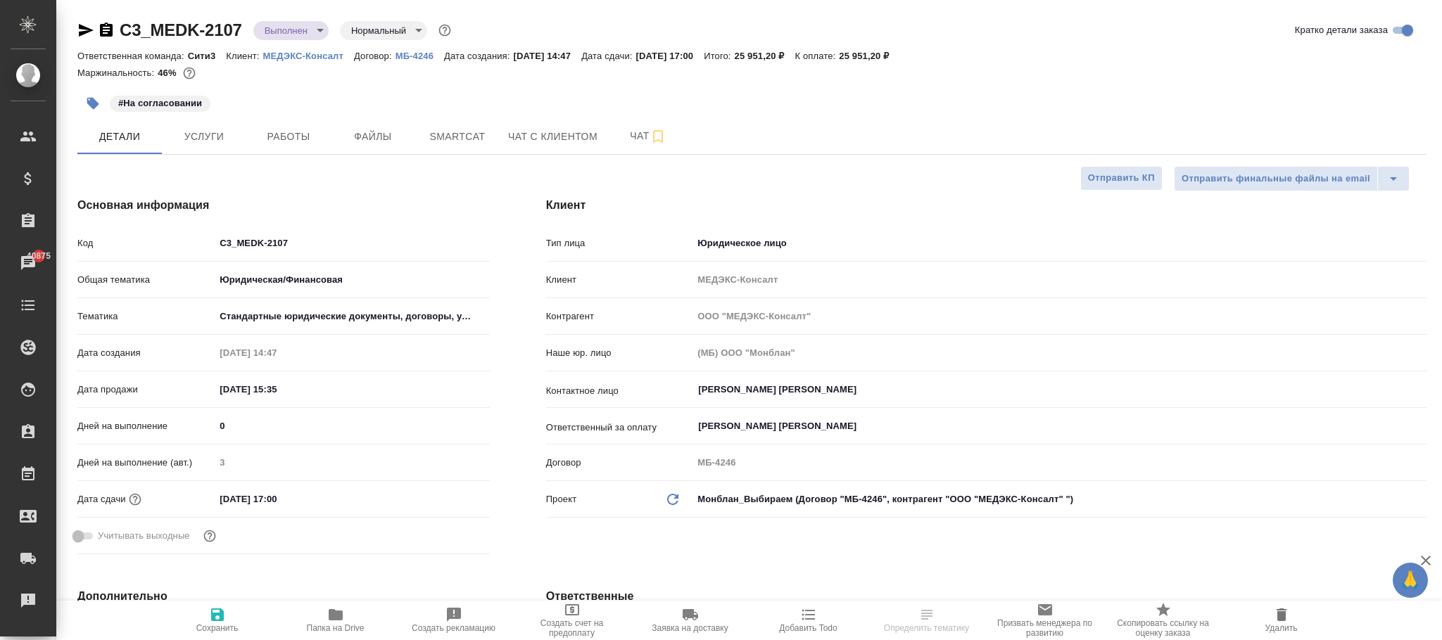
type textarea "x"
drag, startPoint x: 220, startPoint y: 619, endPoint x: 229, endPoint y: 260, distance: 359.0
click at [222, 621] on icon "button" at bounding box center [217, 615] width 13 height 13
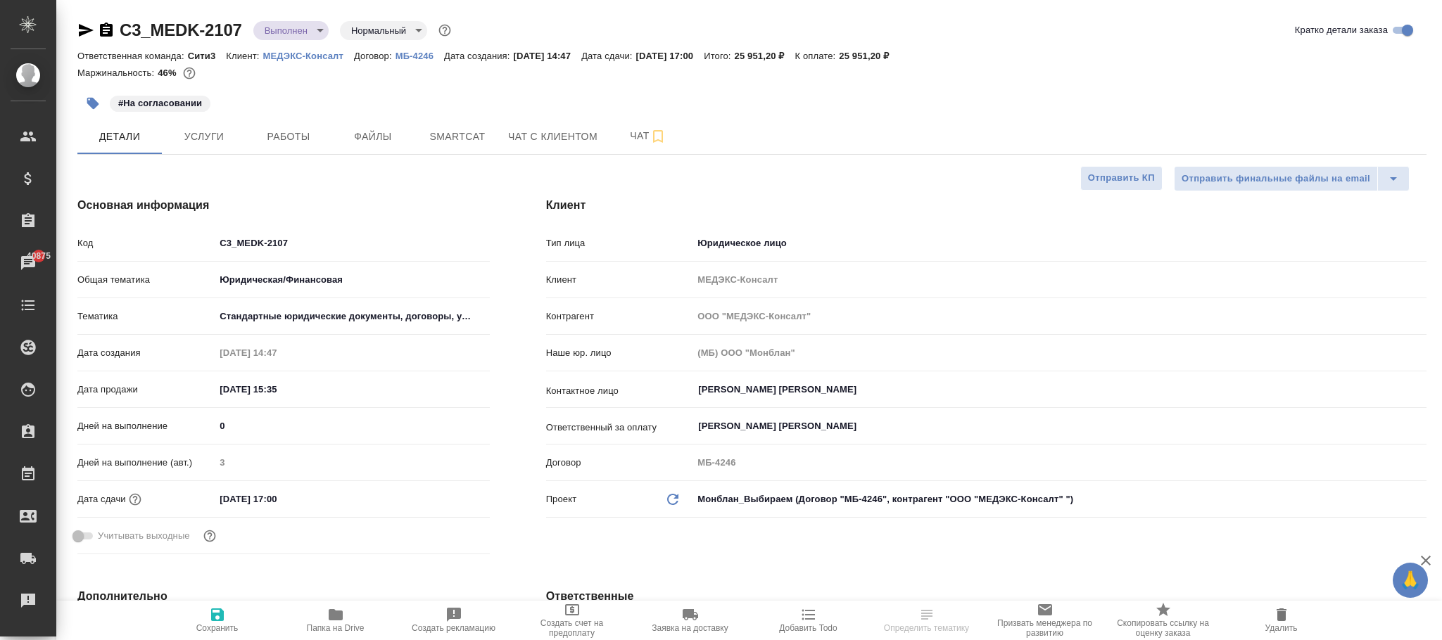
type textarea "x"
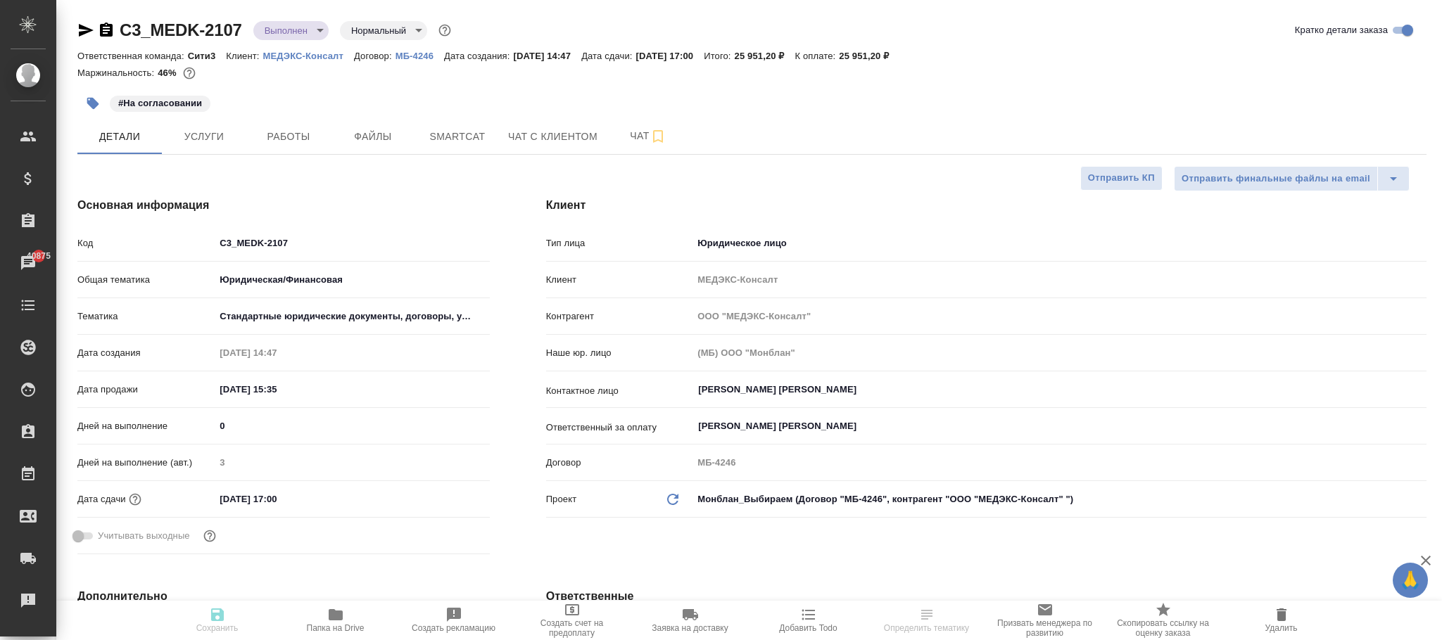
type textarea "x"
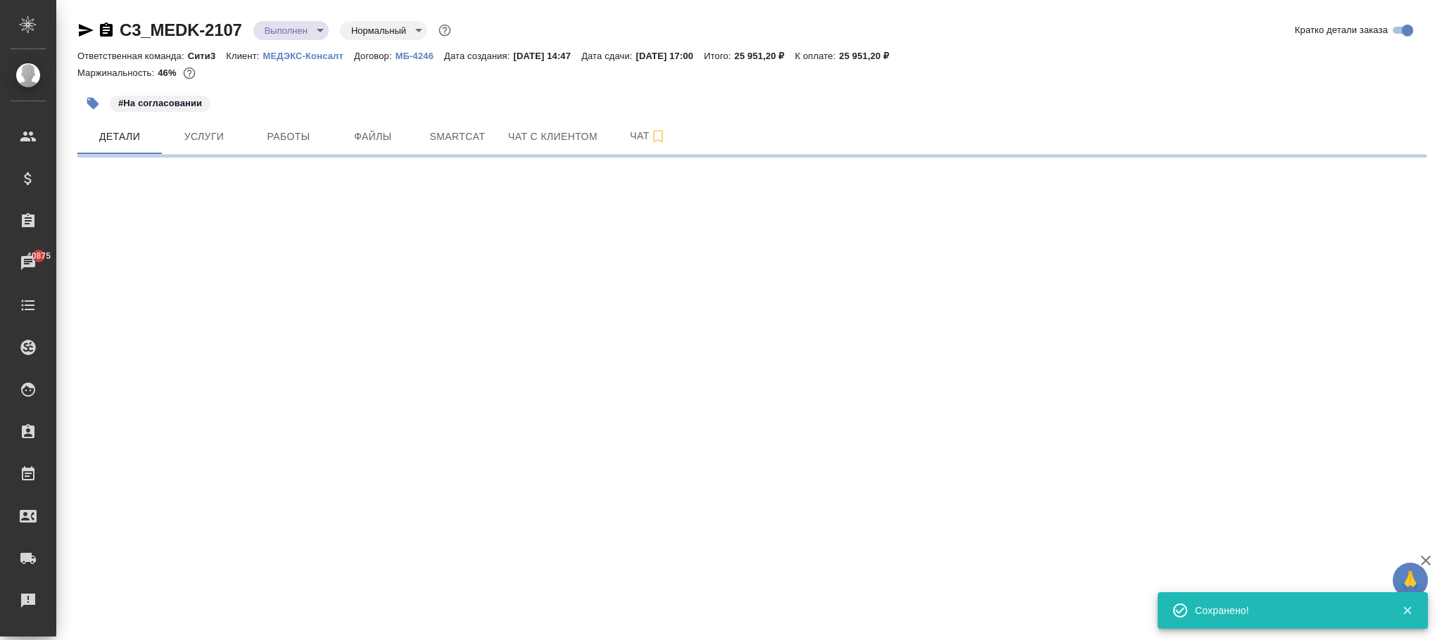
select select "RU"
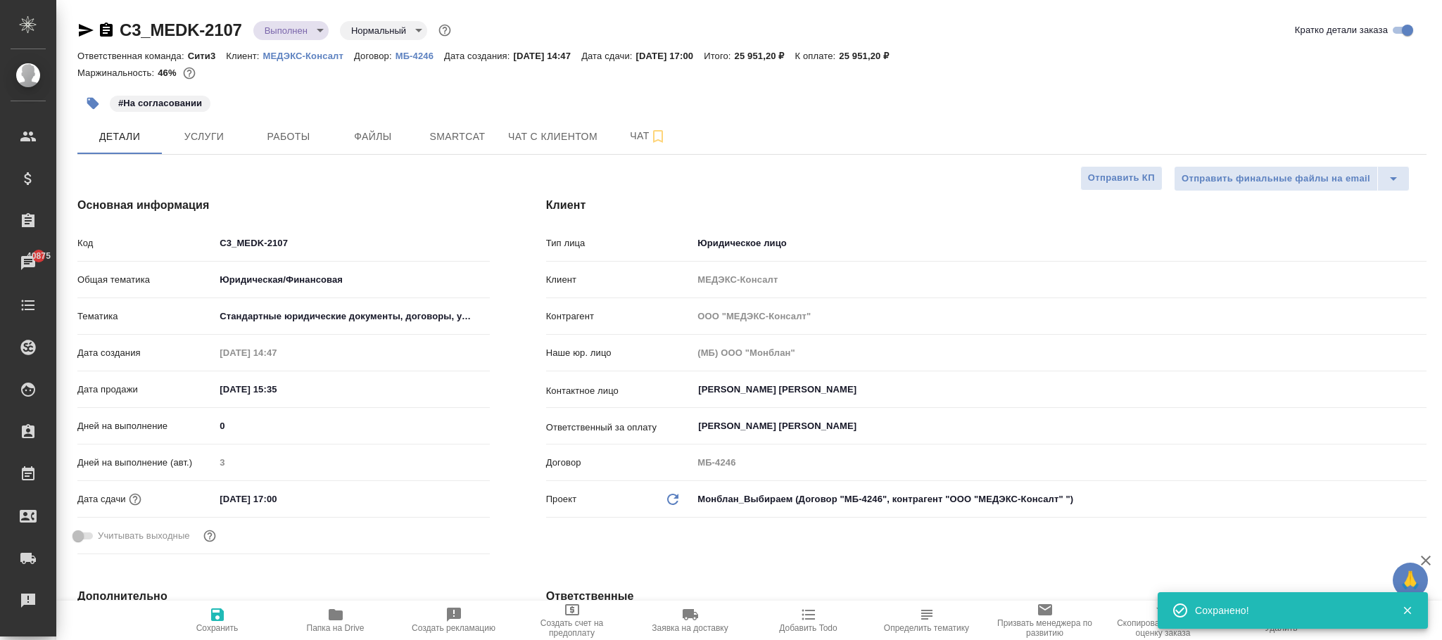
type textarea "x"
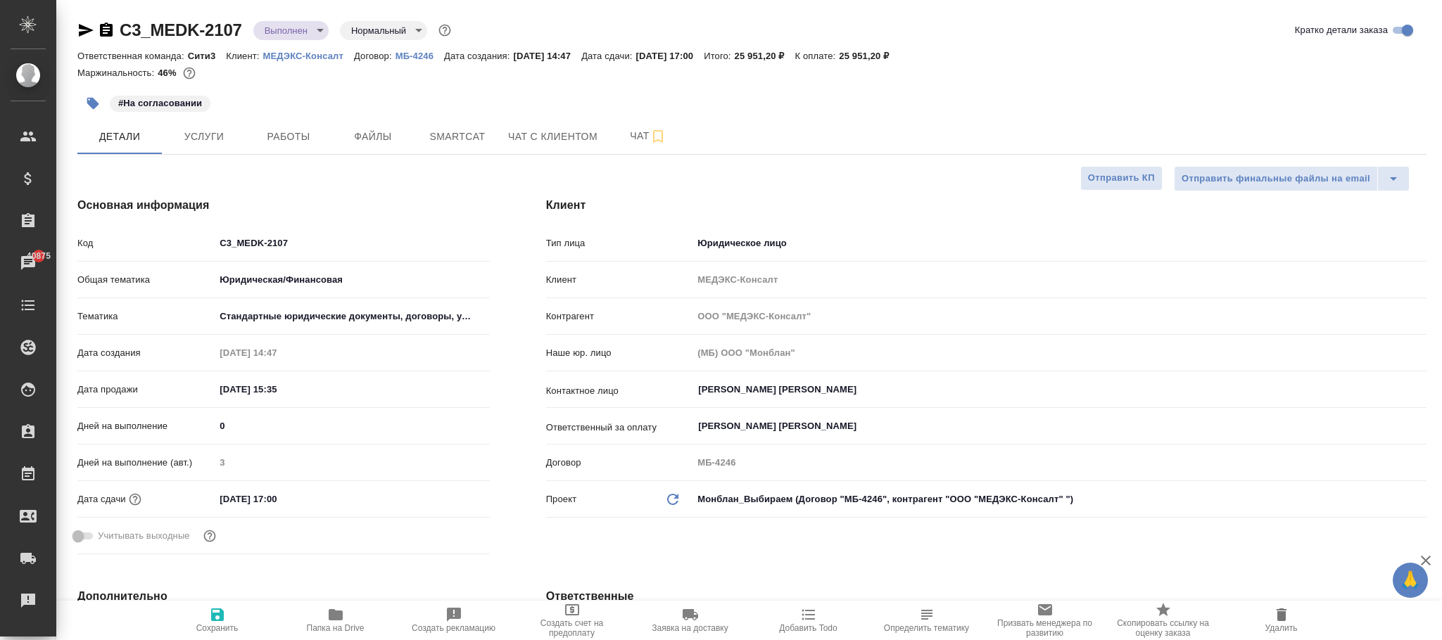
type textarea "x"
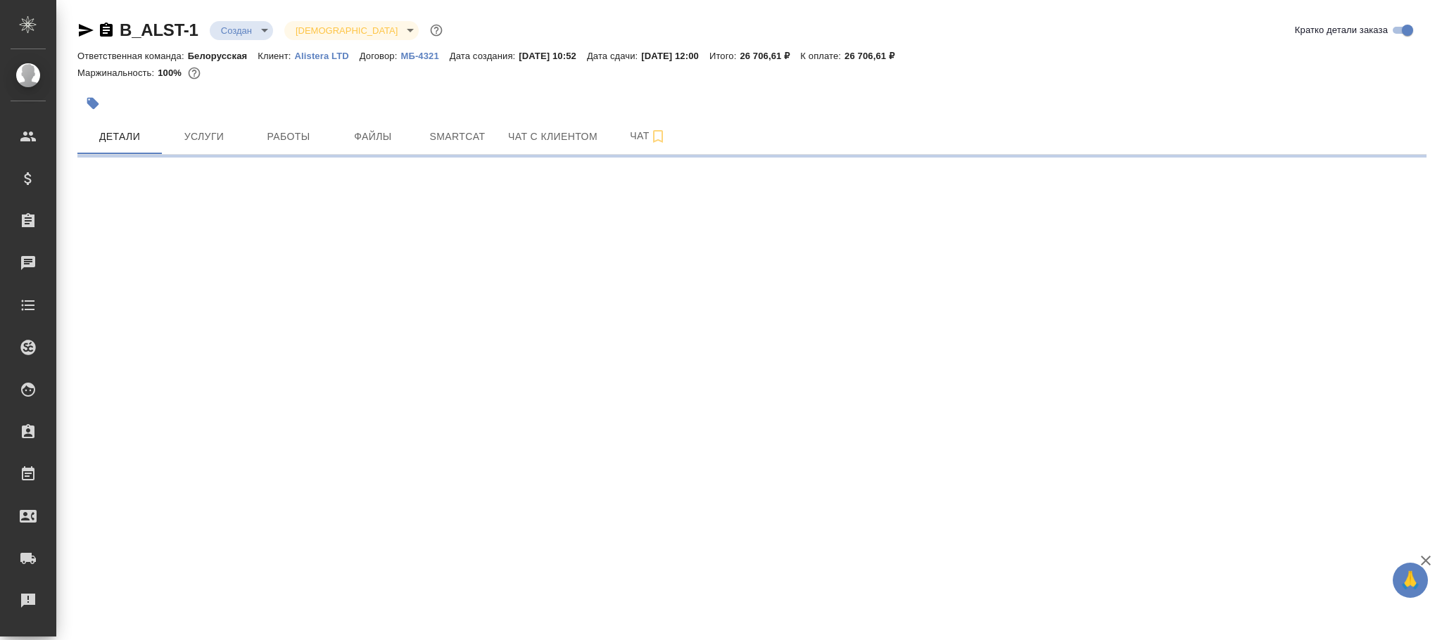
select select "RU"
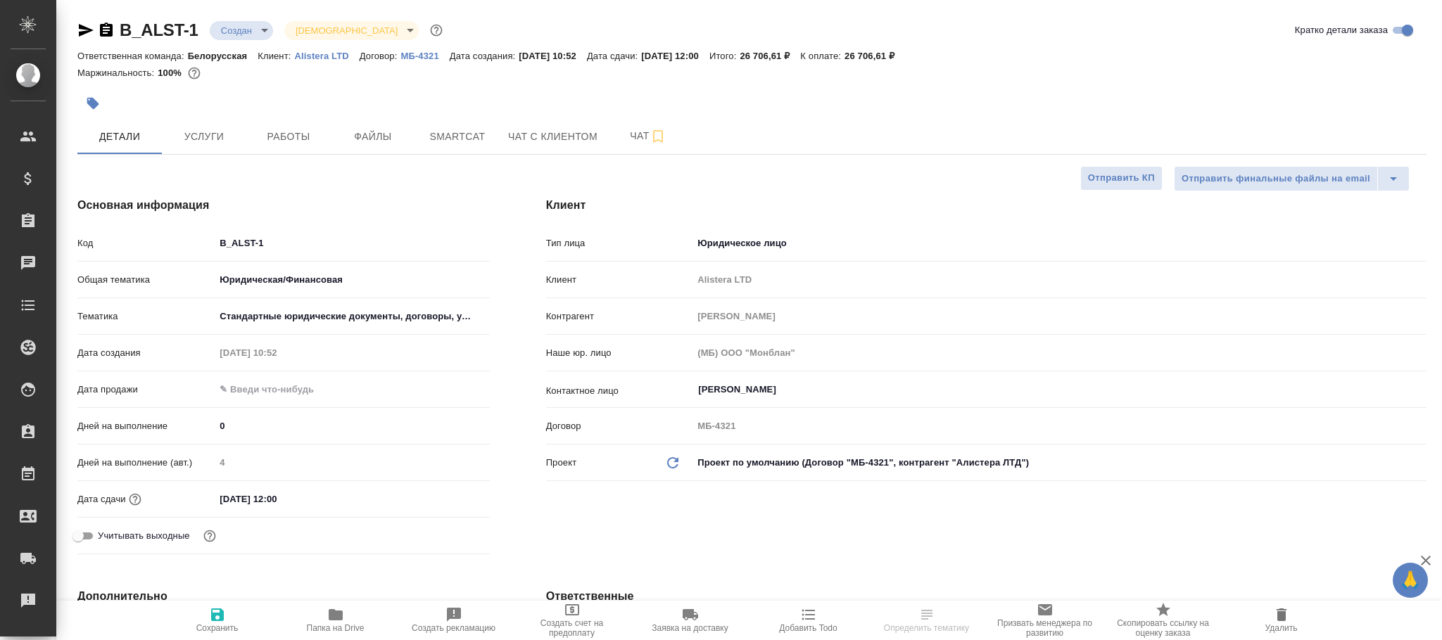
type textarea "x"
type input "[PERSON_NAME]pavlova"
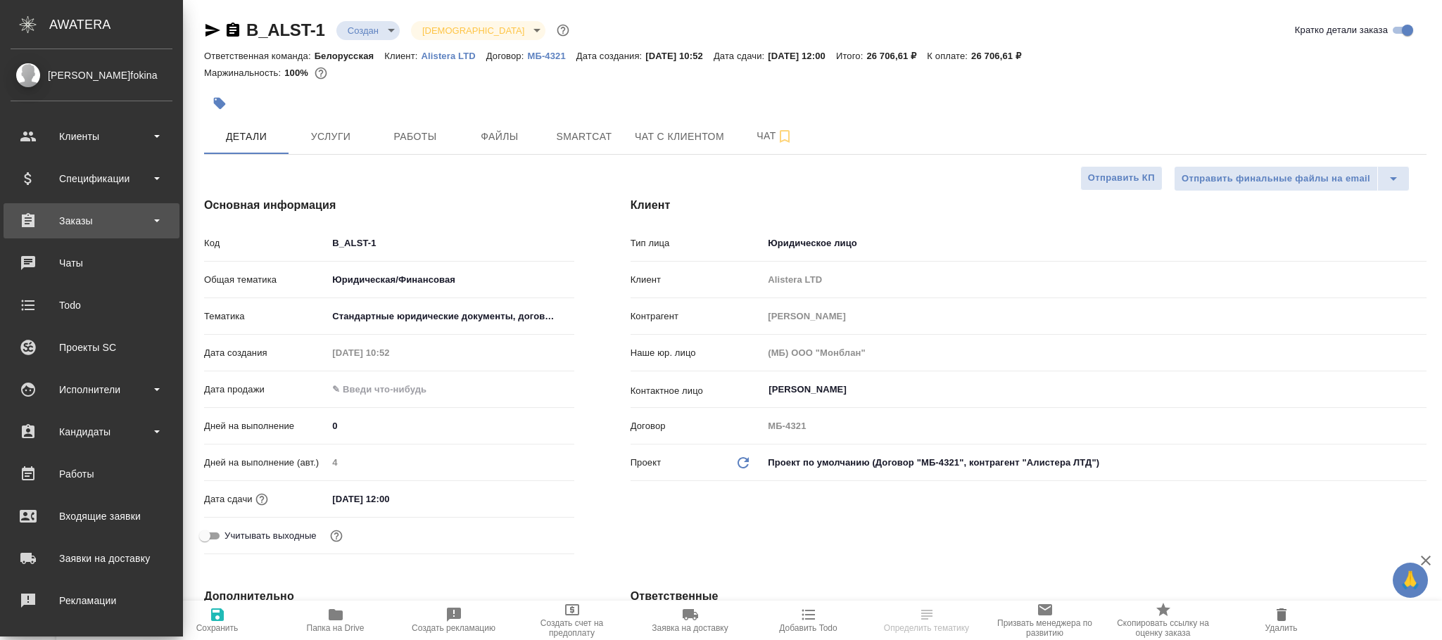
type textarea "x"
click at [91, 182] on div "Спецификации" at bounding box center [92, 178] width 162 height 21
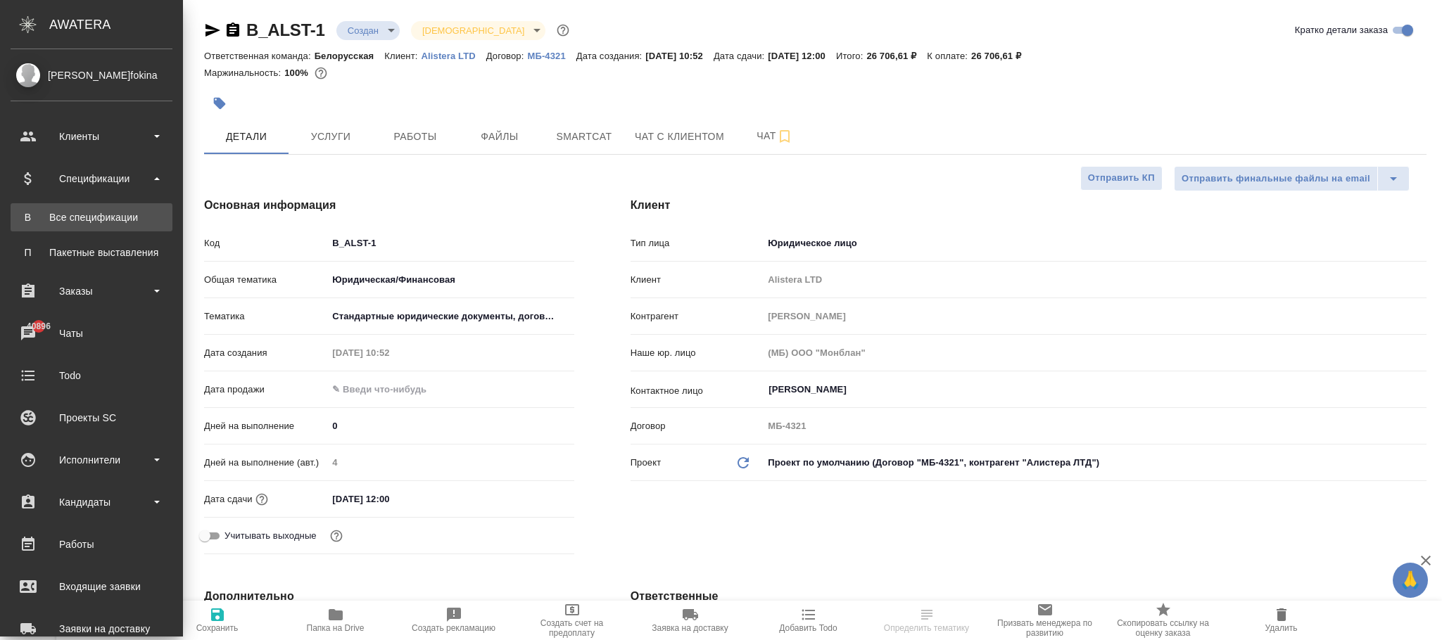
drag, startPoint x: 79, startPoint y: 217, endPoint x: 368, endPoint y: 15, distance: 352.8
click at [80, 216] on div "Все спецификации" at bounding box center [92, 217] width 148 height 14
type textarea "x"
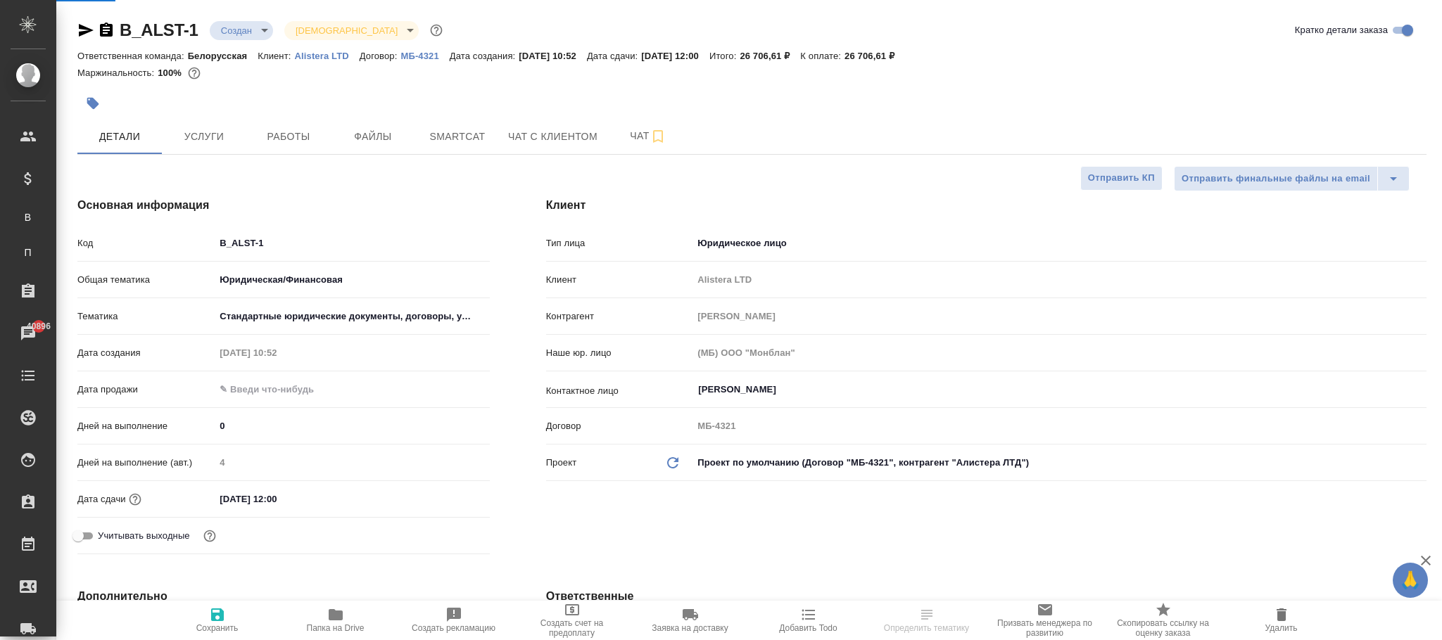
type textarea "x"
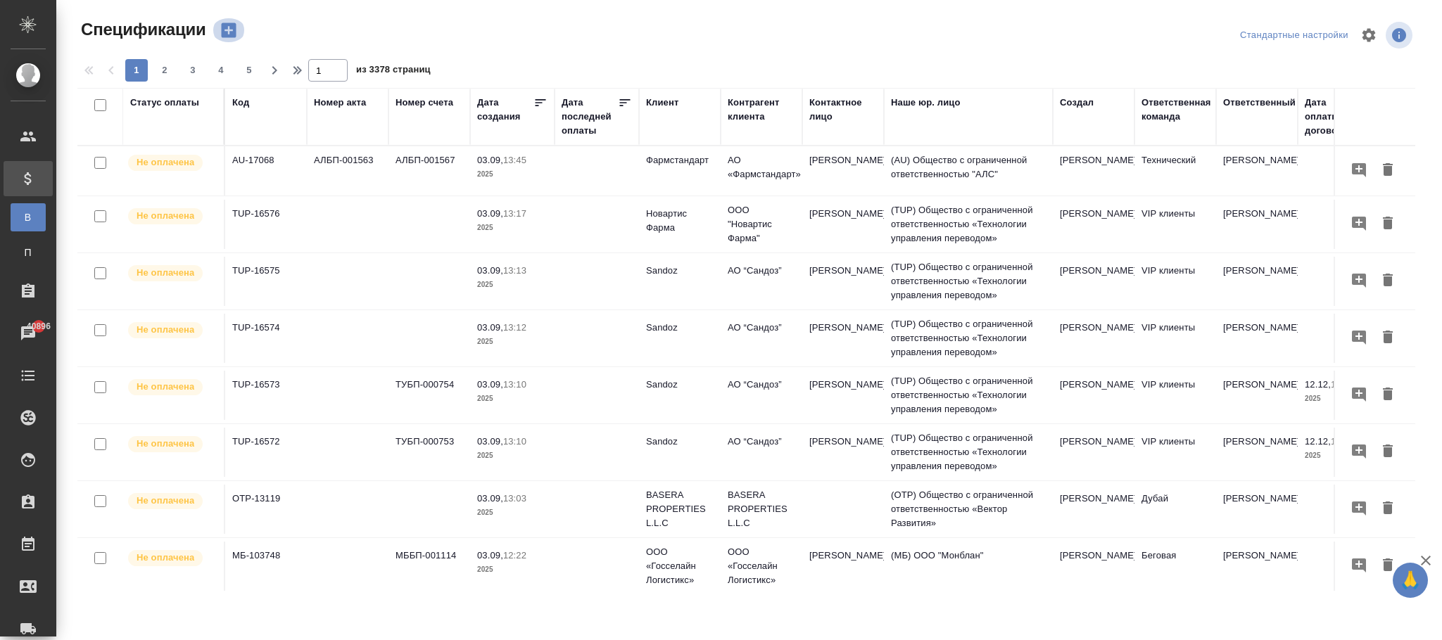
click at [229, 30] on icon "button" at bounding box center [229, 30] width 20 height 20
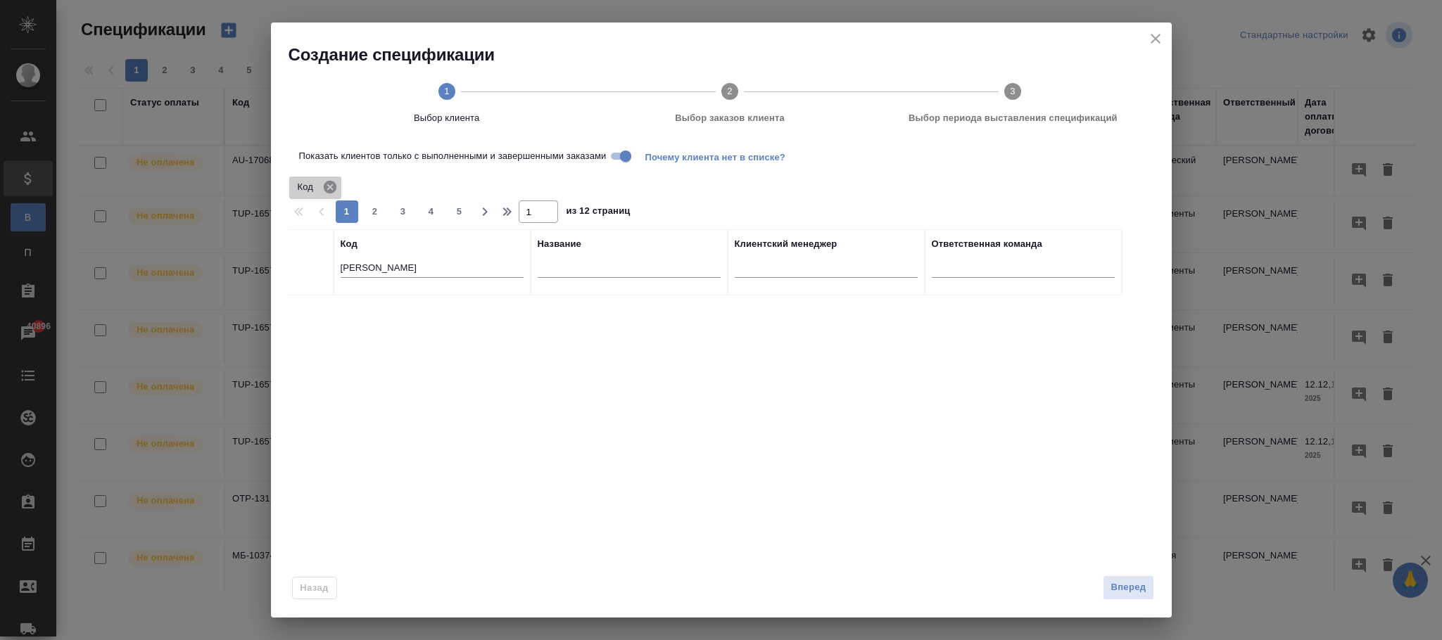
click at [334, 184] on icon at bounding box center [330, 187] width 13 height 13
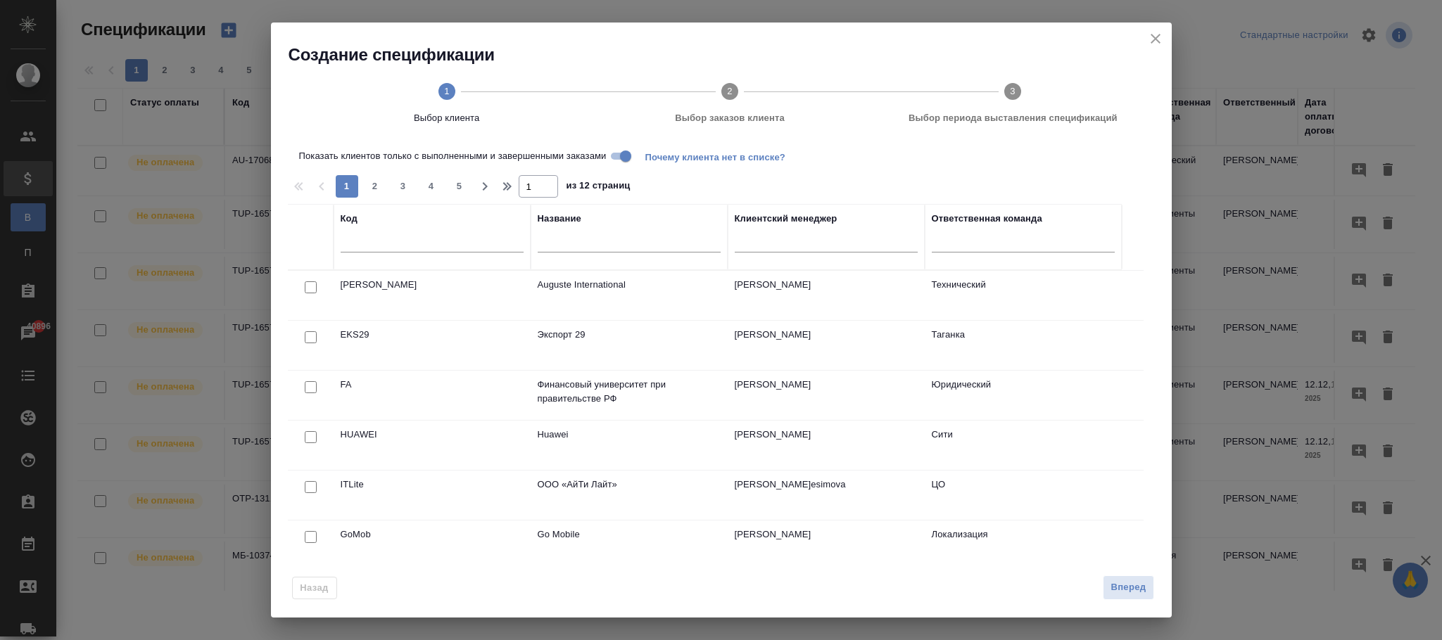
click at [385, 232] on div at bounding box center [432, 245] width 183 height 34
click at [387, 241] on input "text" at bounding box center [432, 244] width 183 height 18
paste input "Alistera LTD"
type input "Alistera LTD"
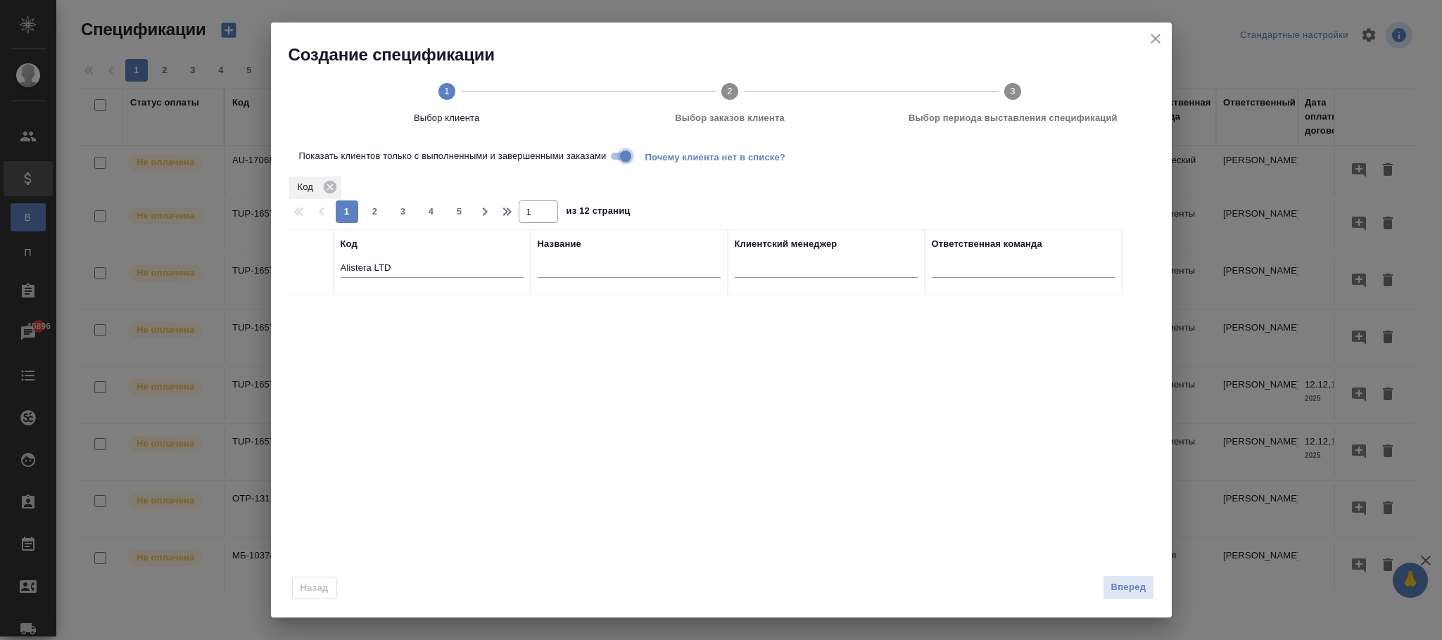
click at [627, 153] on input "Показать клиентов только с выполненными и завершенными заказами" at bounding box center [625, 156] width 51 height 17
drag, startPoint x: 391, startPoint y: 260, endPoint x: 264, endPoint y: 248, distance: 127.2
click at [264, 248] on div "Создание спецификации 1 Выбор клиента 2 Выбор заказов клиента 3 Выбор периода в…" at bounding box center [721, 320] width 1442 height 640
click at [621, 277] on input "text" at bounding box center [629, 269] width 183 height 18
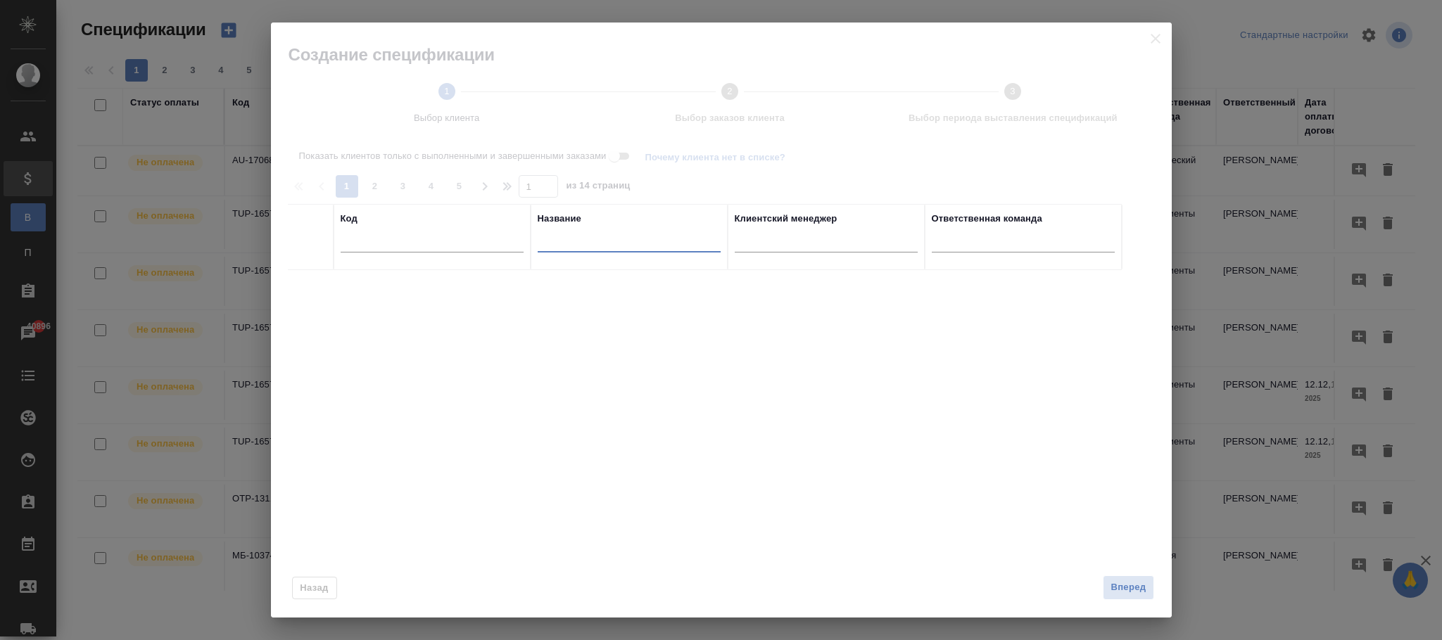
paste input "Alistera LTD"
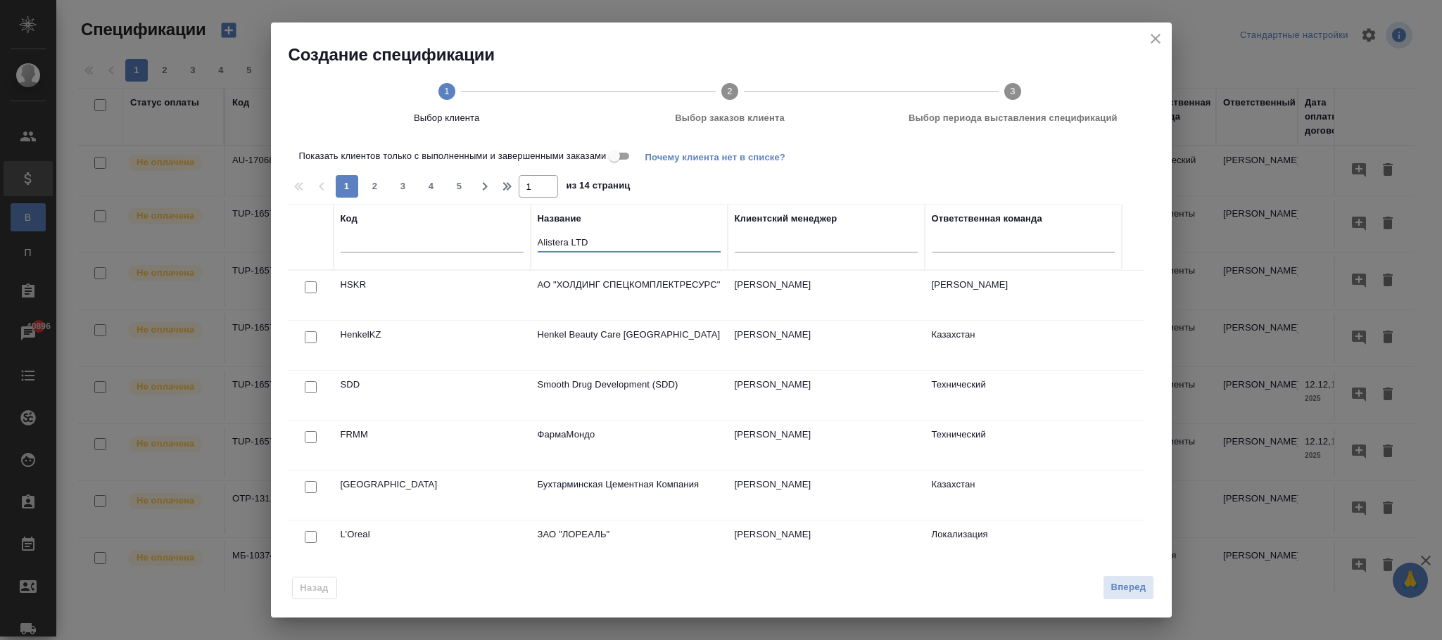
type input "Alistera LTD"
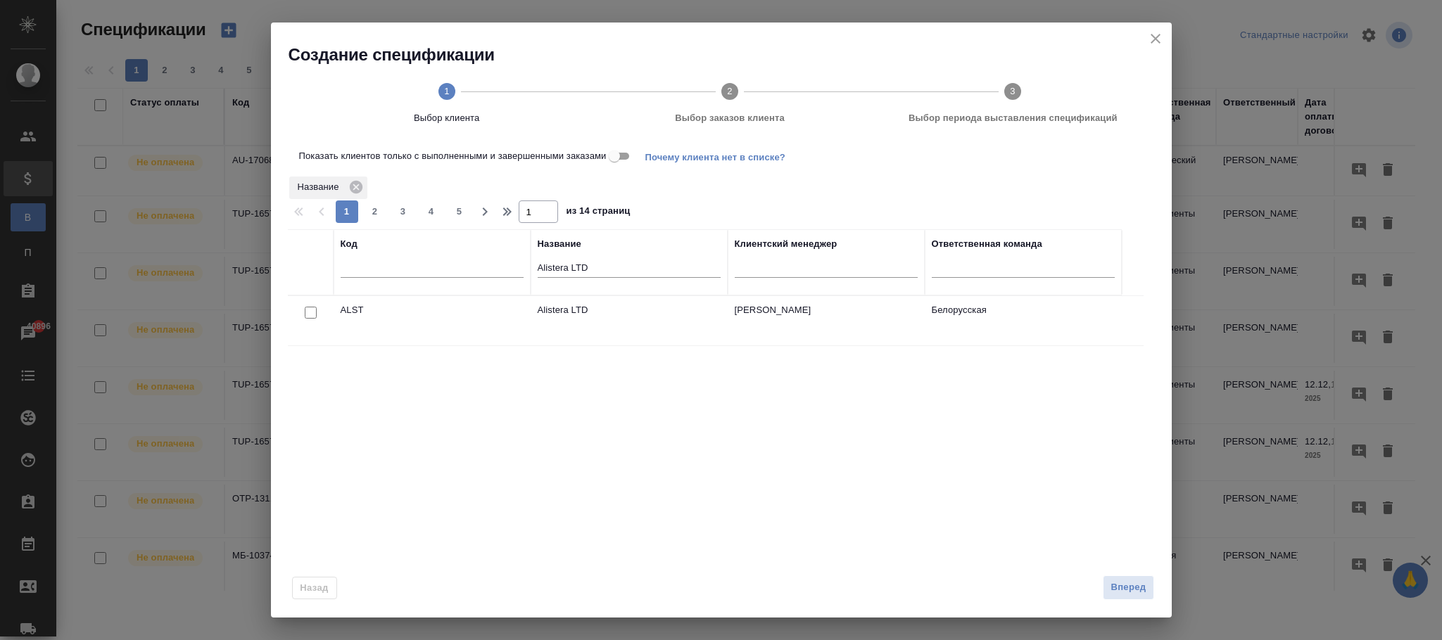
click at [605, 313] on p "Alistera LTD" at bounding box center [629, 310] width 183 height 14
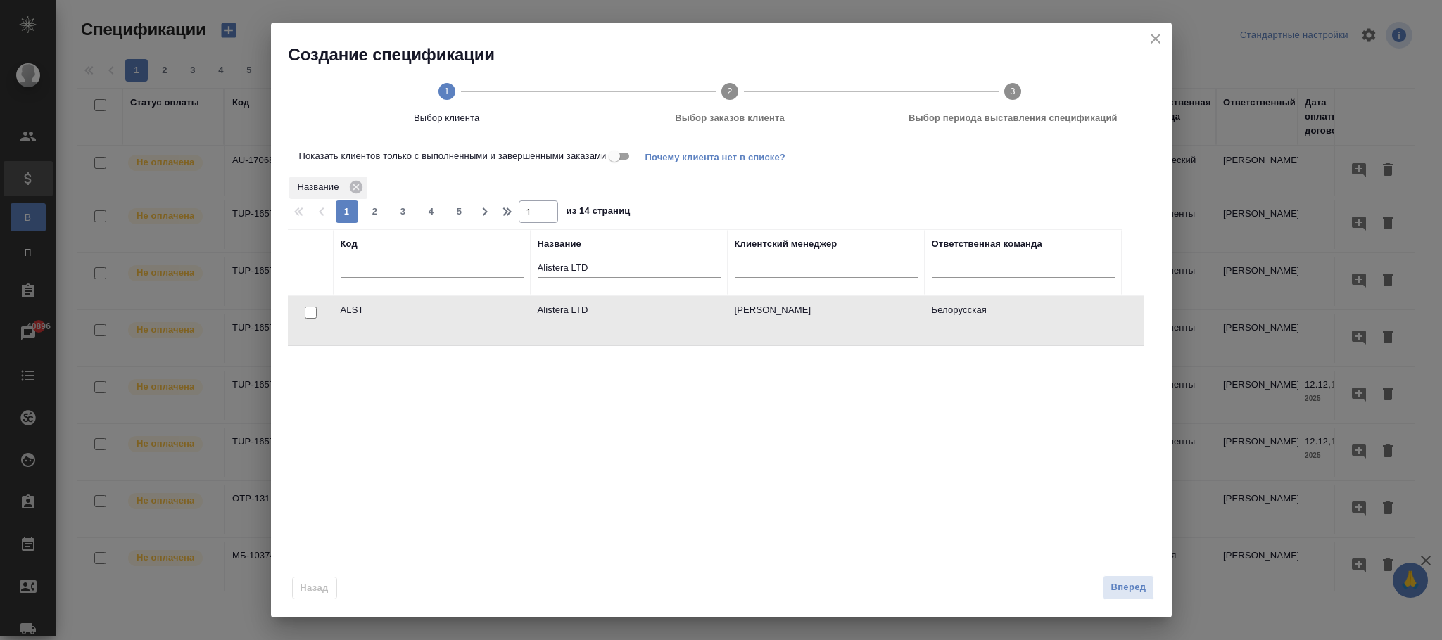
click at [1132, 593] on span "Вперед" at bounding box center [1127, 588] width 35 height 16
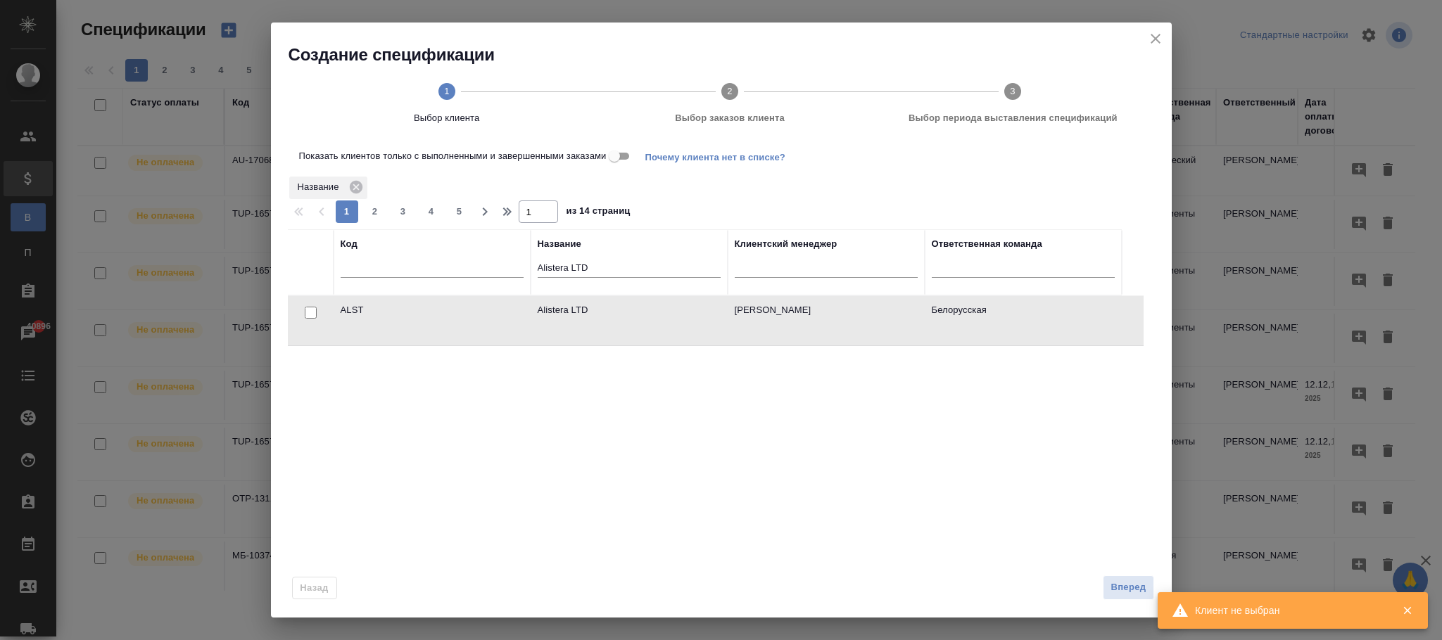
click at [313, 311] on input "checkbox" at bounding box center [311, 313] width 12 height 12
checkbox input "true"
click at [1134, 591] on span "Вперед" at bounding box center [1127, 588] width 35 height 16
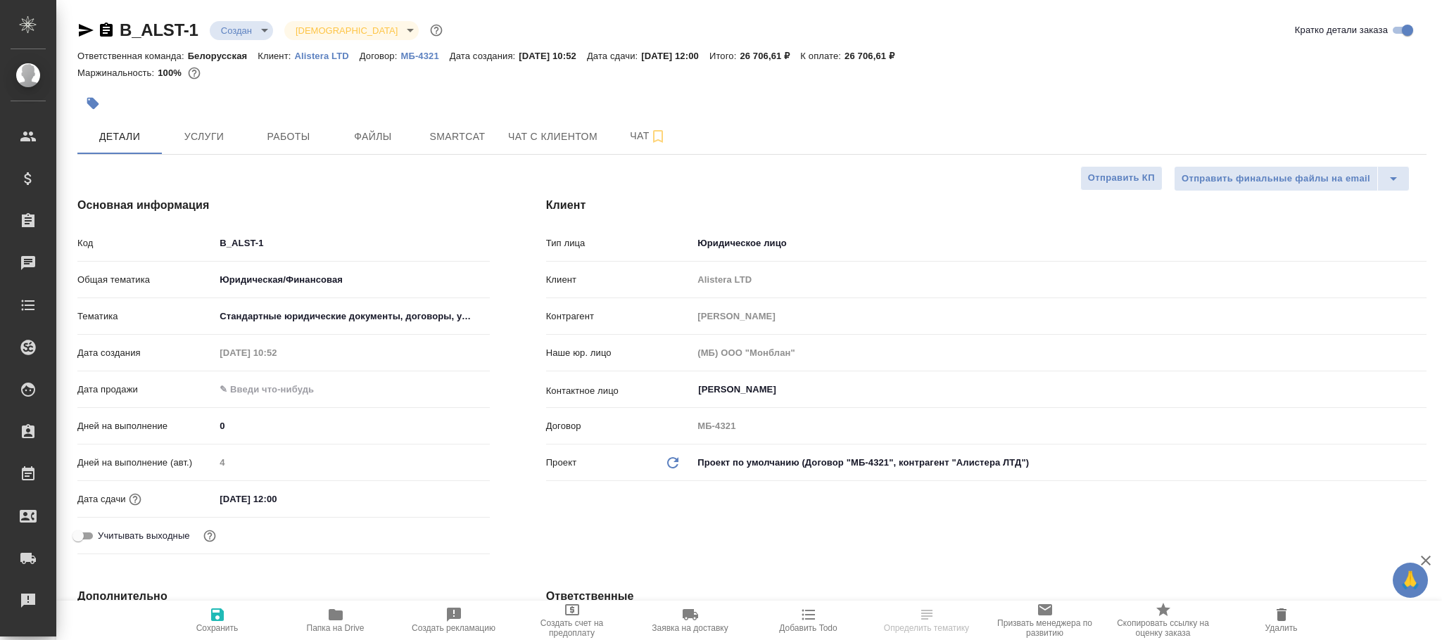
select select "RU"
drag, startPoint x: 129, startPoint y: 22, endPoint x: 119, endPoint y: 23, distance: 10.6
click at [119, 23] on div "B_ALST-1 Создан new [DEMOGRAPHIC_DATA] holyTrinity" at bounding box center [261, 30] width 368 height 23
select select "RU"
type textarea "x"
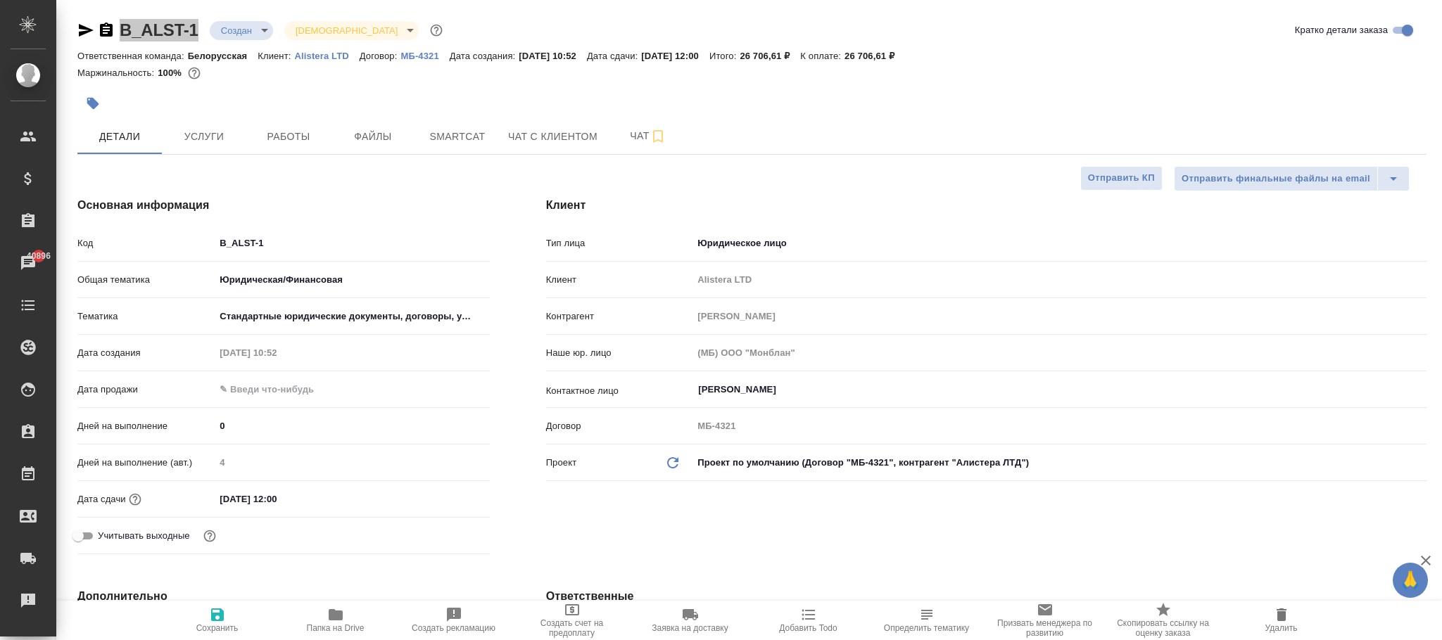
type textarea "x"
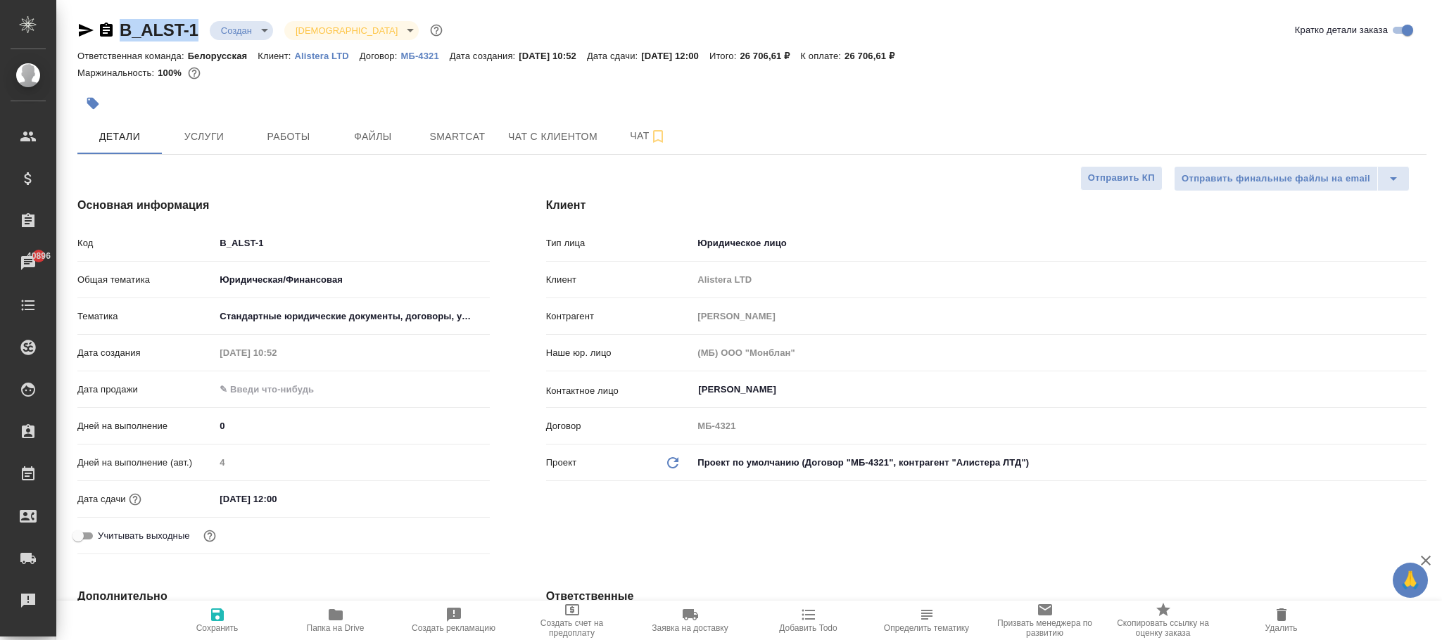
click at [317, 56] on p "Alistera LTD" at bounding box center [326, 56] width 65 height 11
type textarea "x"
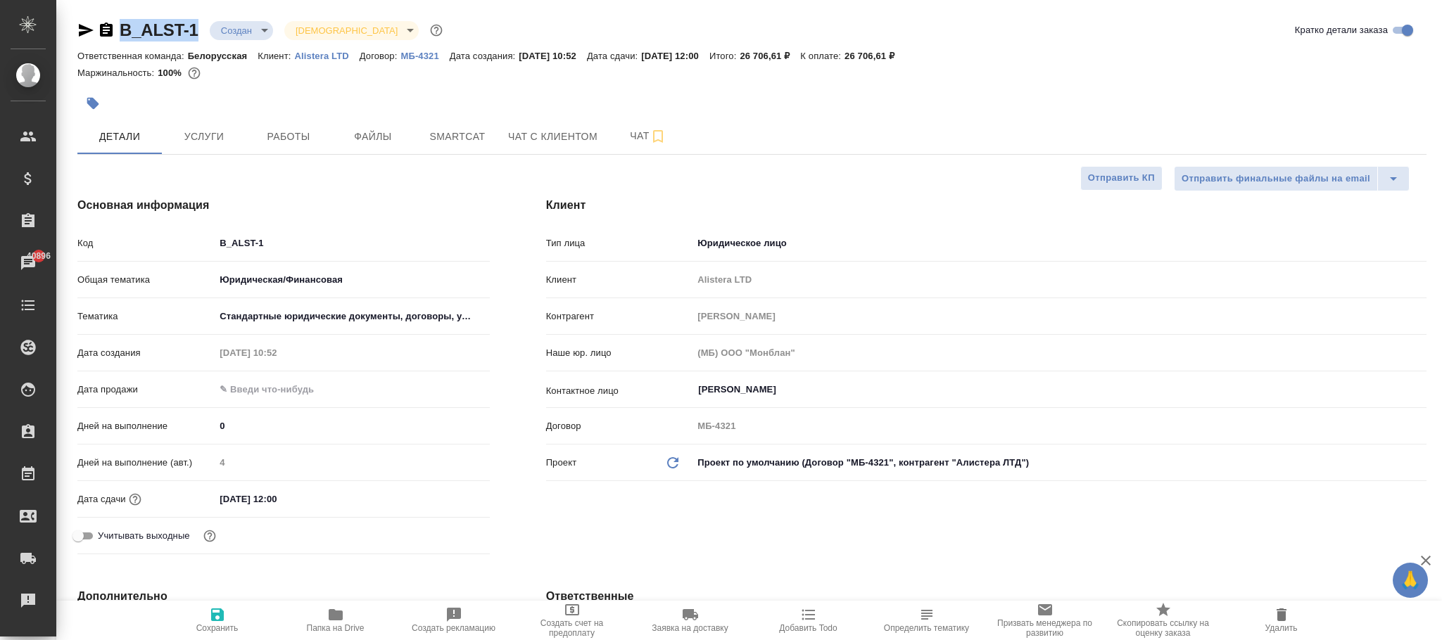
type textarea "x"
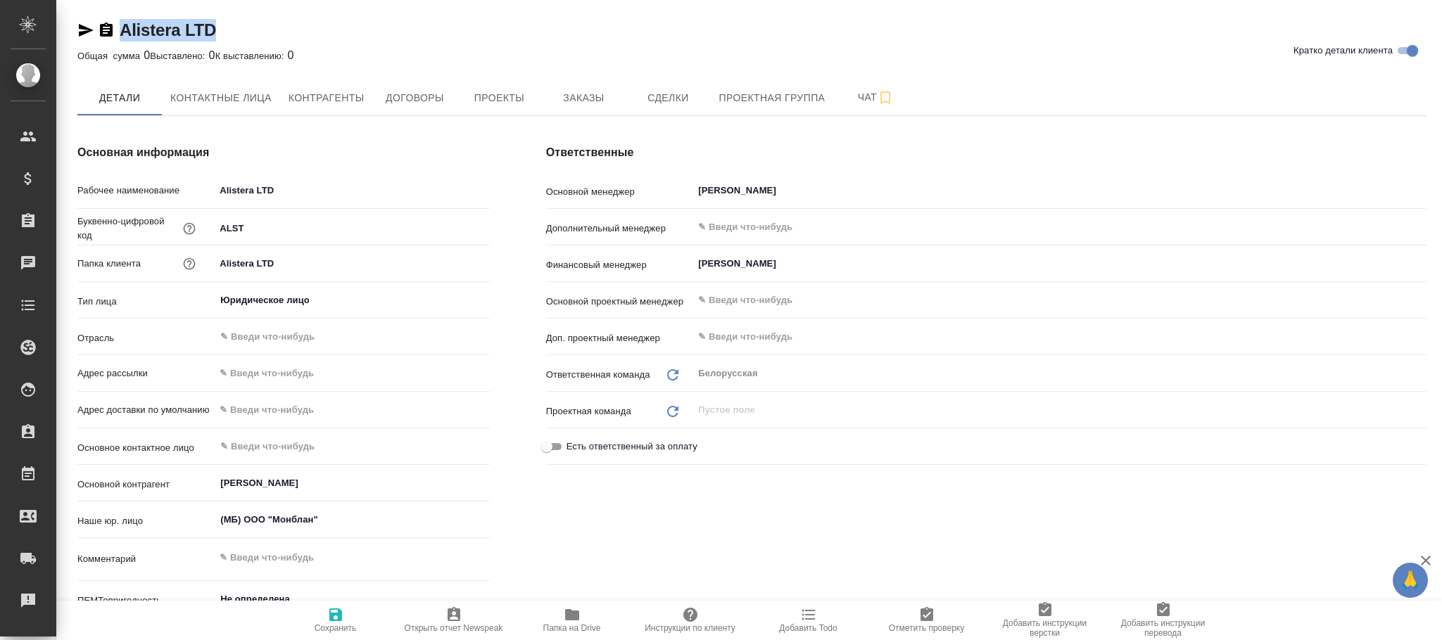
type textarea "x"
drag, startPoint x: 236, startPoint y: 28, endPoint x: 119, endPoint y: 30, distance: 117.5
click at [119, 30] on div "Alistera LTD Кратко детали клиента" at bounding box center [751, 30] width 1349 height 23
type textarea "x"
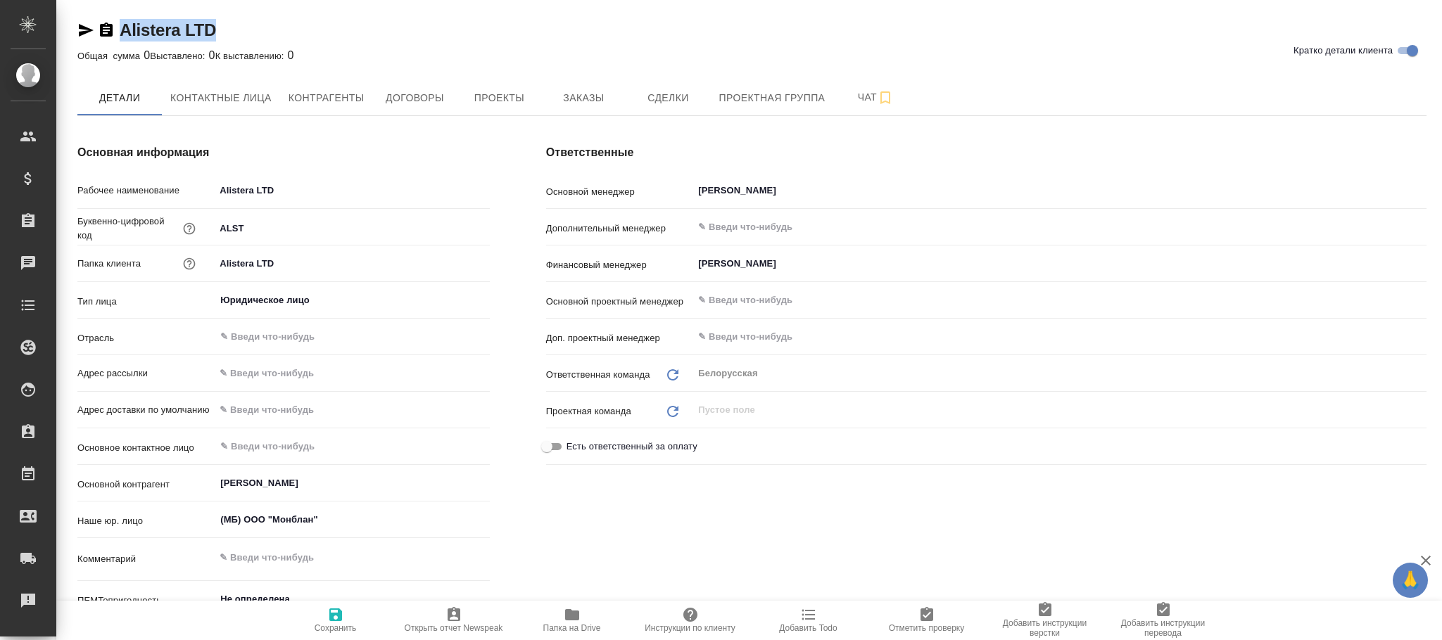
type textarea "x"
copy link "Alistera LTD"
type textarea "x"
